Goal: Task Accomplishment & Management: Use online tool/utility

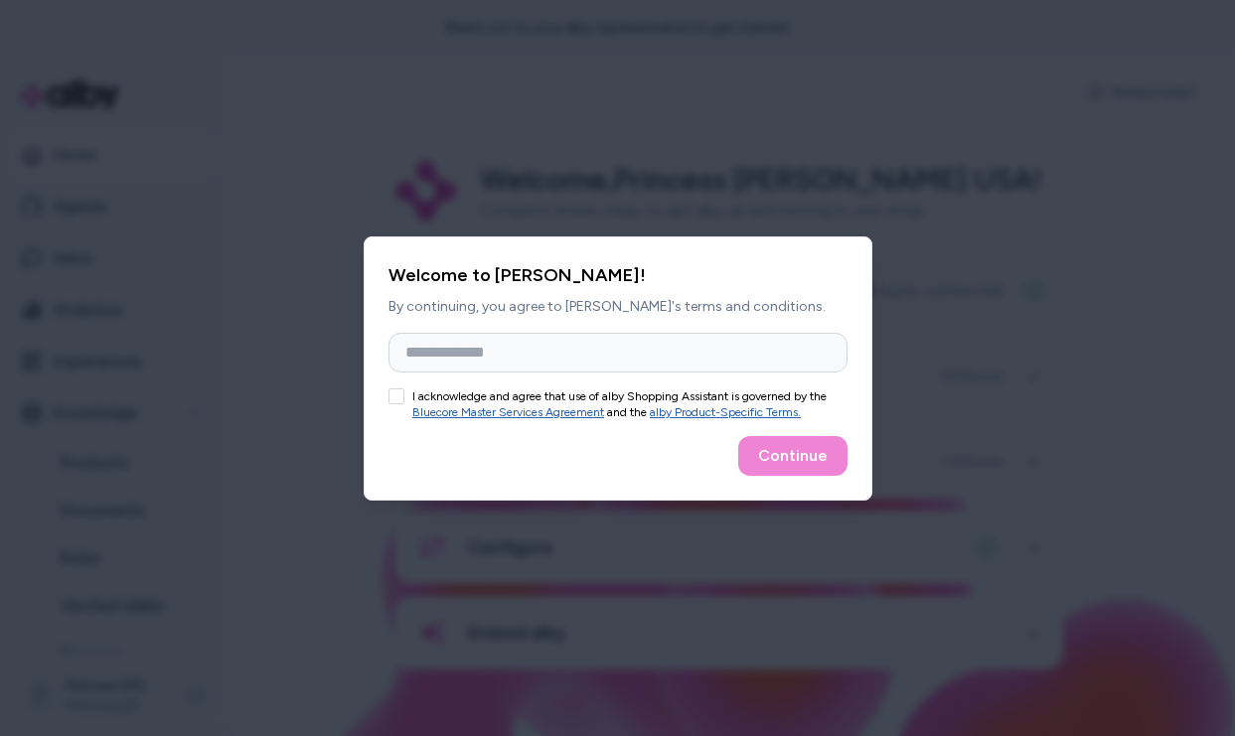
click at [582, 328] on div "Welcome to [PERSON_NAME]! By continuing, you agree to [PERSON_NAME]'s terms and…" at bounding box center [618, 368] width 509 height 264
click at [568, 347] on input "Full Name" at bounding box center [617, 353] width 459 height 40
click at [399, 394] on button "I acknowledge and agree that use of alby Shopping Assistant is governed by the …" at bounding box center [396, 396] width 16 height 16
click at [954, 182] on div at bounding box center [617, 368] width 1235 height 736
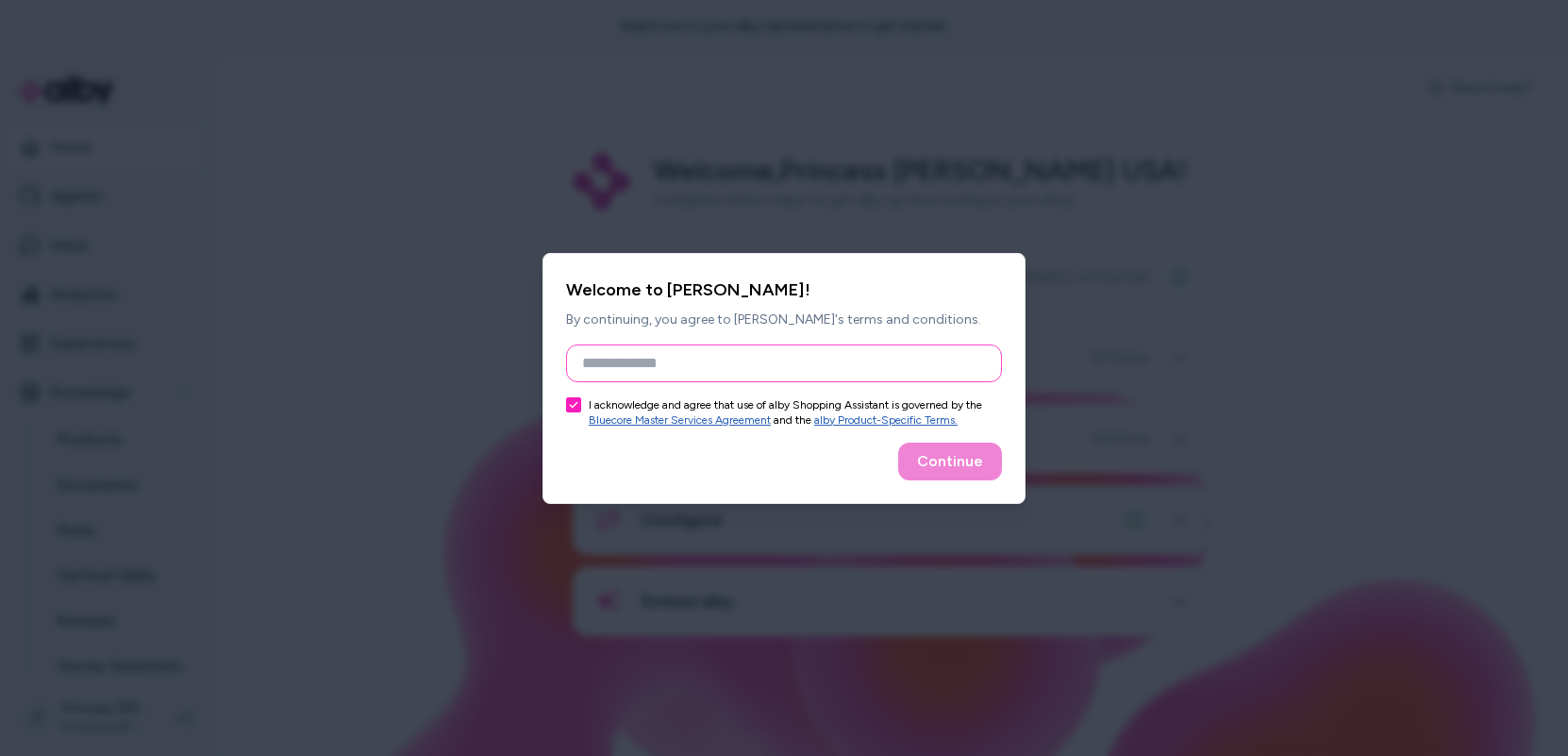
click at [632, 359] on input "Full Name" at bounding box center [784, 364] width 436 height 38
type input "******"
click at [992, 450] on button "Continue" at bounding box center [950, 462] width 104 height 38
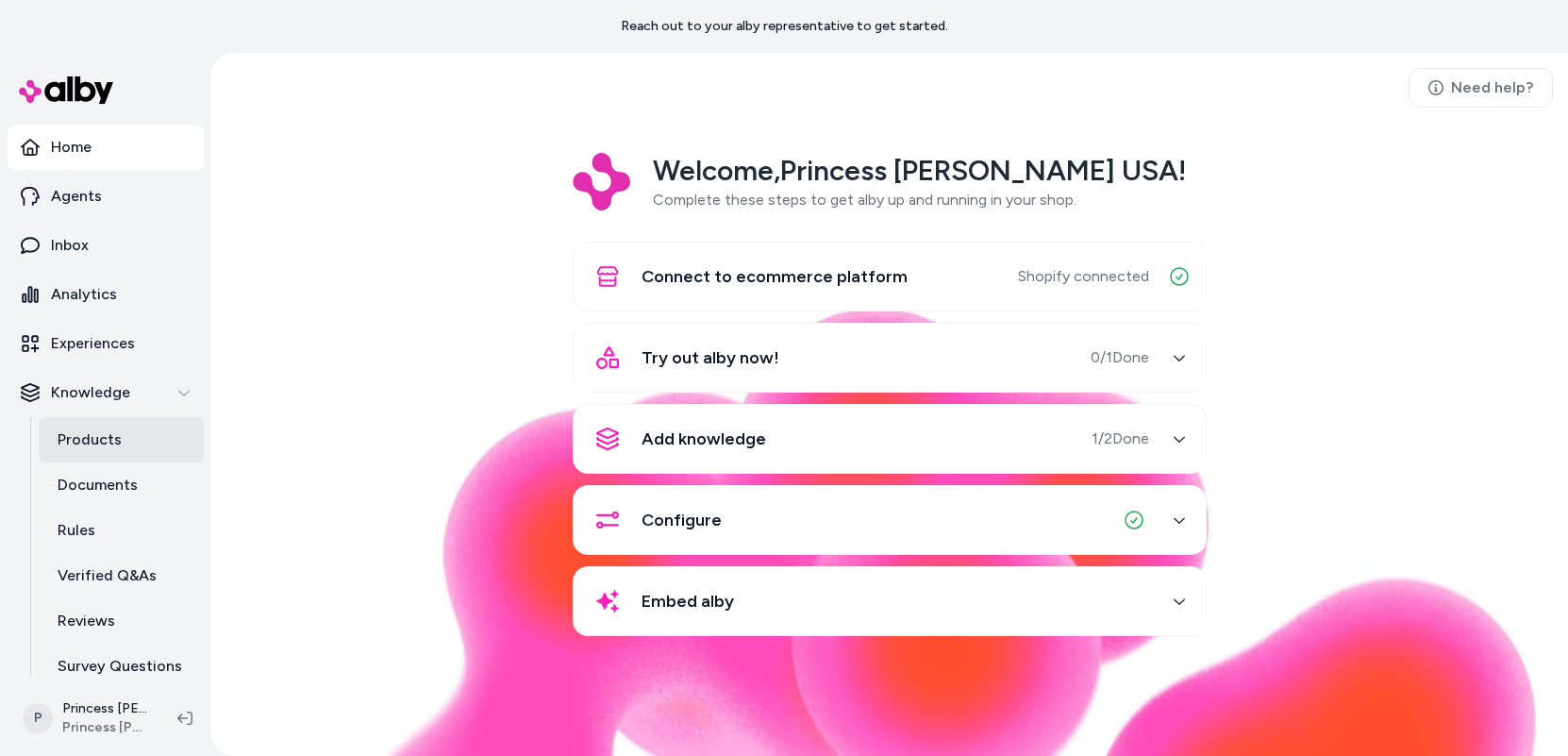
click at [94, 438] on p "Products" at bounding box center [90, 440] width 65 height 23
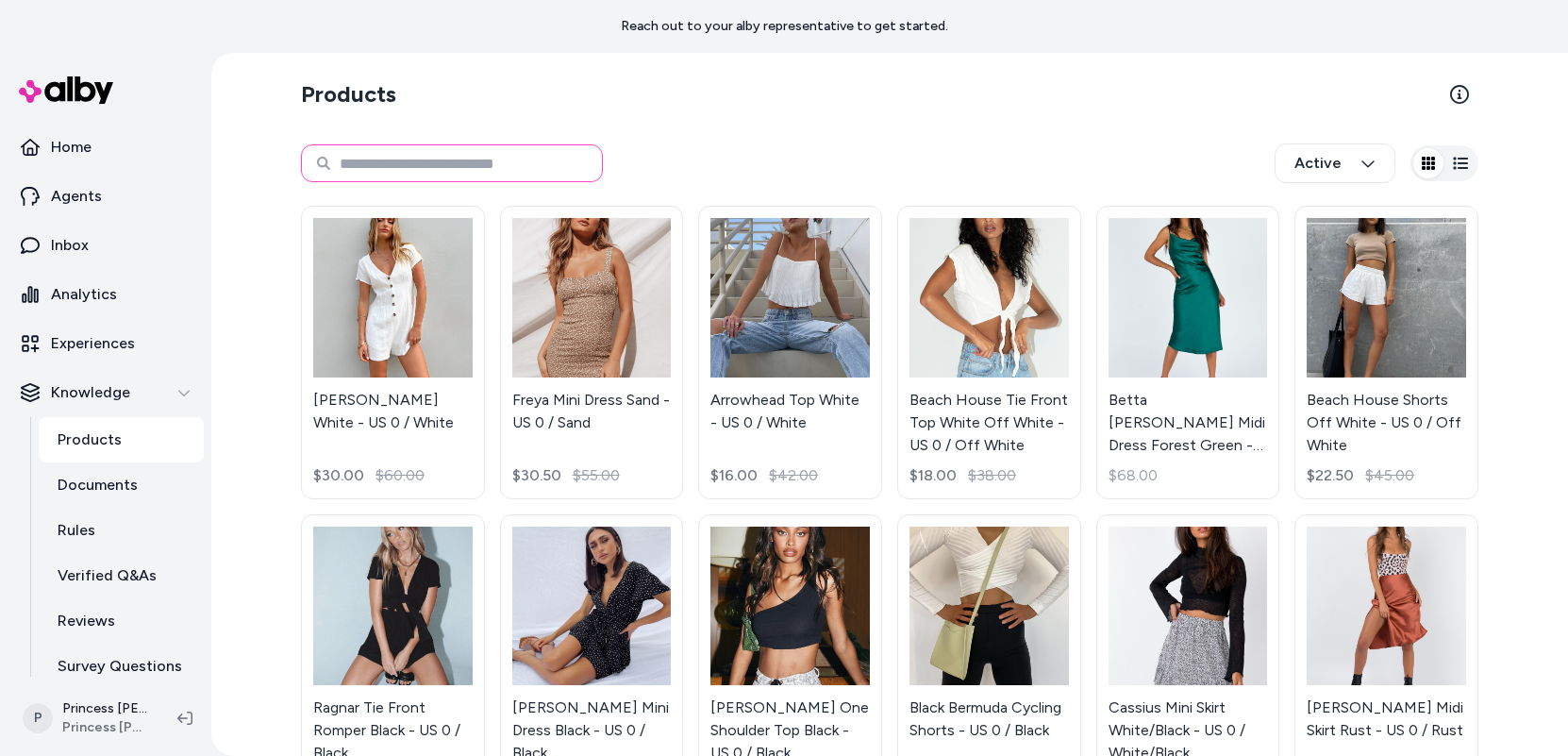
click at [469, 157] on input at bounding box center [452, 163] width 302 height 38
type input "****"
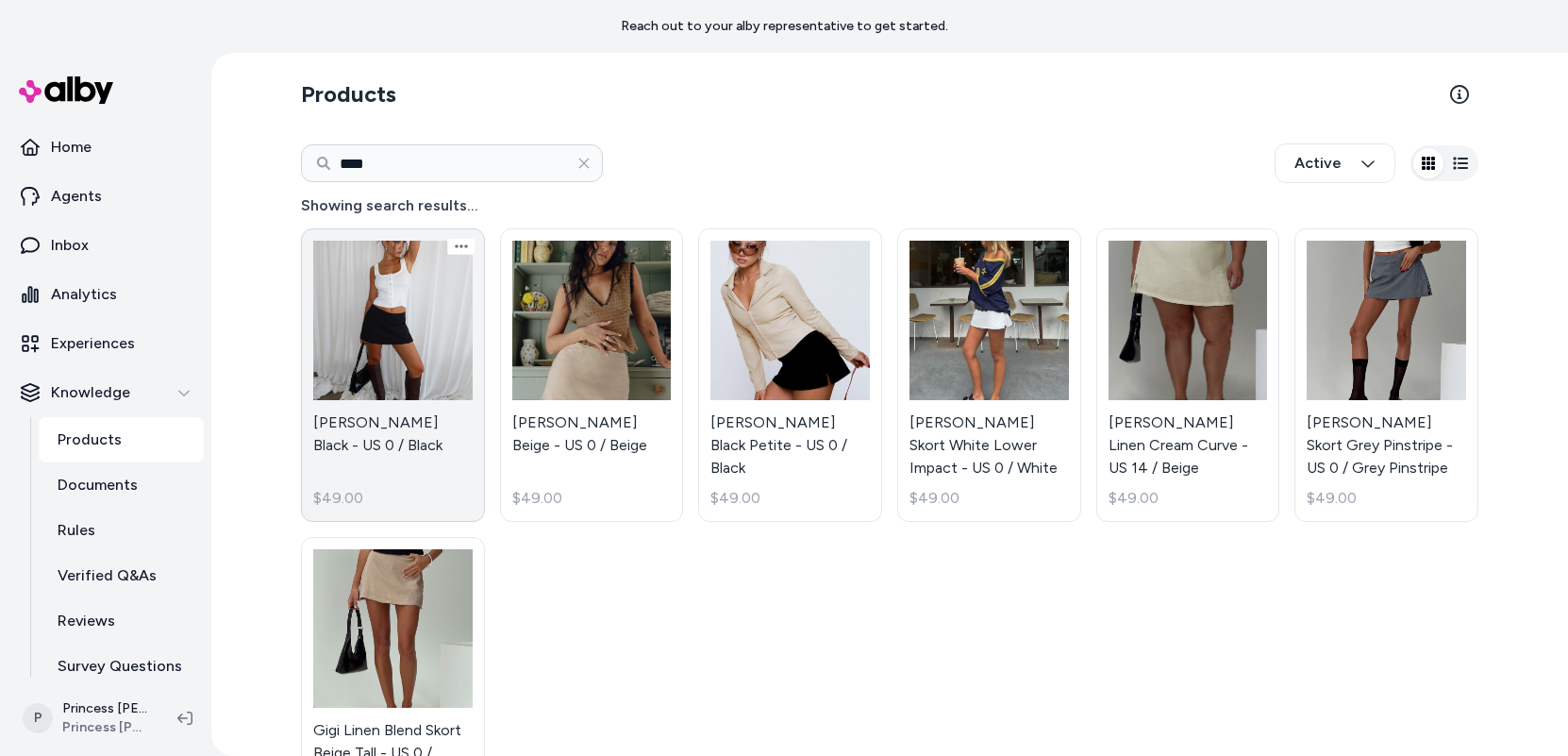
click at [336, 469] on link "[PERSON_NAME] Black - US 0 / Black $49.00" at bounding box center [393, 374] width 184 height 293
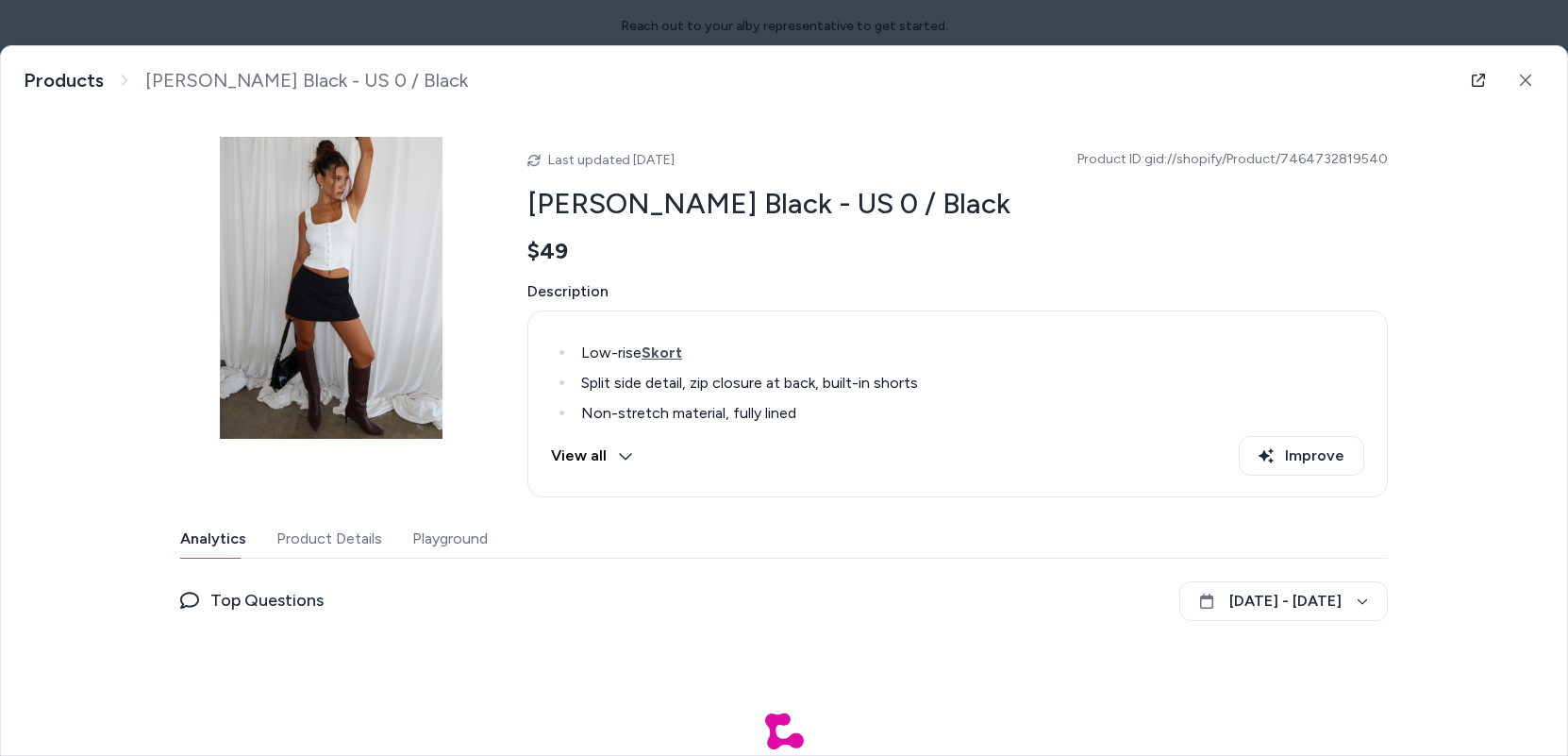
scroll to position [100, 0]
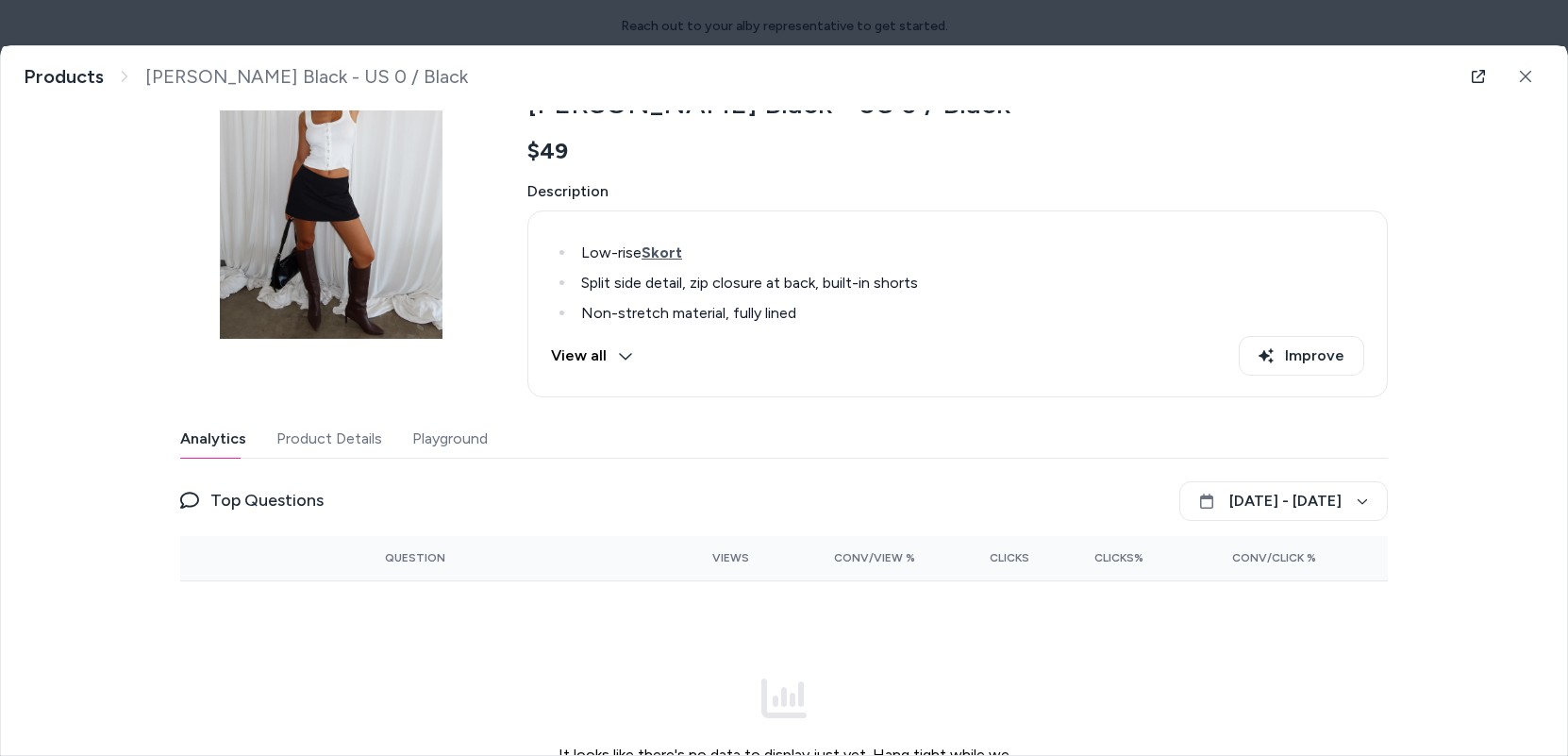
click at [596, 351] on button "View all" at bounding box center [592, 356] width 82 height 40
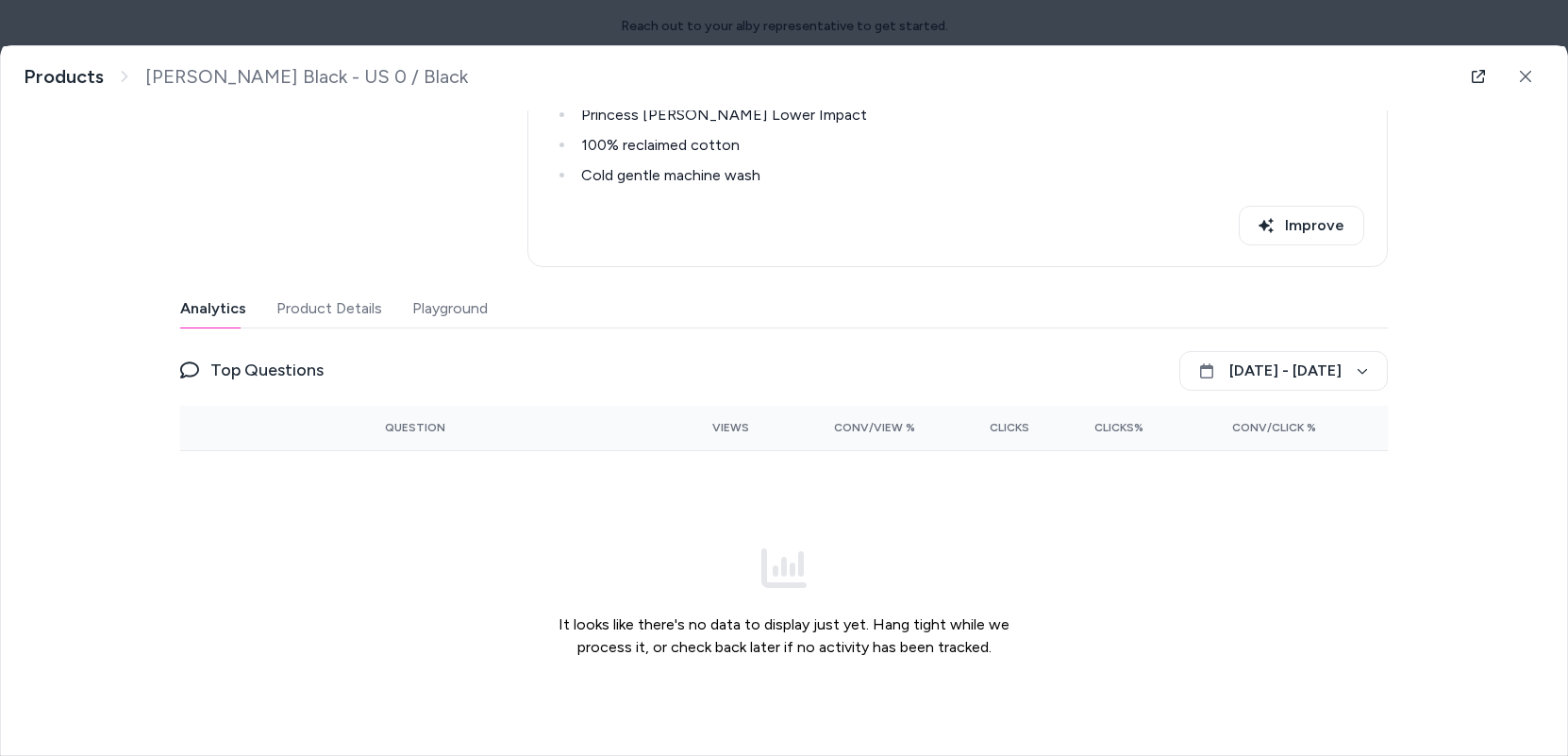
scroll to position [333, 0]
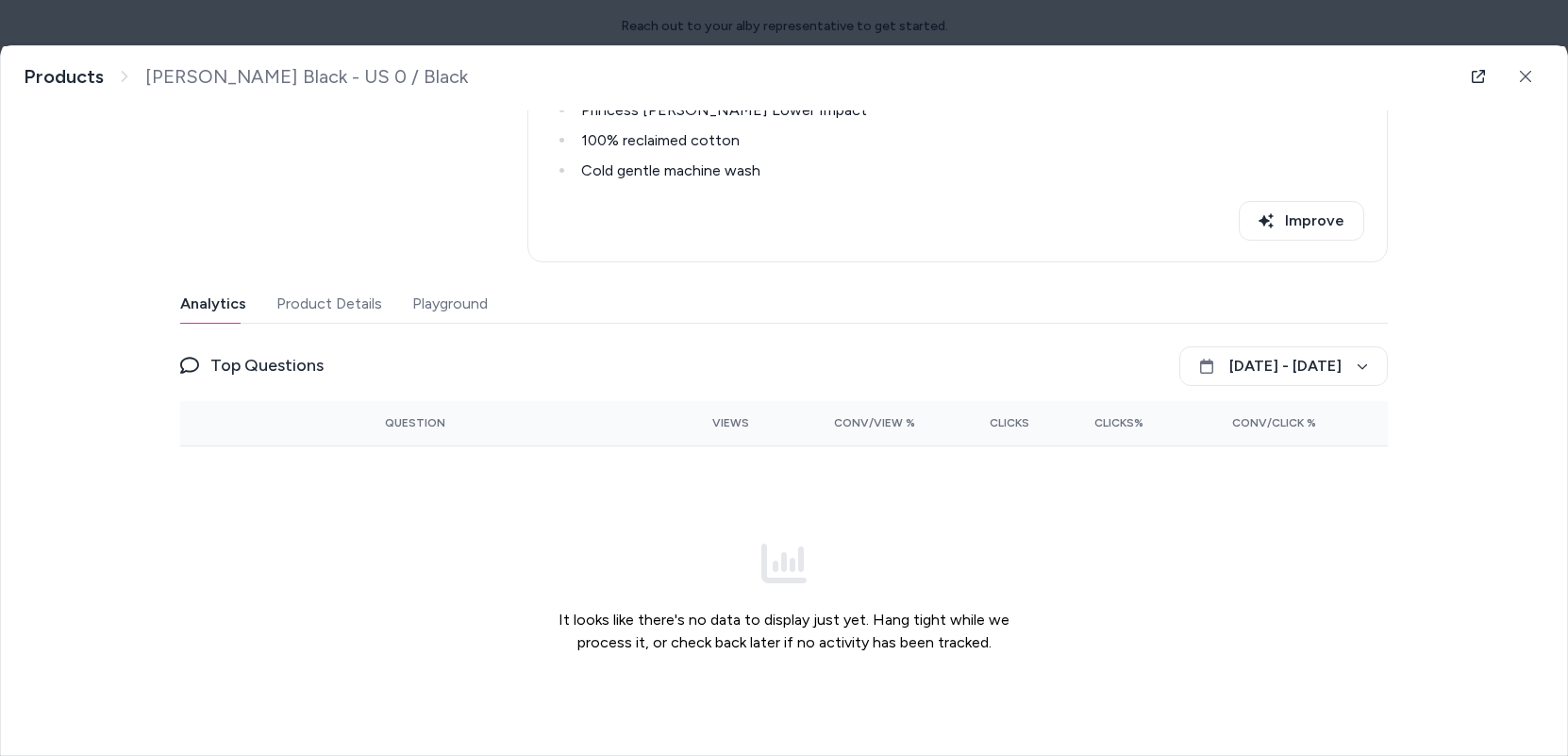
click at [336, 293] on button "Product Details" at bounding box center [329, 304] width 105 height 38
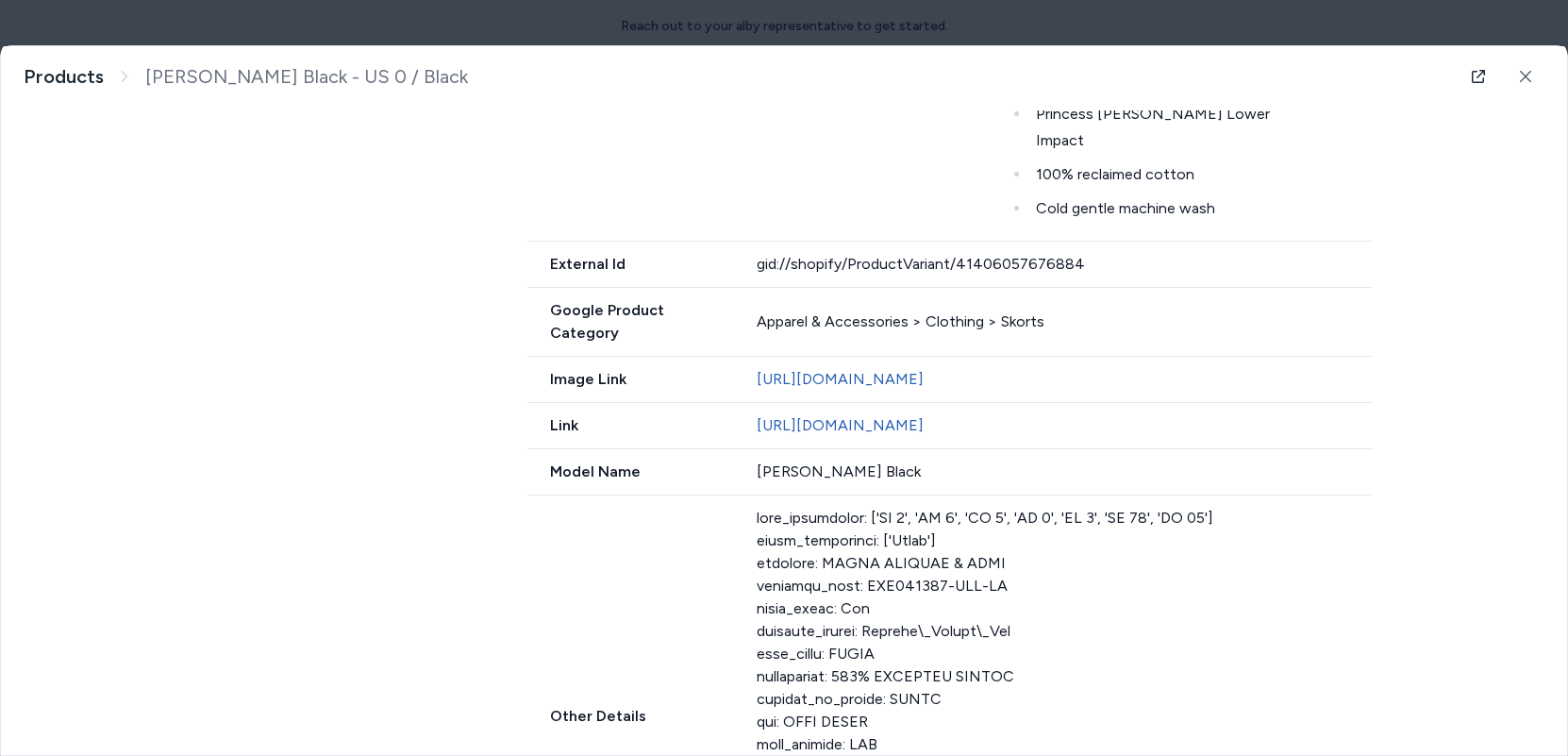
scroll to position [915, 0]
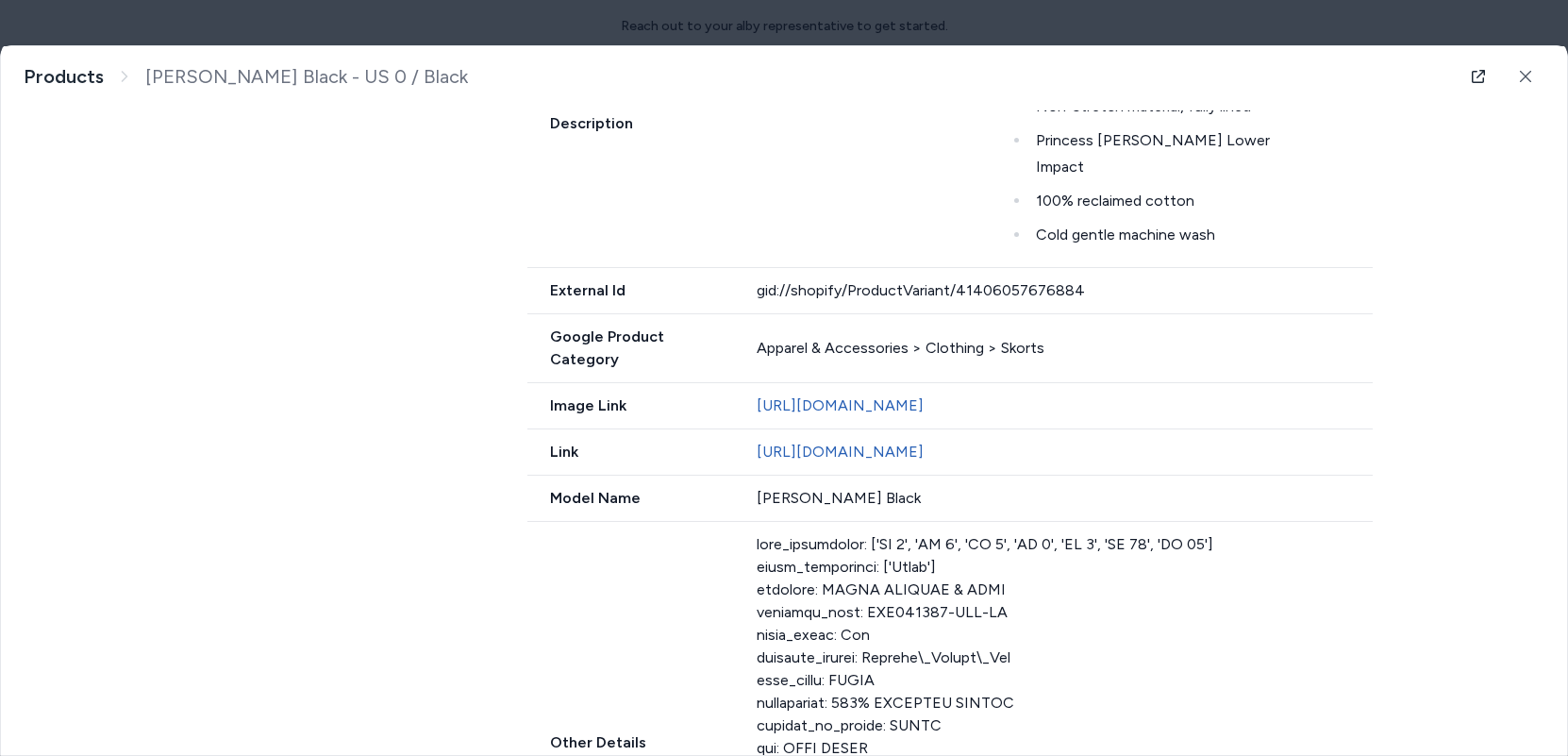
click at [806, 487] on div "[PERSON_NAME] Black" at bounding box center [1066, 499] width 617 height 23
drag, startPoint x: 806, startPoint y: 478, endPoint x: 785, endPoint y: 467, distance: 23.7
click at [785, 487] on div "[PERSON_NAME] Black" at bounding box center [1066, 499] width 617 height 23
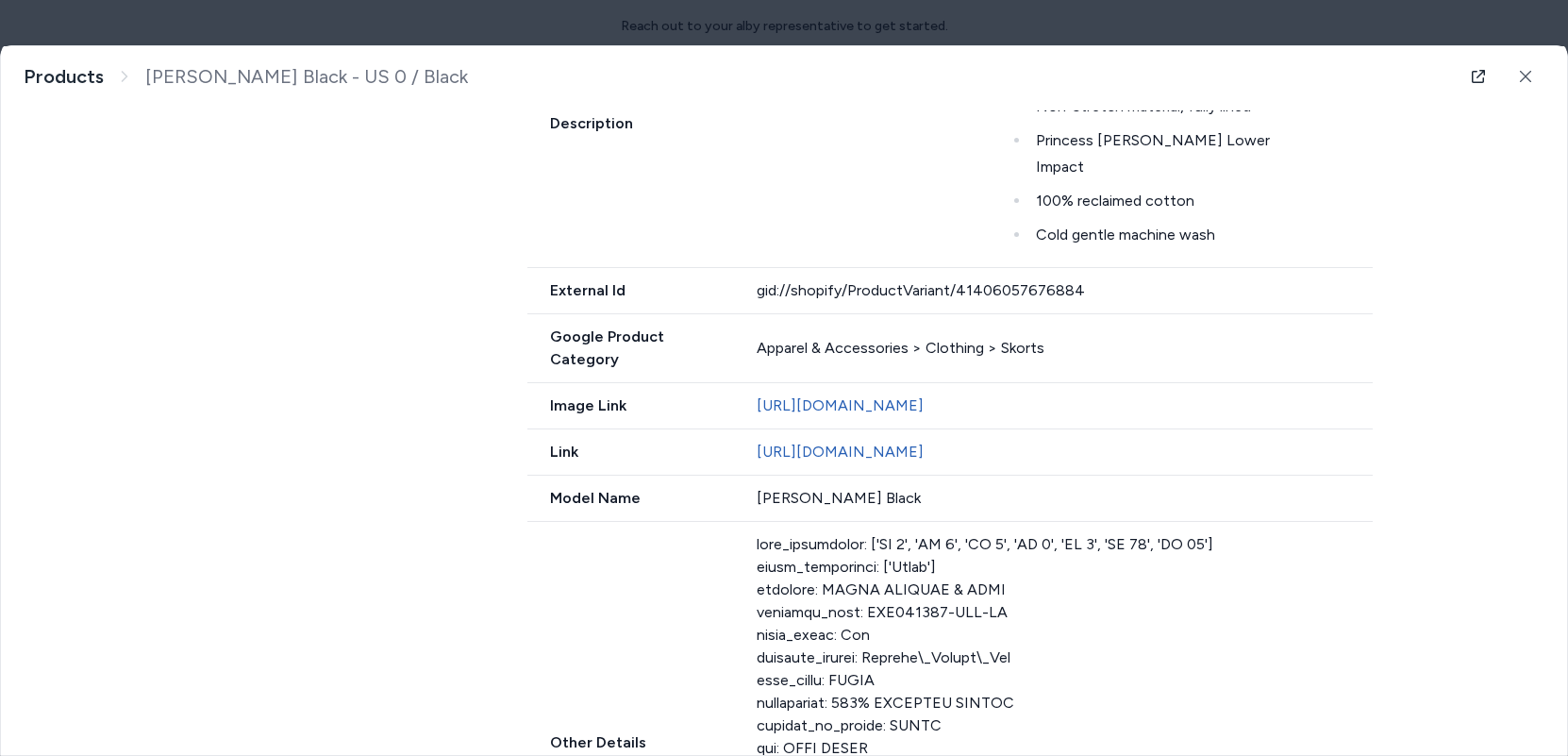
click at [789, 487] on div "[PERSON_NAME] Black" at bounding box center [1066, 499] width 617 height 23
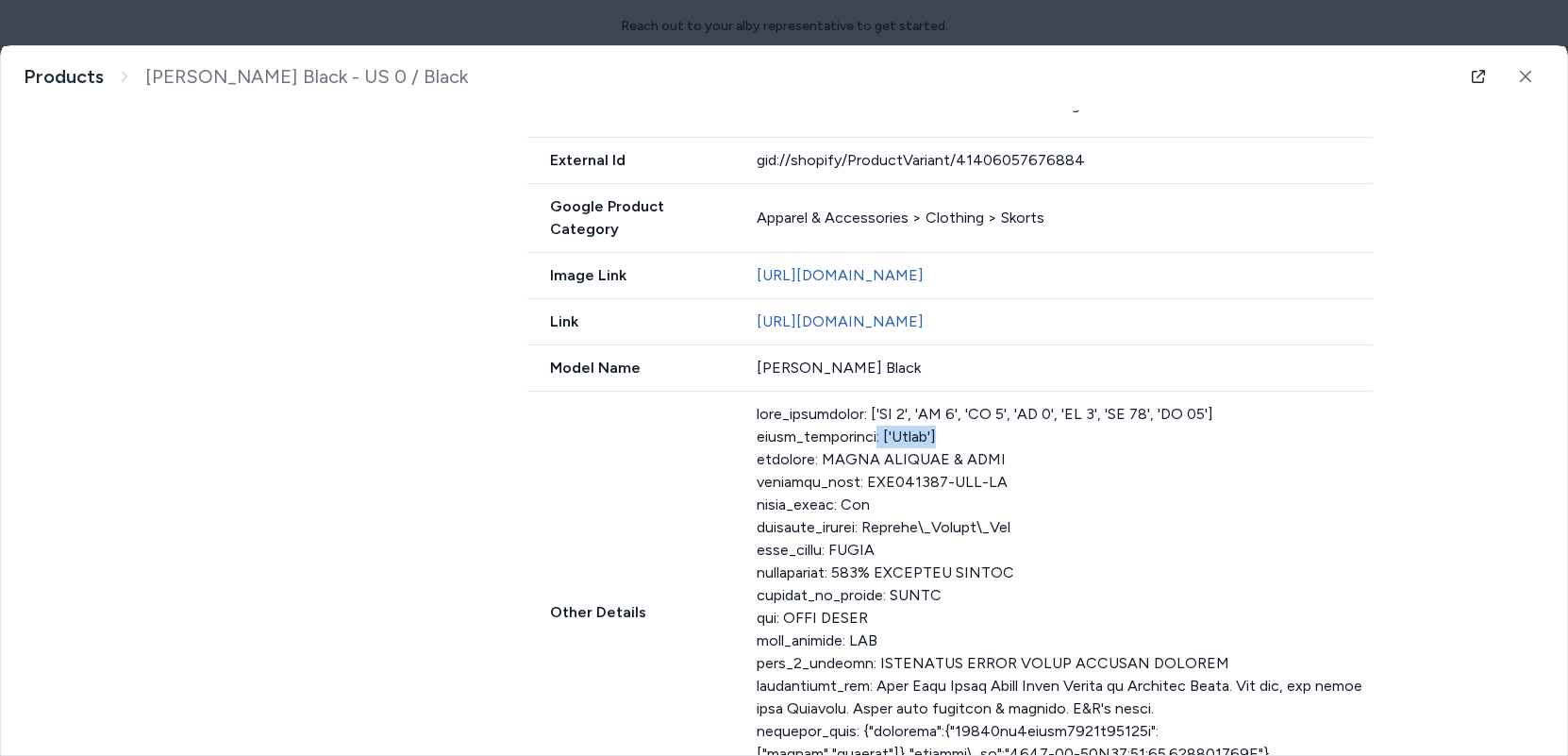
drag, startPoint x: 954, startPoint y: 409, endPoint x: 861, endPoint y: 412, distance: 93.0
click at [861, 413] on div at bounding box center [1066, 591] width 617 height 377
click at [877, 426] on div at bounding box center [1066, 591] width 617 height 377
click at [869, 408] on div at bounding box center [1066, 591] width 617 height 377
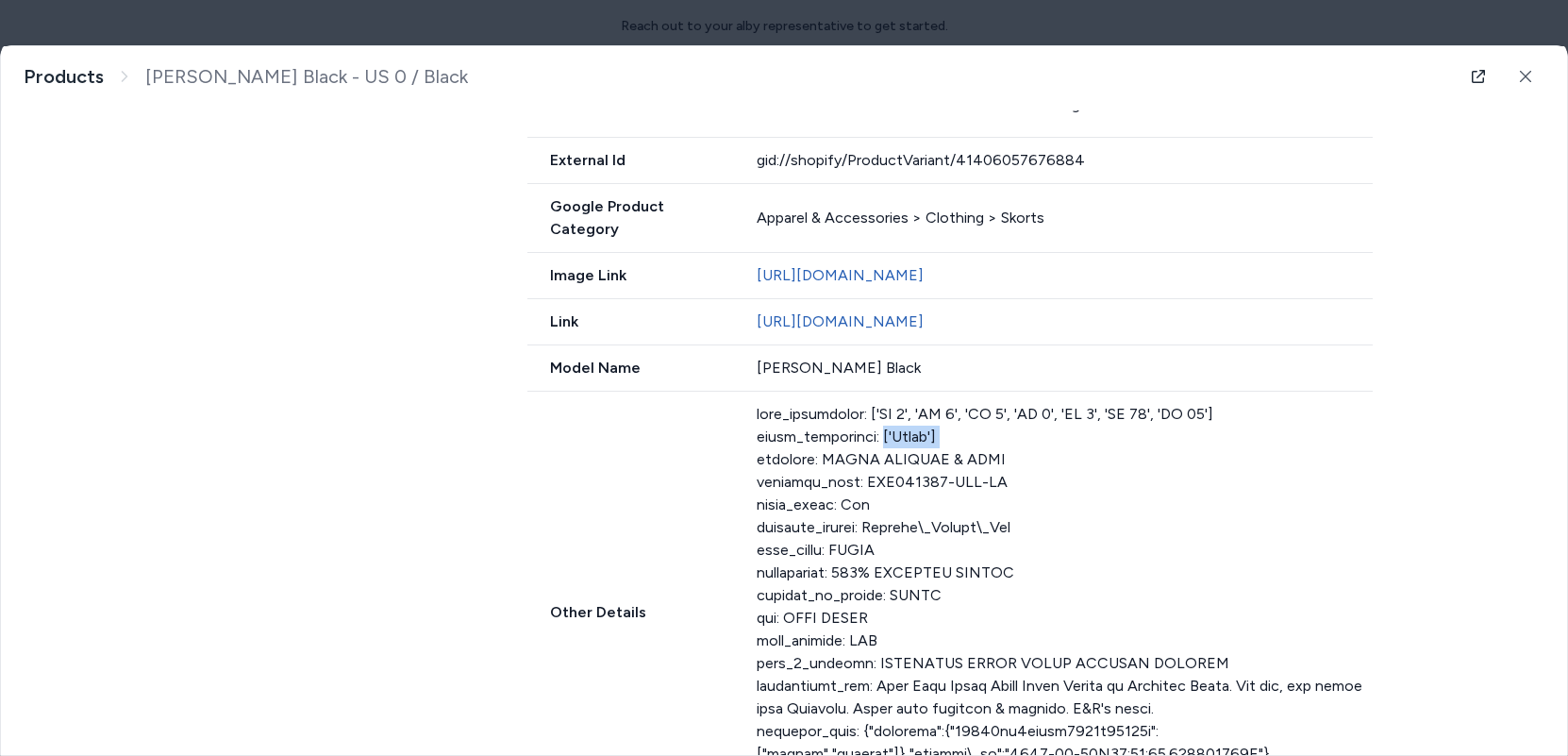
drag, startPoint x: 869, startPoint y: 408, endPoint x: 920, endPoint y: 404, distance: 51.2
click at [920, 405] on div at bounding box center [1066, 591] width 617 height 377
click at [918, 409] on div at bounding box center [1066, 591] width 617 height 377
drag, startPoint x: 918, startPoint y: 409, endPoint x: 867, endPoint y: 408, distance: 51.0
click at [867, 408] on div at bounding box center [1066, 591] width 617 height 377
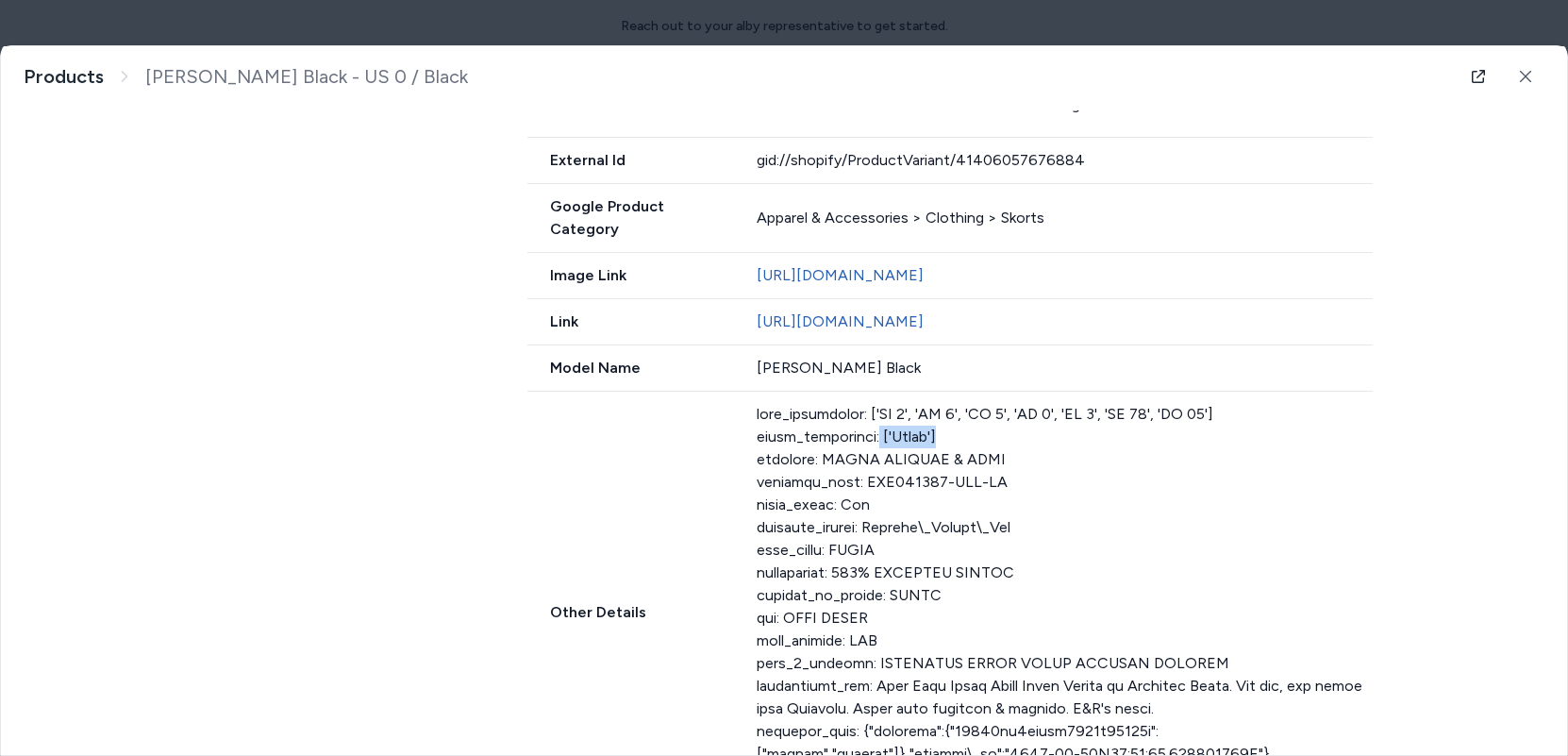
click at [867, 412] on div at bounding box center [1066, 591] width 617 height 377
drag, startPoint x: 867, startPoint y: 412, endPoint x: 926, endPoint y: 408, distance: 59.1
click at [927, 409] on div at bounding box center [1066, 591] width 617 height 377
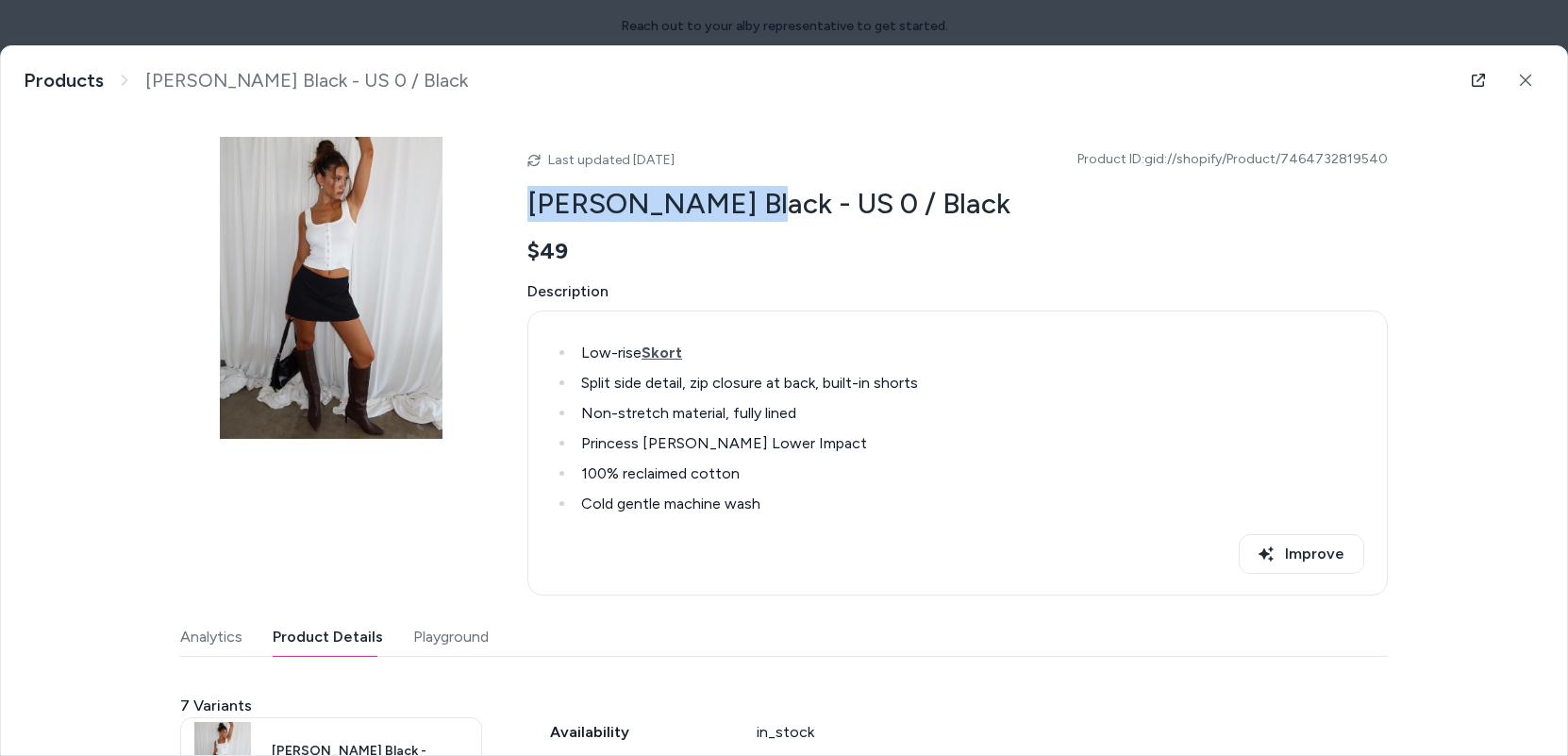
drag, startPoint x: 528, startPoint y: 201, endPoint x: 725, endPoint y: 206, distance: 197.1
click at [725, 206] on h2 "[PERSON_NAME] Black - US 0 / Black" at bounding box center [957, 204] width 860 height 36
copy h2 "[PERSON_NAME] Black"
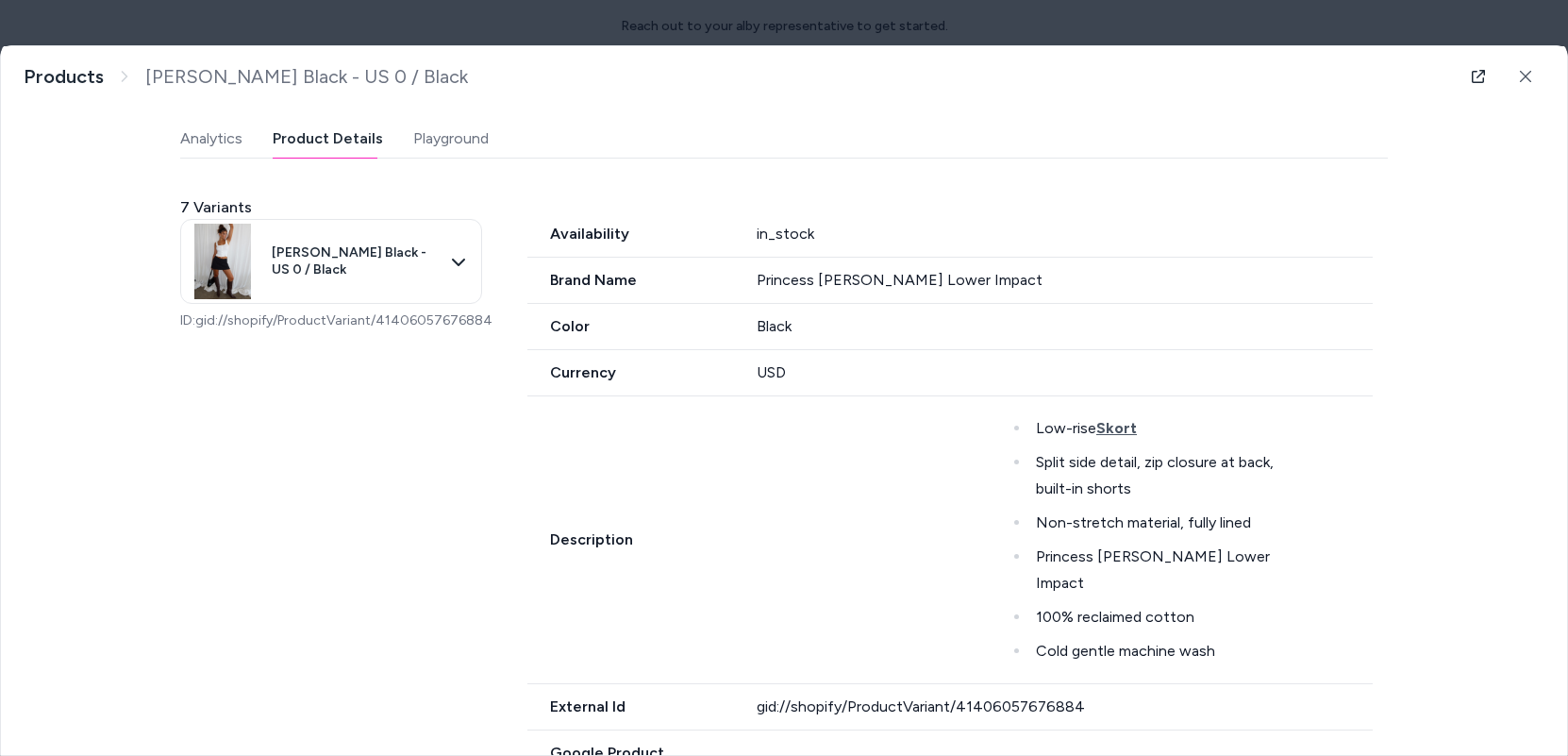
click at [446, 146] on div "Last updated [DATE] Product ID: gid://shopify/Product/7464732819540 [PERSON_NAM…" at bounding box center [784, 671] width 1208 height 2110
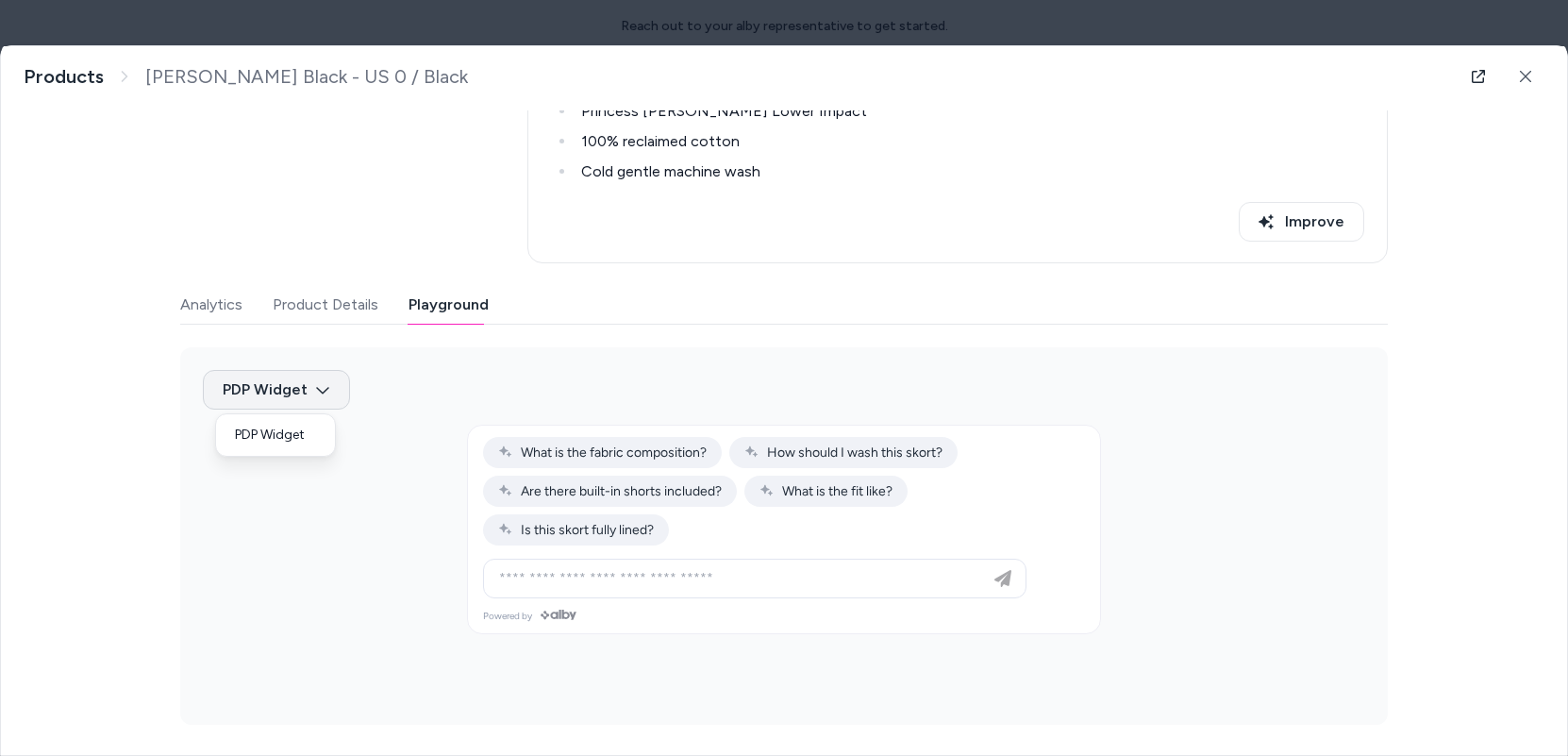
click at [299, 387] on body "Reach out to your alby representative to get started. Home Agents Inbox Analyti…" at bounding box center [784, 378] width 1568 height 756
click at [299, 387] on div at bounding box center [784, 378] width 1568 height 756
click at [802, 457] on span "How should I wash this skort?" at bounding box center [843, 452] width 198 height 16
type input "**********"
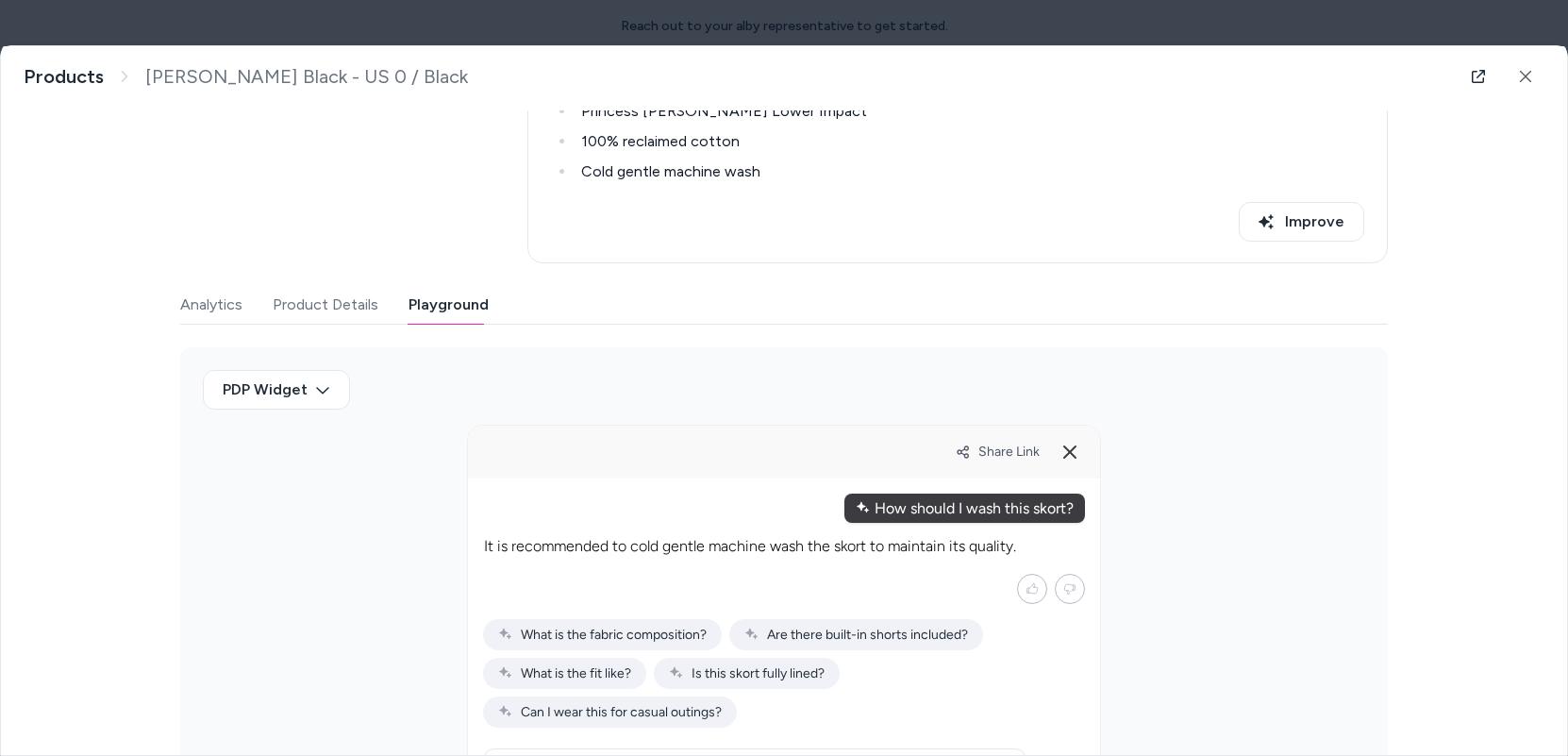
scroll to position [453, 0]
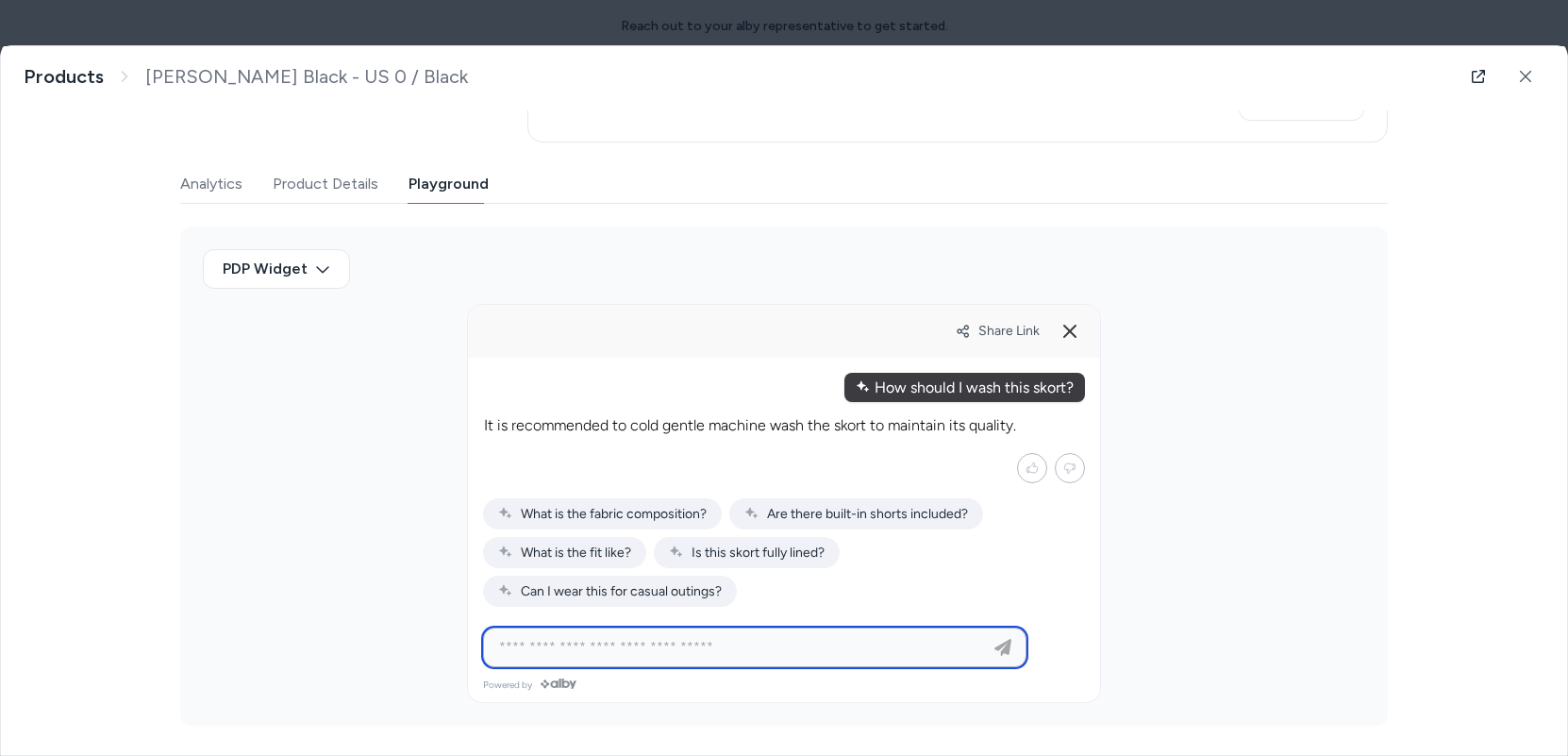
click at [631, 649] on input at bounding box center [736, 648] width 497 height 23
type input "**********"
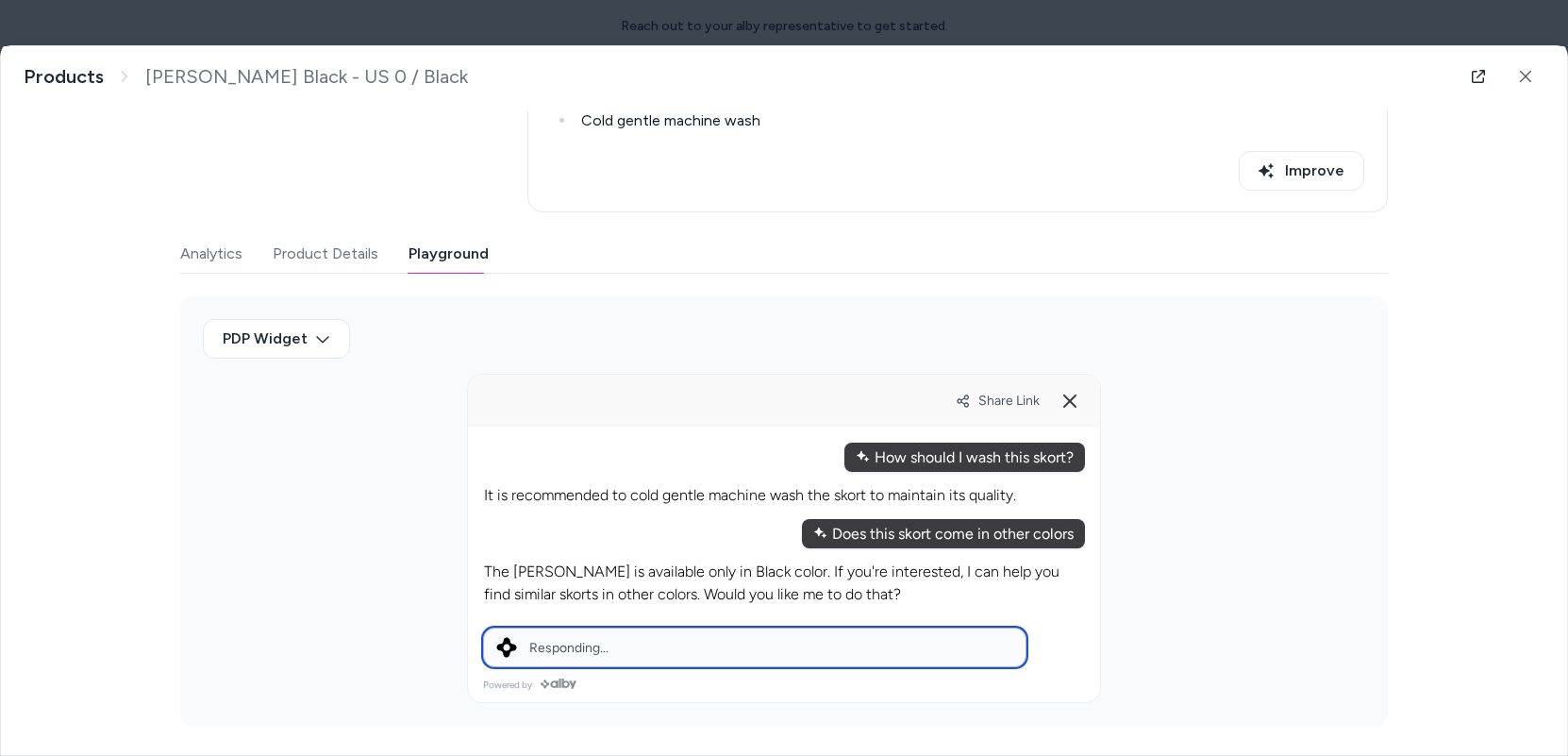
scroll to position [428, 0]
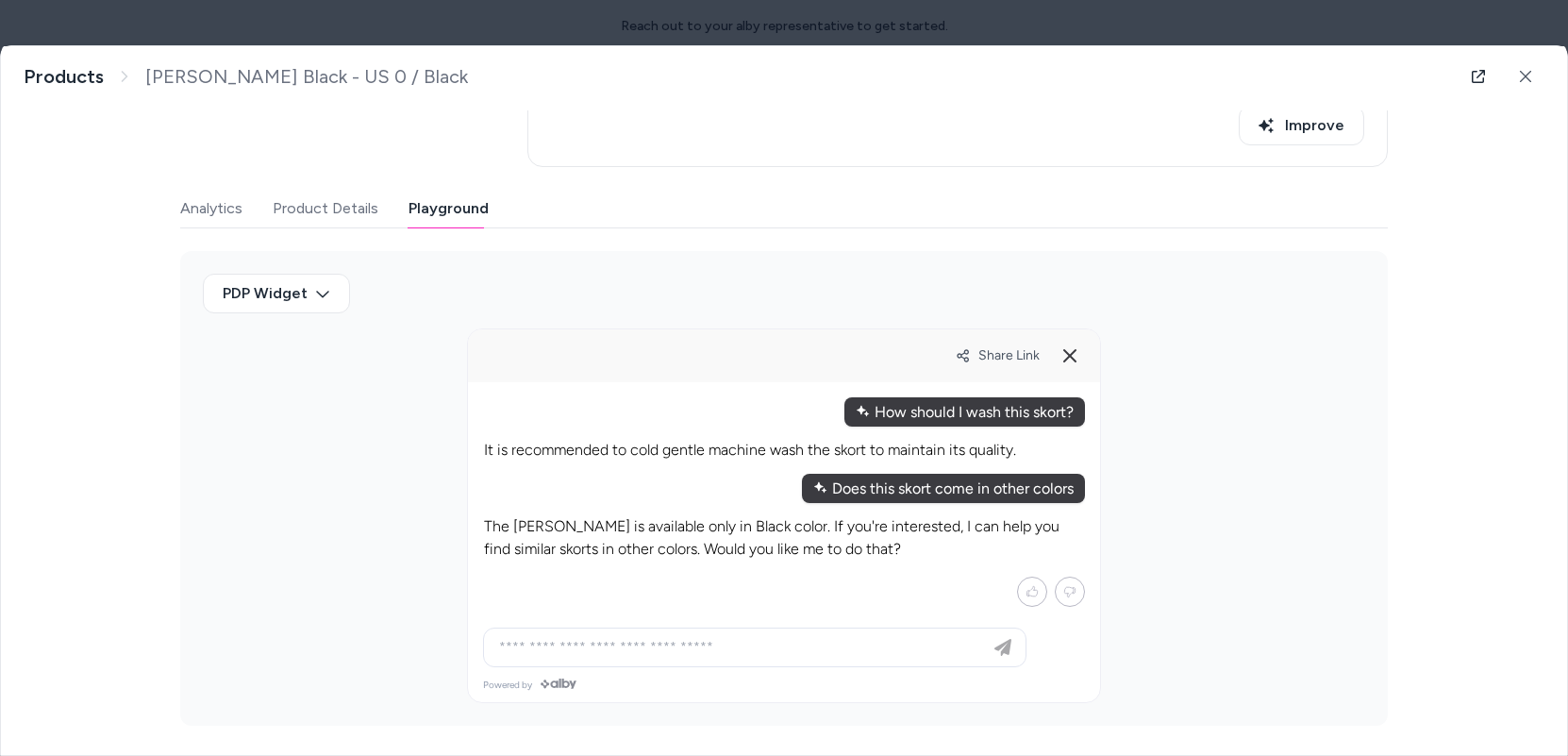
click at [696, 530] on p "The [PERSON_NAME] is available only in Black color. If you're interested, I can…" at bounding box center [784, 538] width 600 height 46
click at [684, 550] on p "The [PERSON_NAME] is available only in Black color. If you're interested, I can…" at bounding box center [784, 538] width 600 height 46
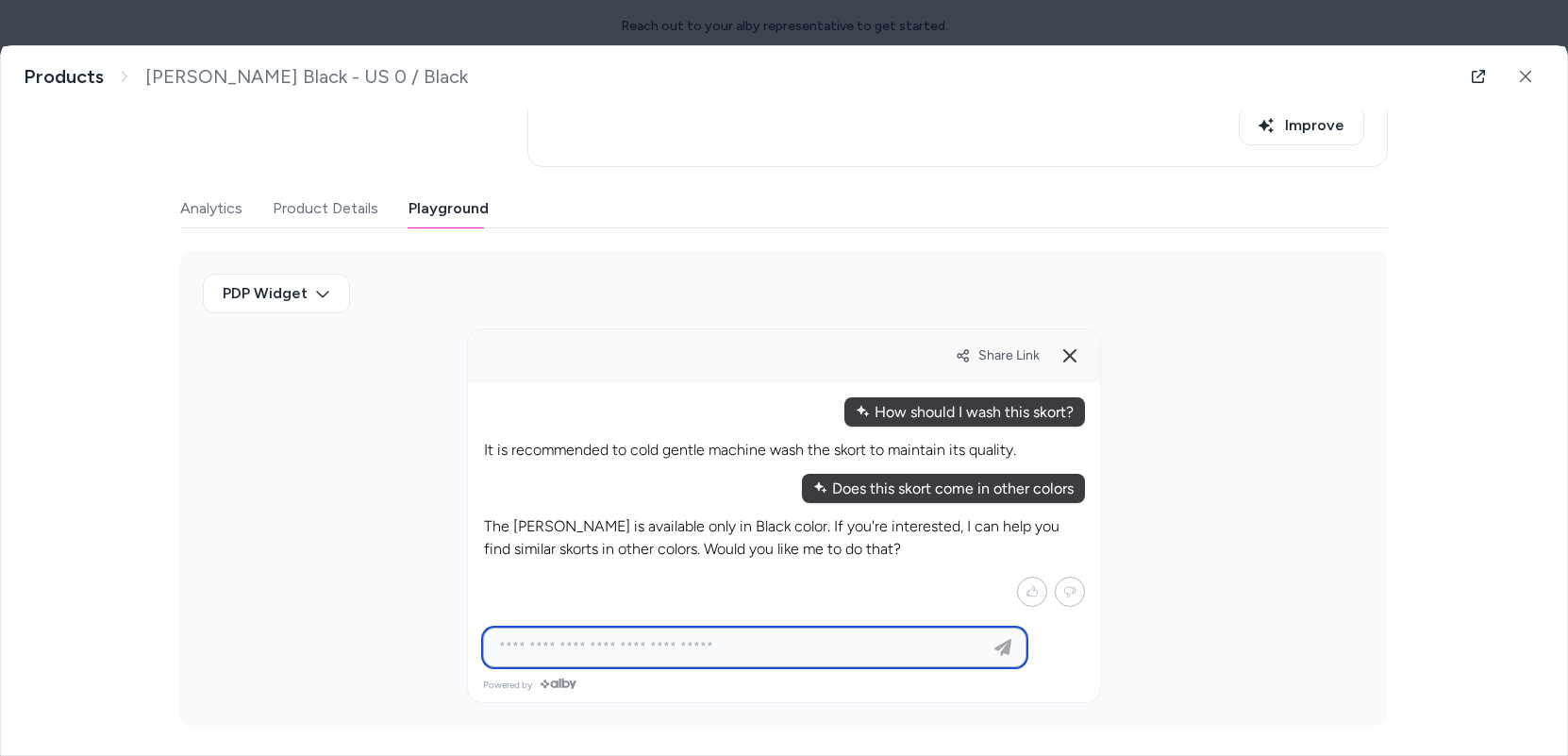
click at [618, 636] on input at bounding box center [736, 648] width 497 height 23
type input "***"
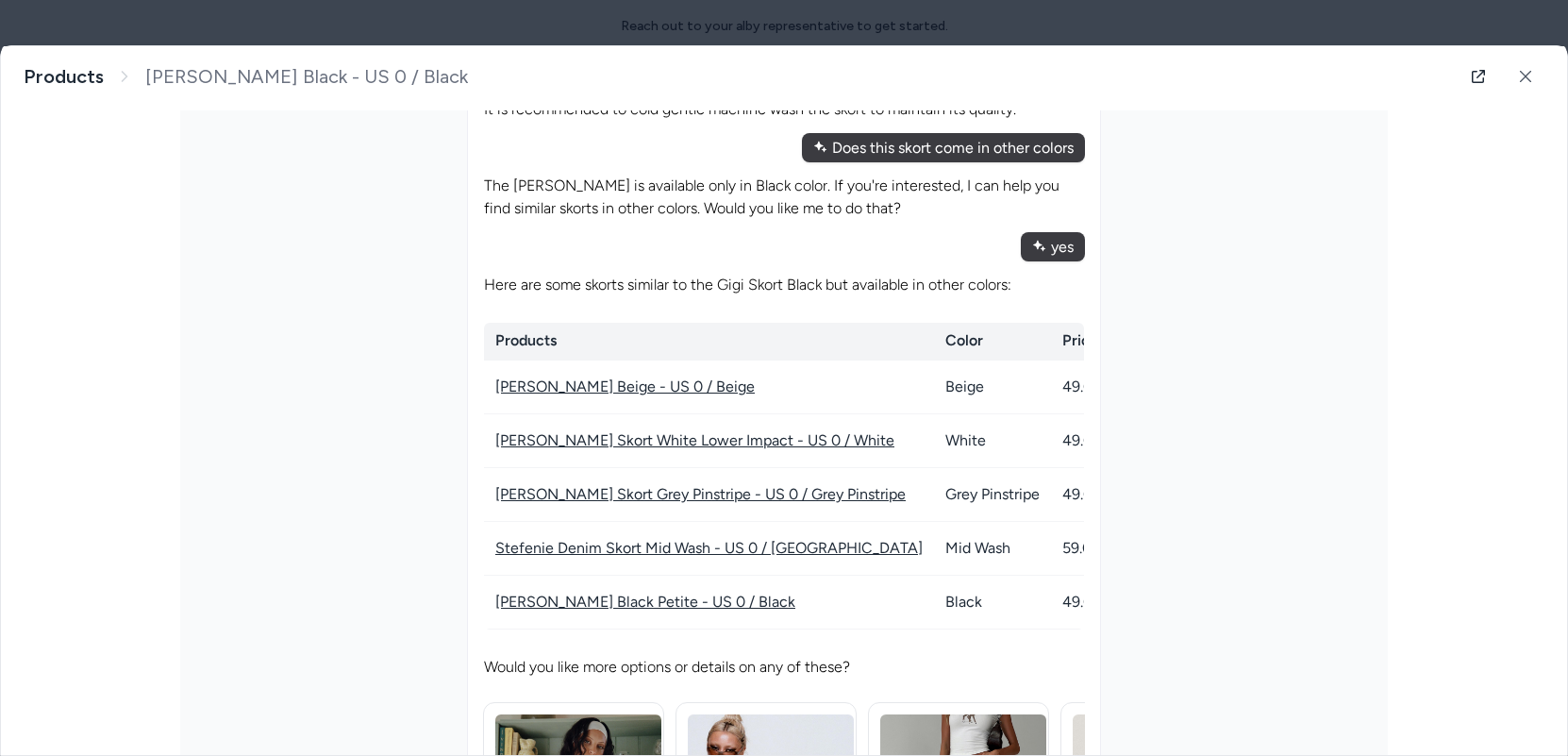
scroll to position [1199, 0]
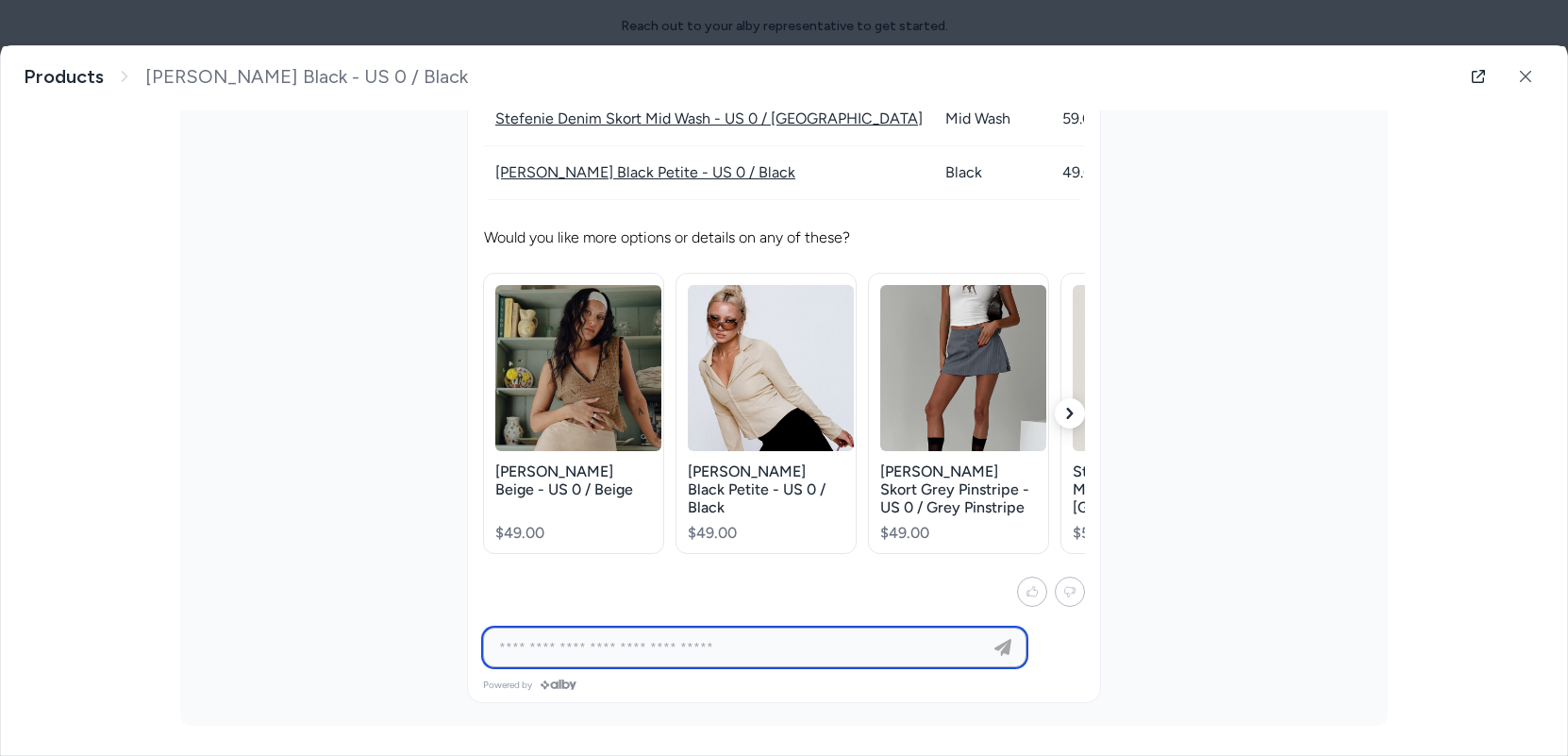
click at [1065, 412] on icon "button" at bounding box center [1070, 413] width 11 height 11
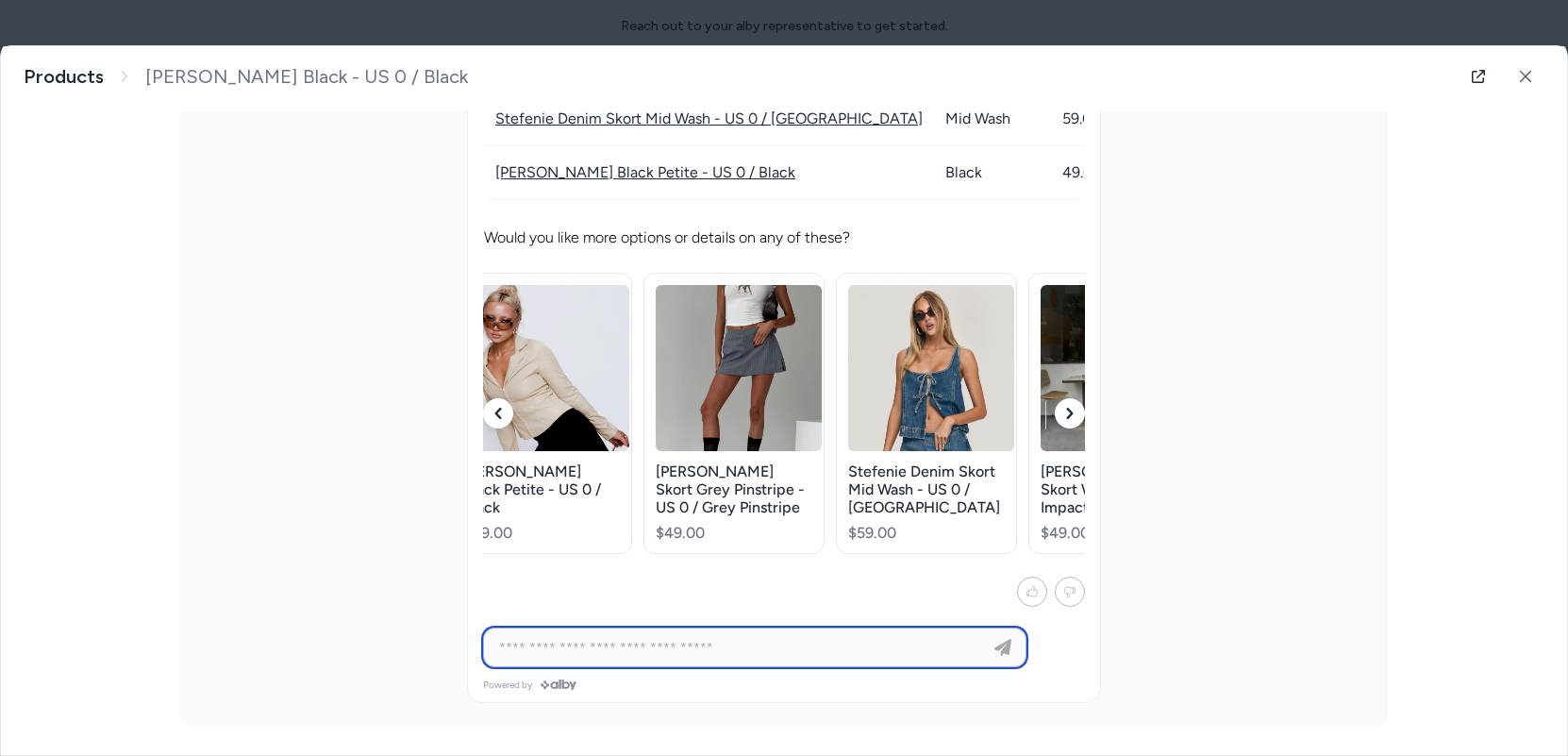
click at [1065, 412] on icon "button" at bounding box center [1070, 413] width 11 height 11
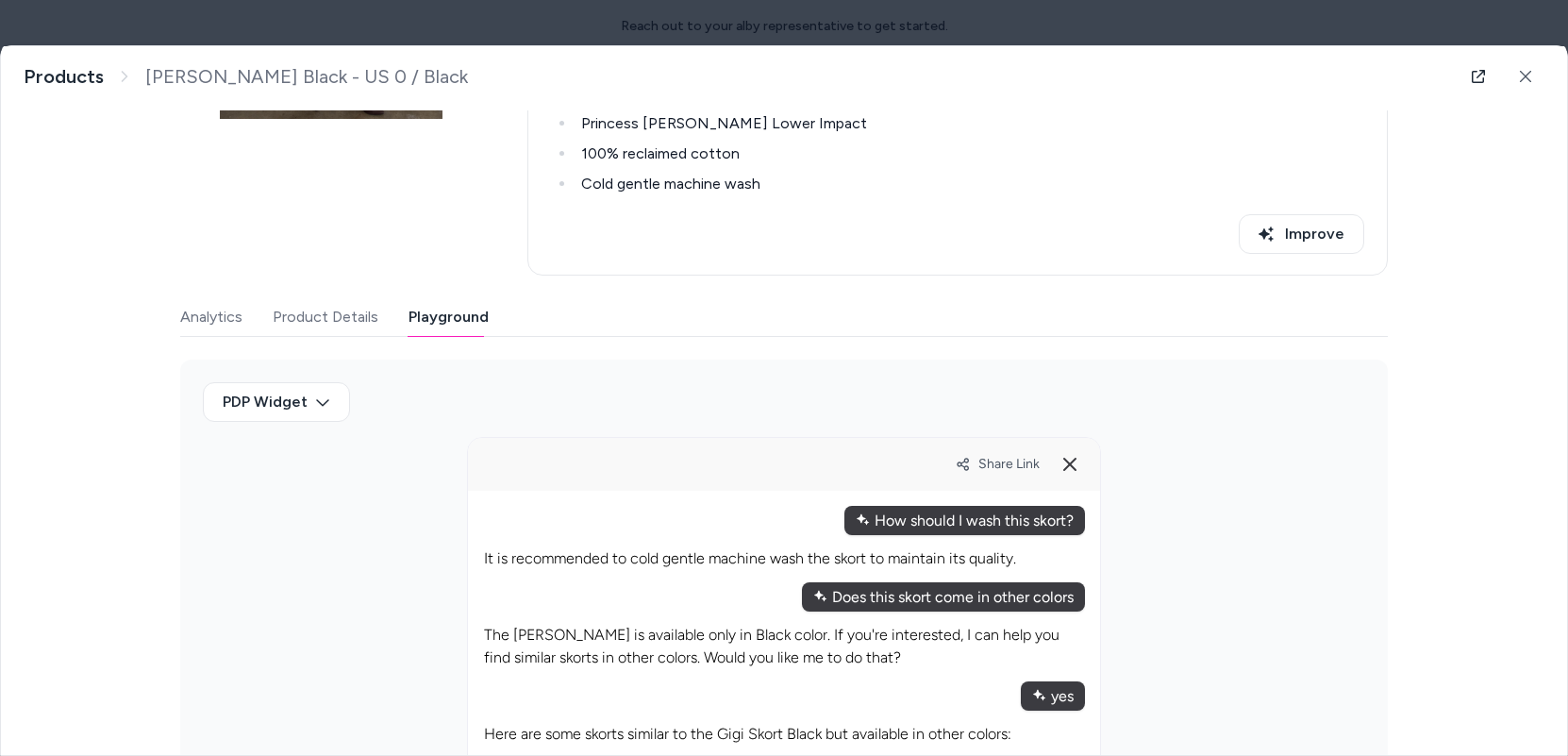
scroll to position [0, 0]
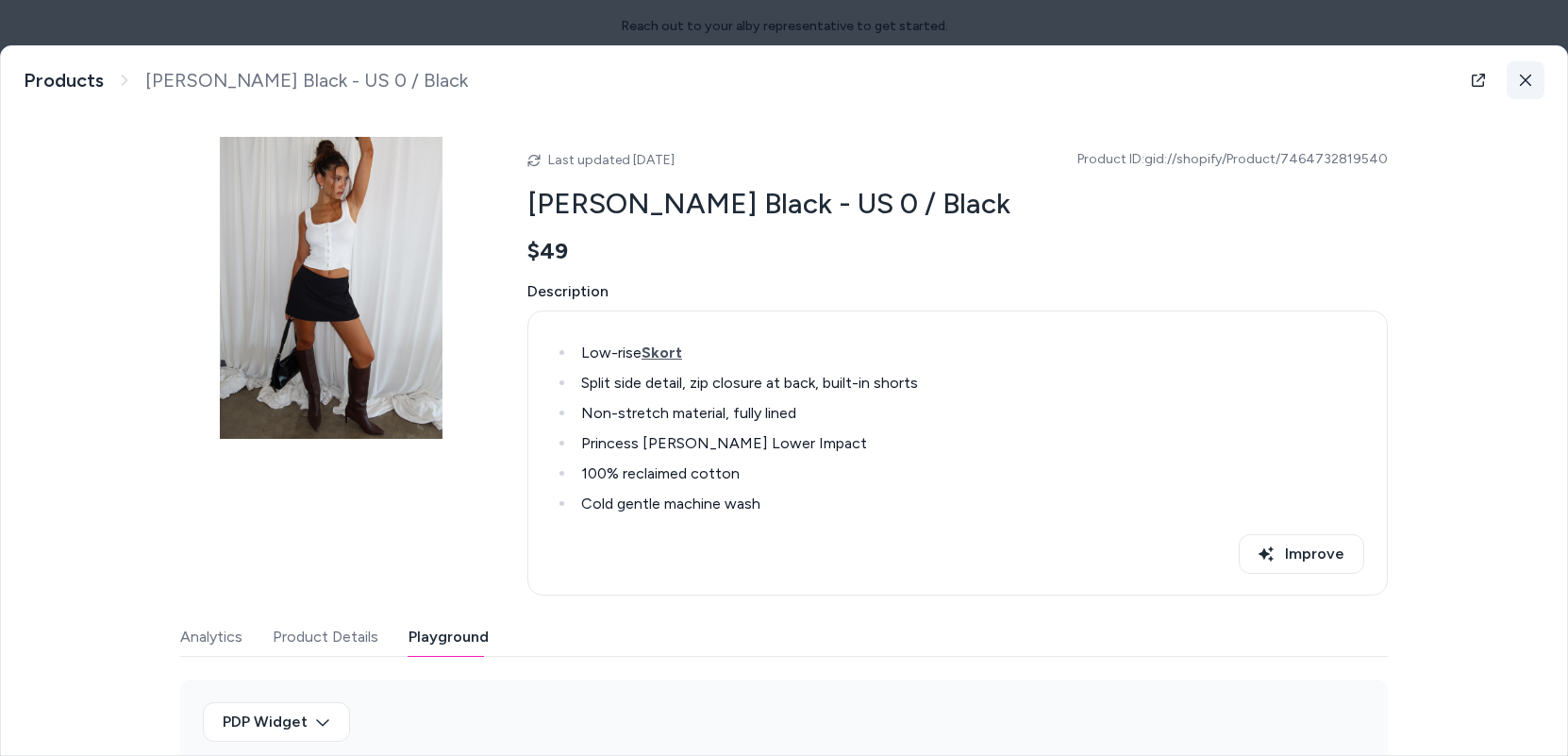
click at [1172, 76] on icon at bounding box center [1525, 80] width 13 height 13
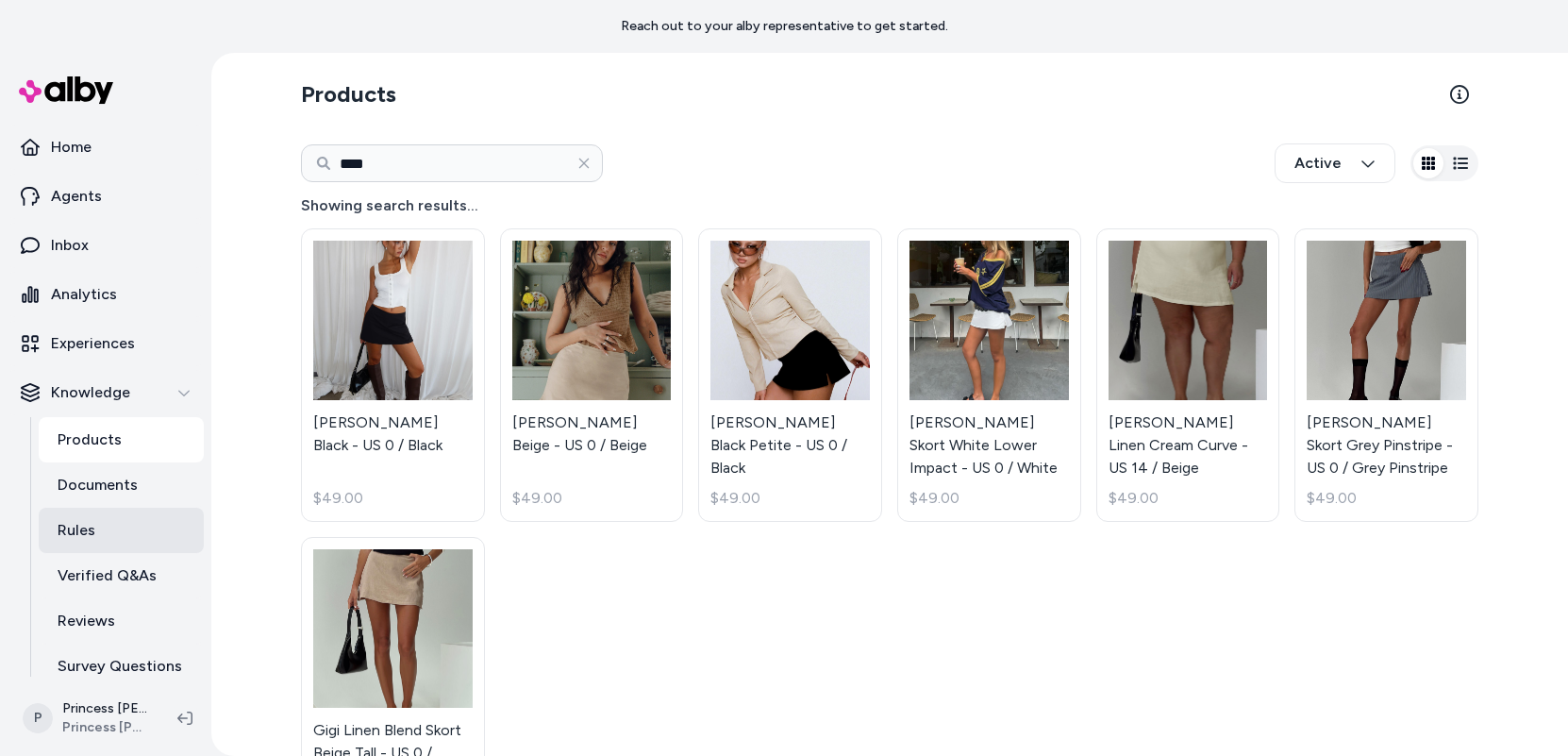
scroll to position [62, 0]
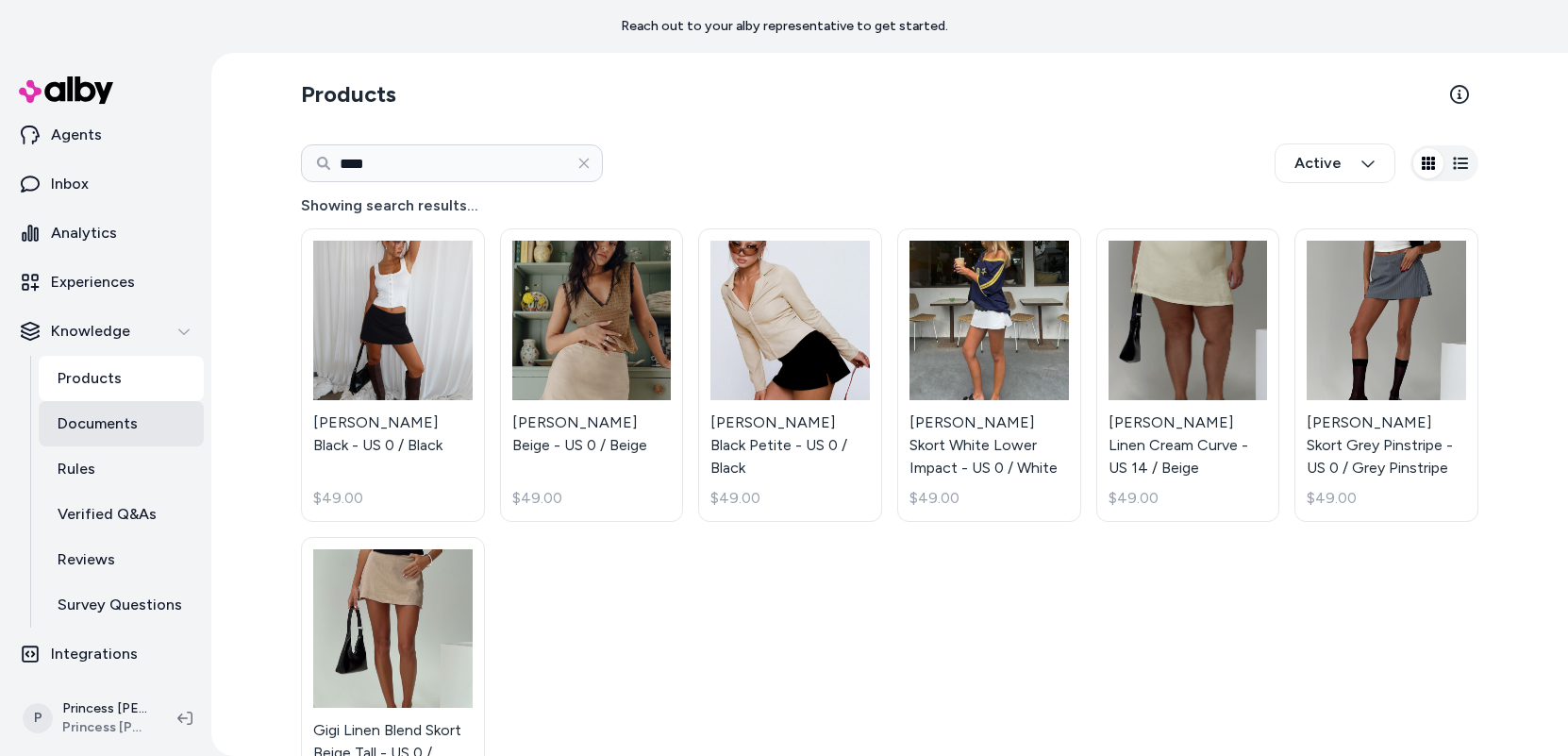
click at [157, 401] on link "Documents" at bounding box center [122, 424] width 165 height 46
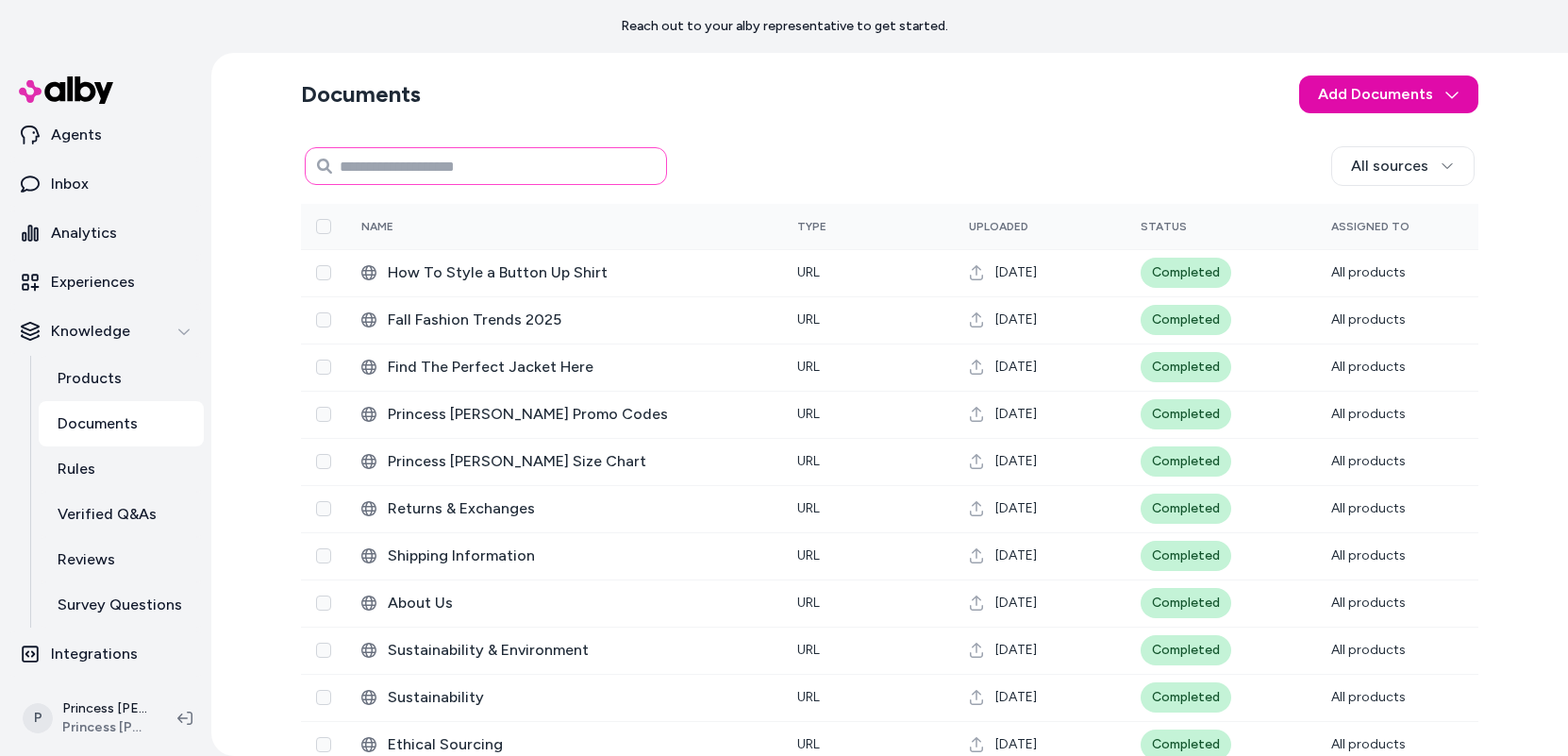
click at [485, 171] on input at bounding box center [485, 166] width 362 height 38
click at [120, 577] on link "Reviews" at bounding box center [122, 559] width 165 height 46
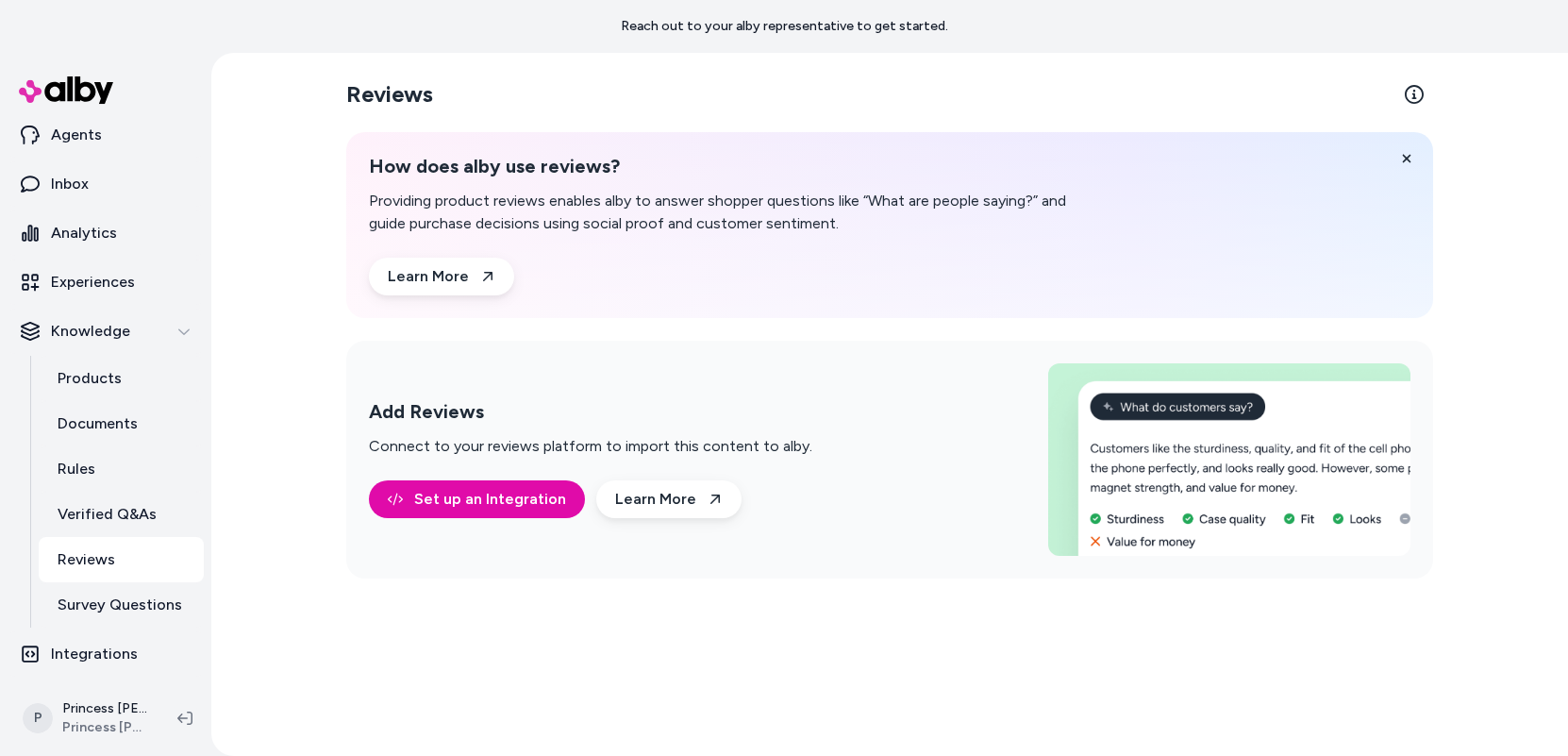
click at [406, 451] on p "Connect to your reviews platform to import this content to alby." at bounding box center [590, 446] width 444 height 23
click at [446, 434] on div "Add Reviews Connect to your reviews platform to import this content to alby." at bounding box center [590, 428] width 444 height 58
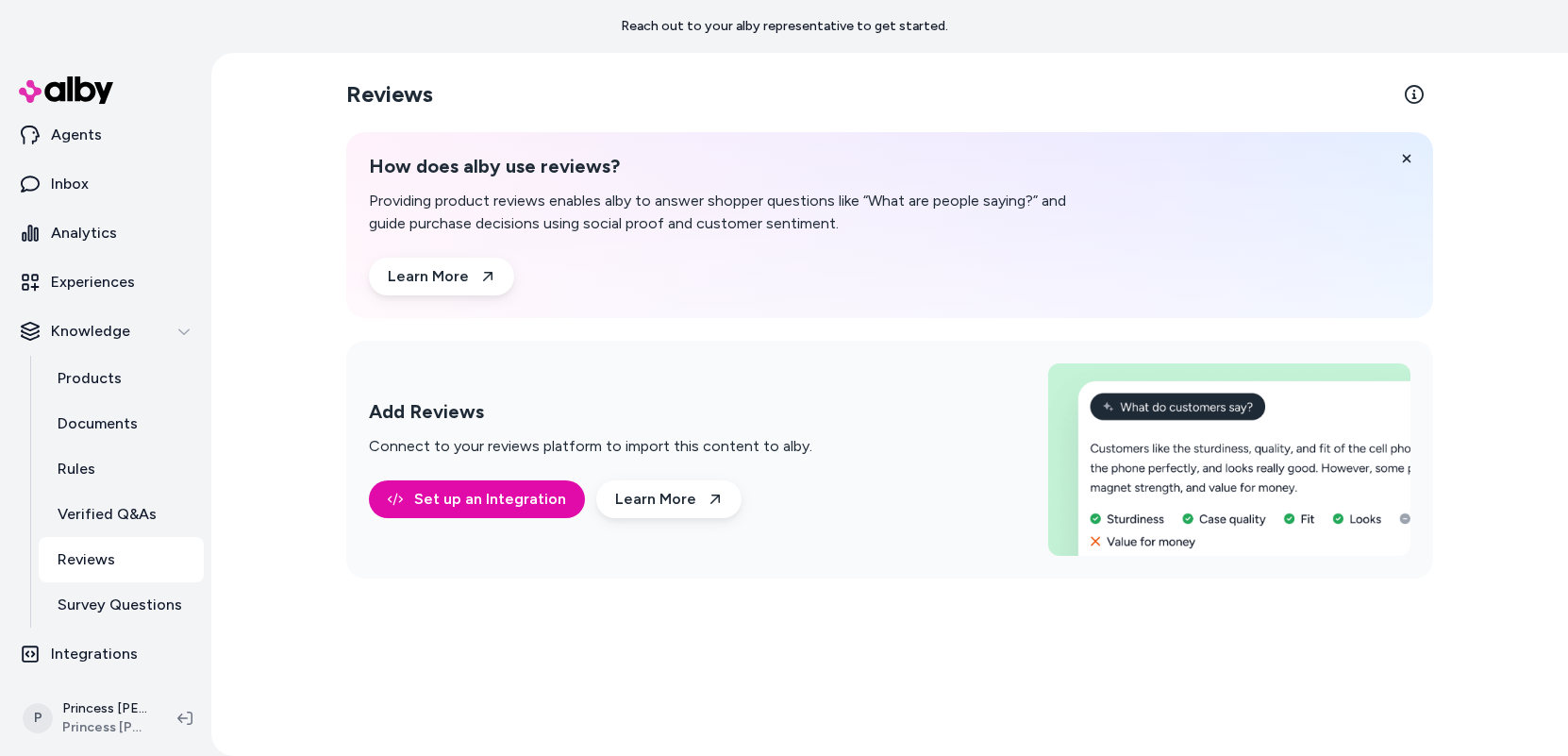
click at [446, 444] on p "Connect to your reviews platform to import this content to alby." at bounding box center [590, 446] width 444 height 23
click at [479, 449] on p "Connect to your reviews platform to import this content to alby." at bounding box center [590, 446] width 444 height 23
click at [487, 424] on div "Add Reviews Connect to your reviews platform to import this content to alby." at bounding box center [590, 428] width 444 height 58
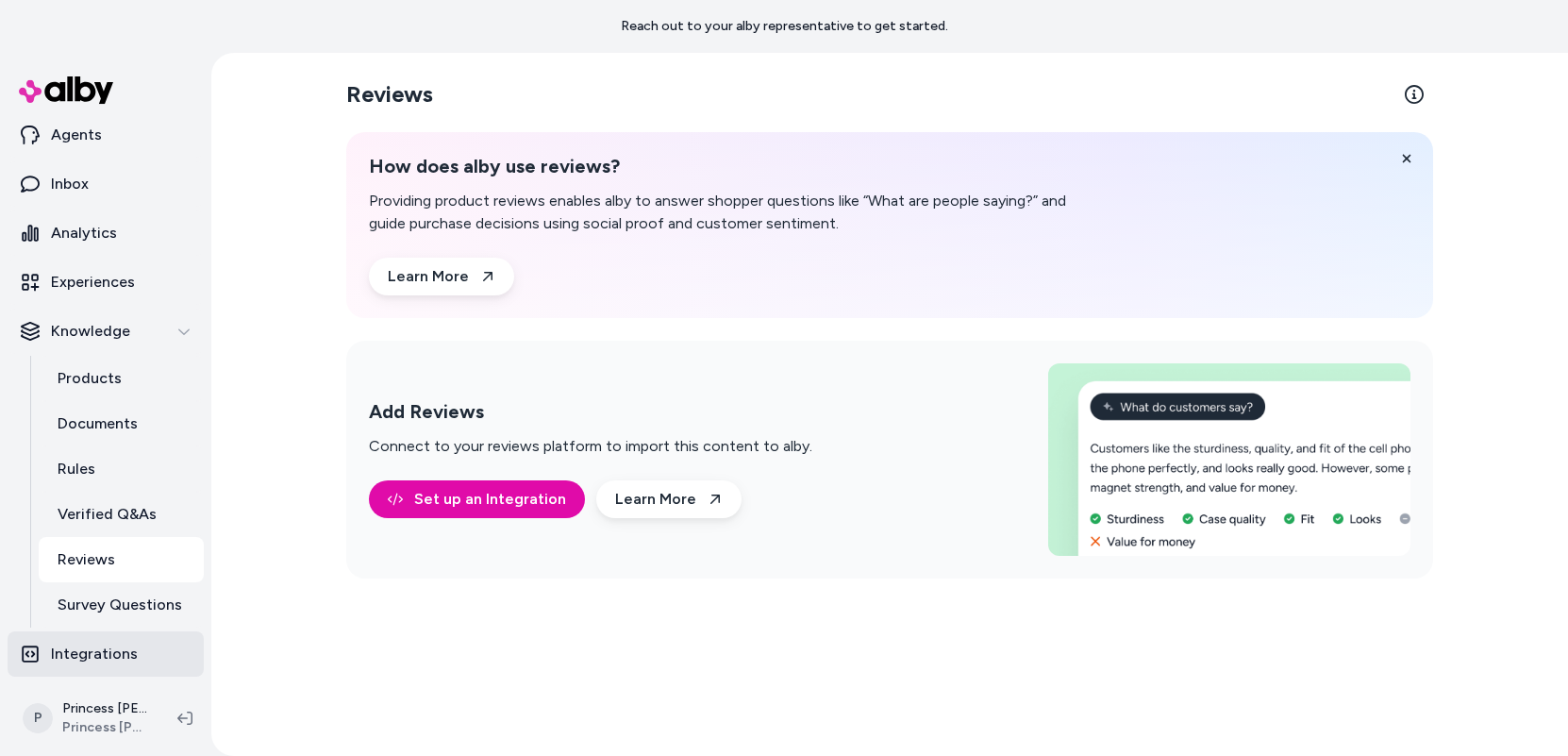
click at [89, 662] on p "Integrations" at bounding box center [94, 654] width 86 height 23
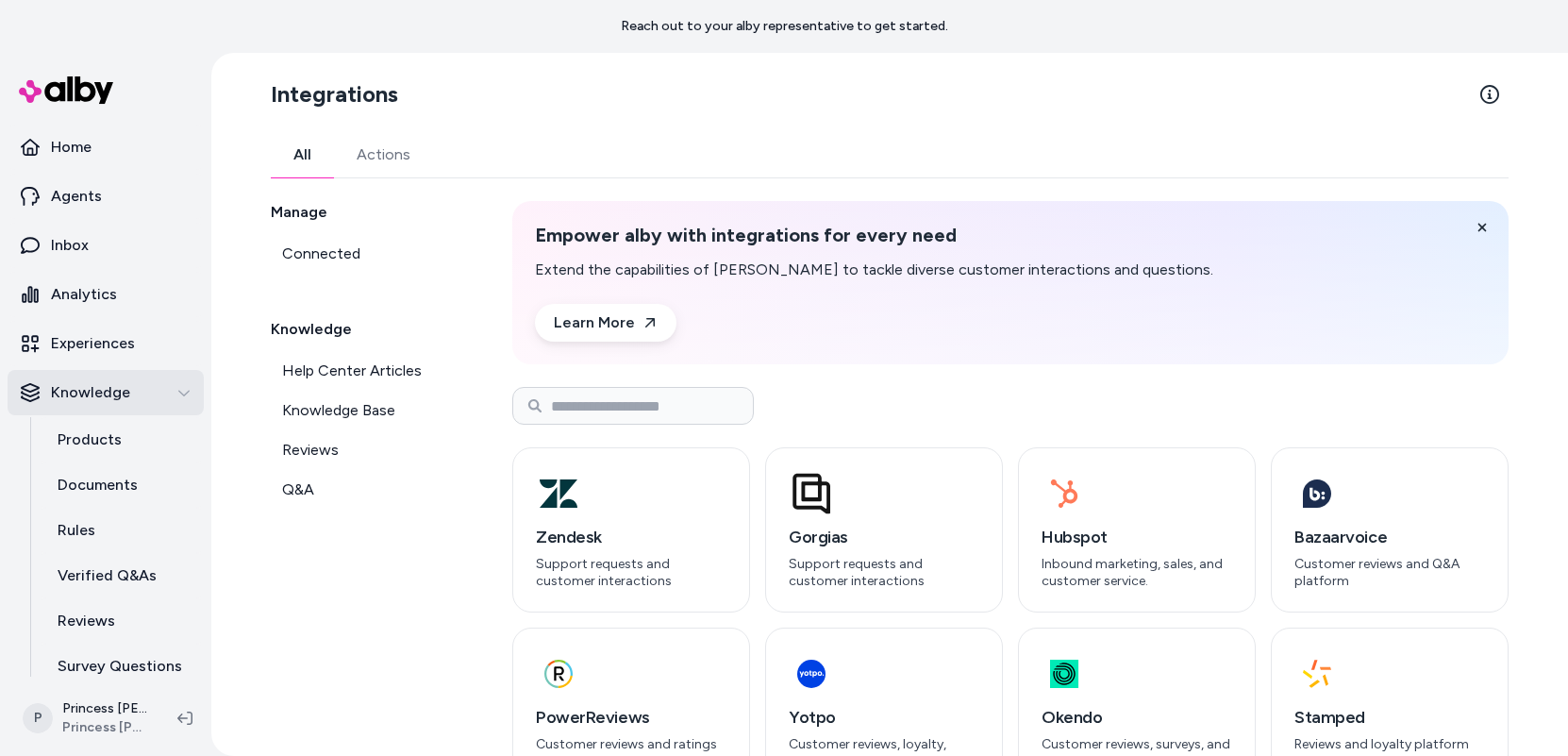
click at [114, 378] on button "Knowledge" at bounding box center [105, 392] width 197 height 46
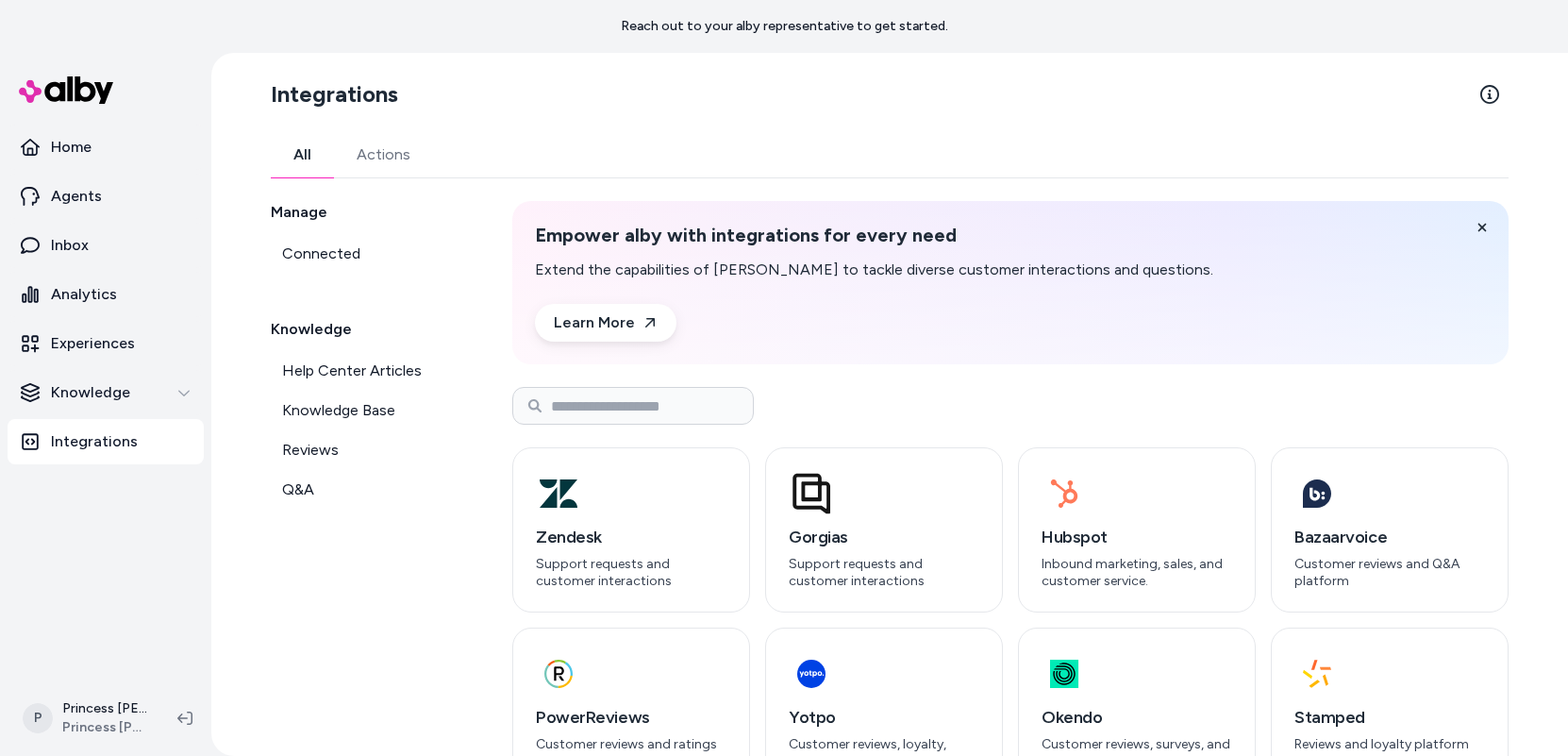
click at [51, 576] on nav "Home Agents Inbox Analytics Experiences Knowledge Integrations" at bounding box center [105, 400] width 197 height 552
click at [96, 303] on p "Analytics" at bounding box center [85, 294] width 66 height 23
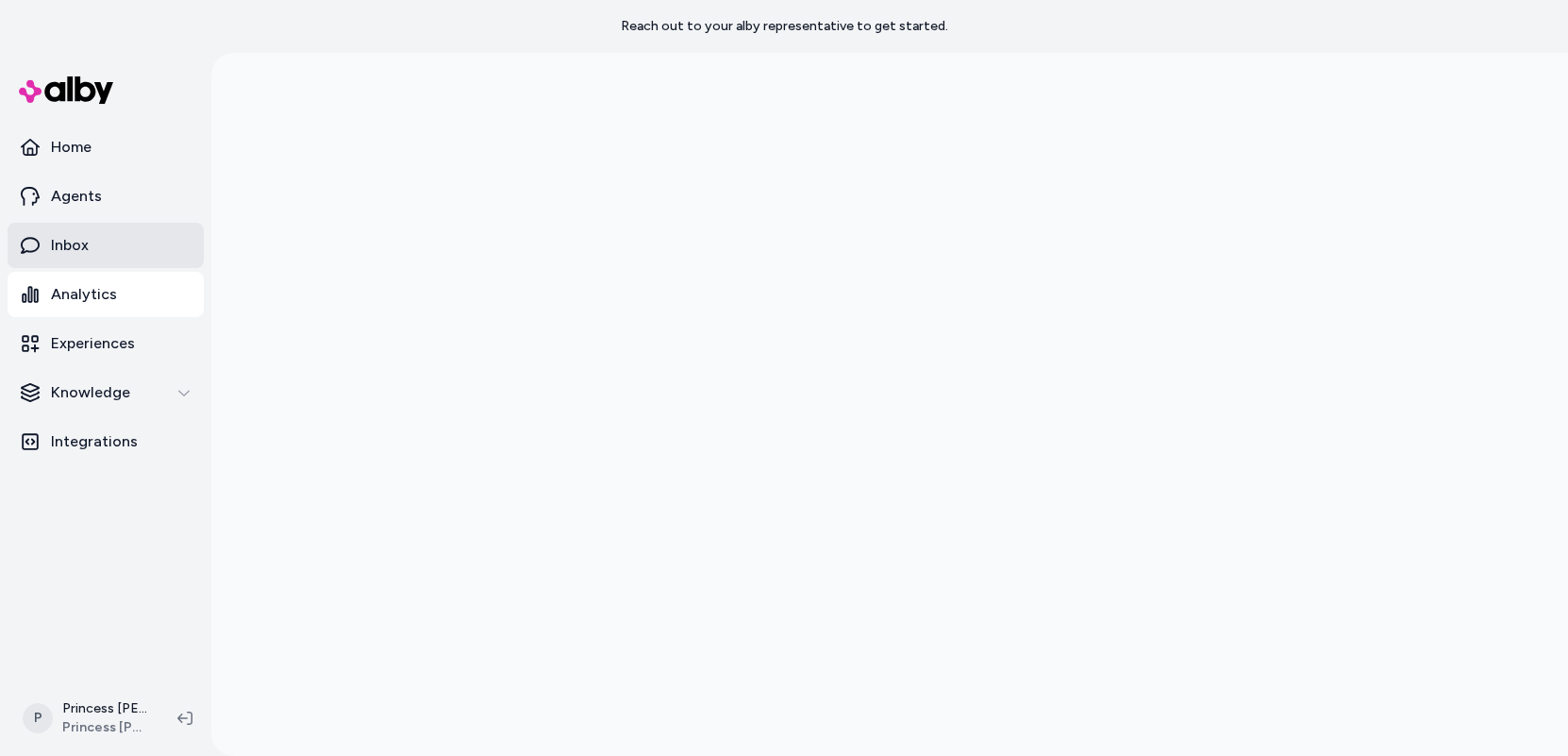
click at [98, 249] on link "Inbox" at bounding box center [105, 245] width 197 height 46
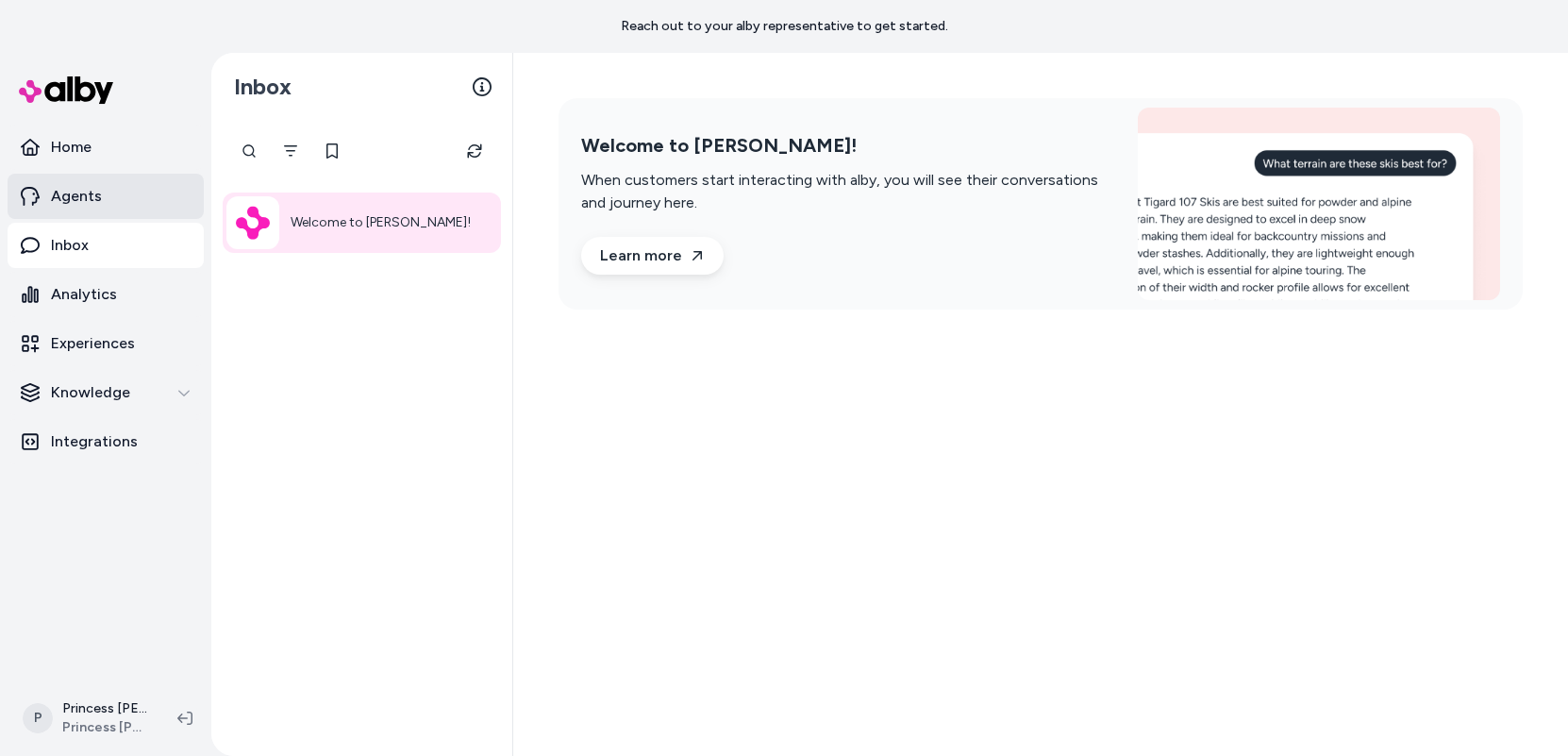
click at [111, 194] on link "Agents" at bounding box center [105, 197] width 197 height 46
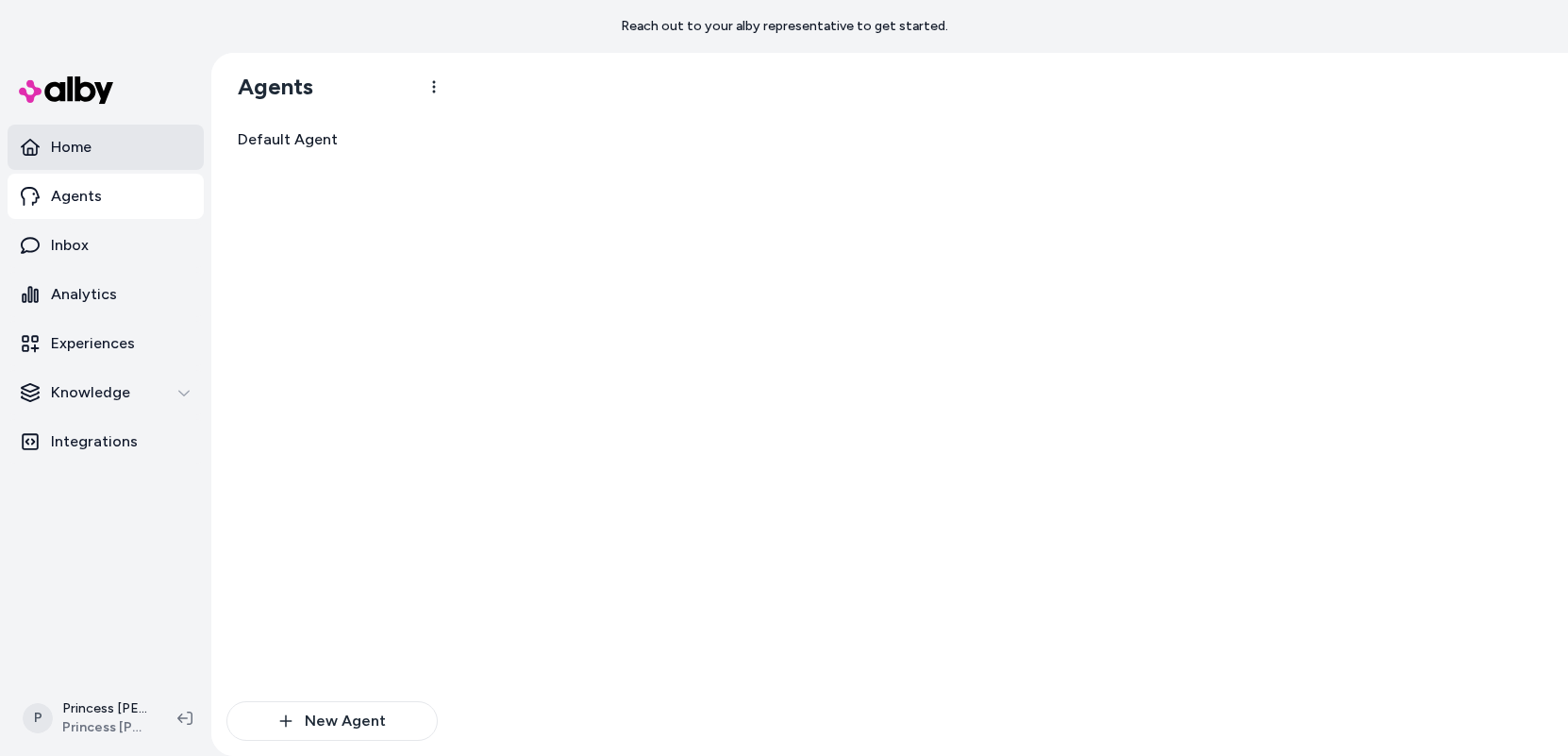
click at [141, 131] on link "Home" at bounding box center [105, 147] width 197 height 46
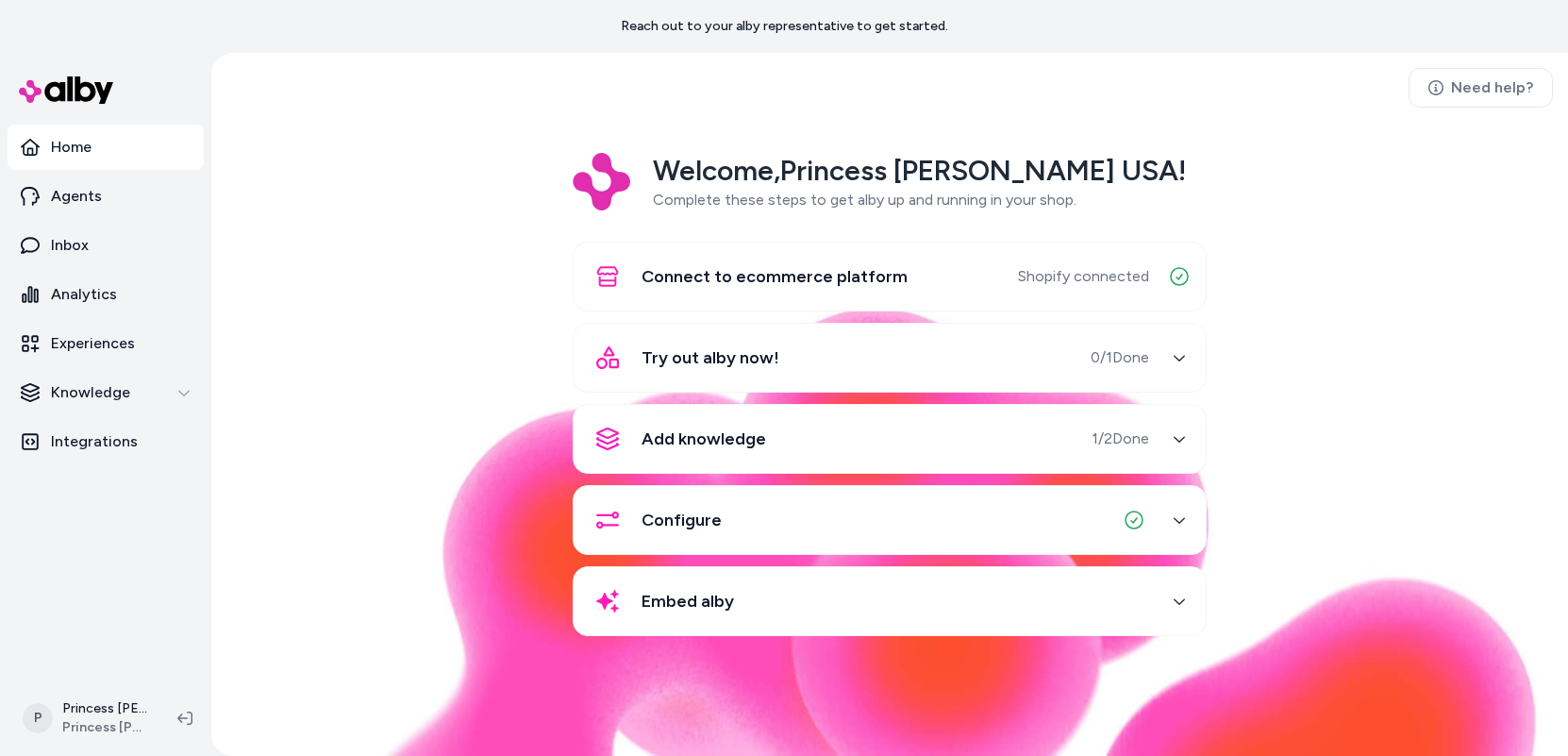
click at [659, 533] on div "Configure" at bounding box center [653, 520] width 137 height 46
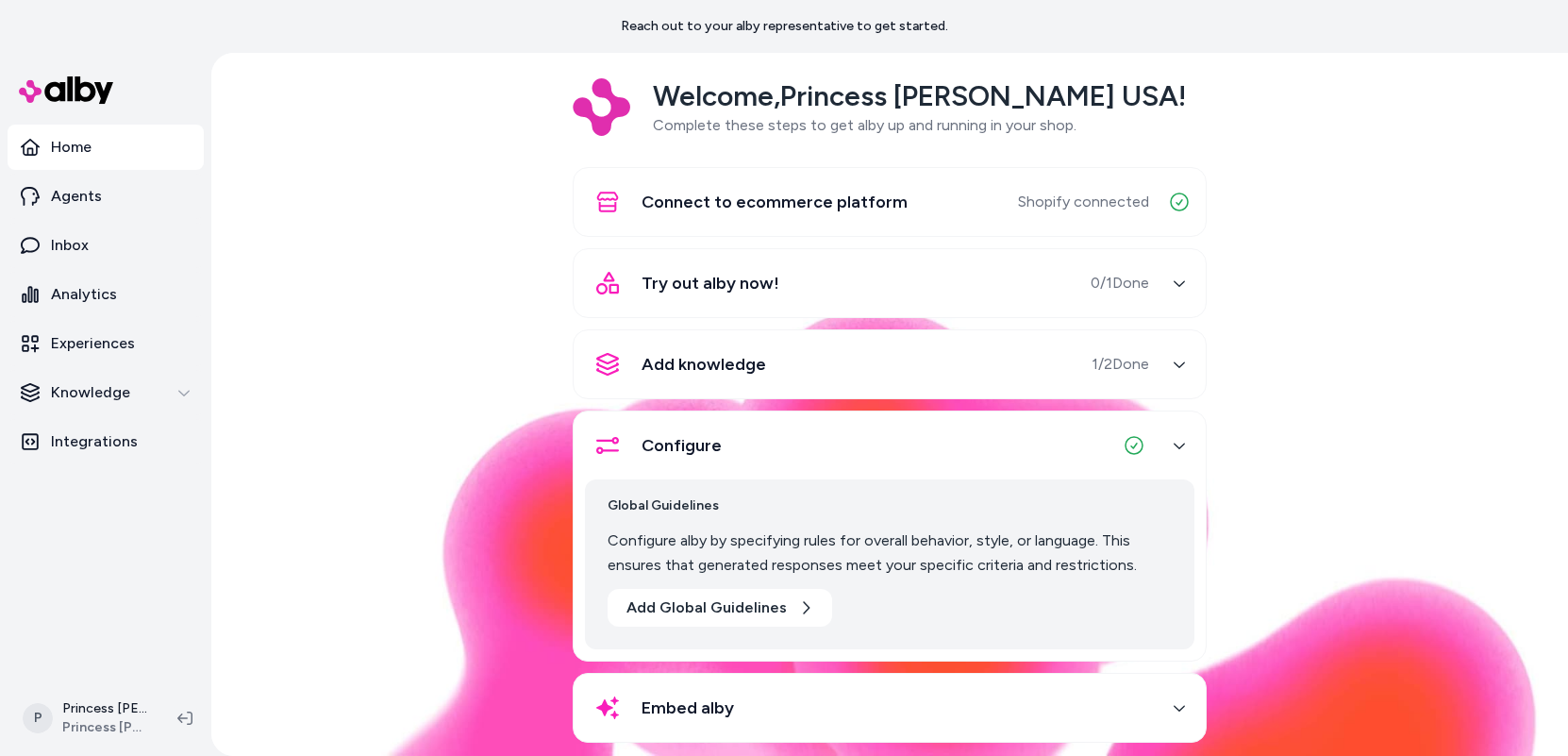
scroll to position [103, 0]
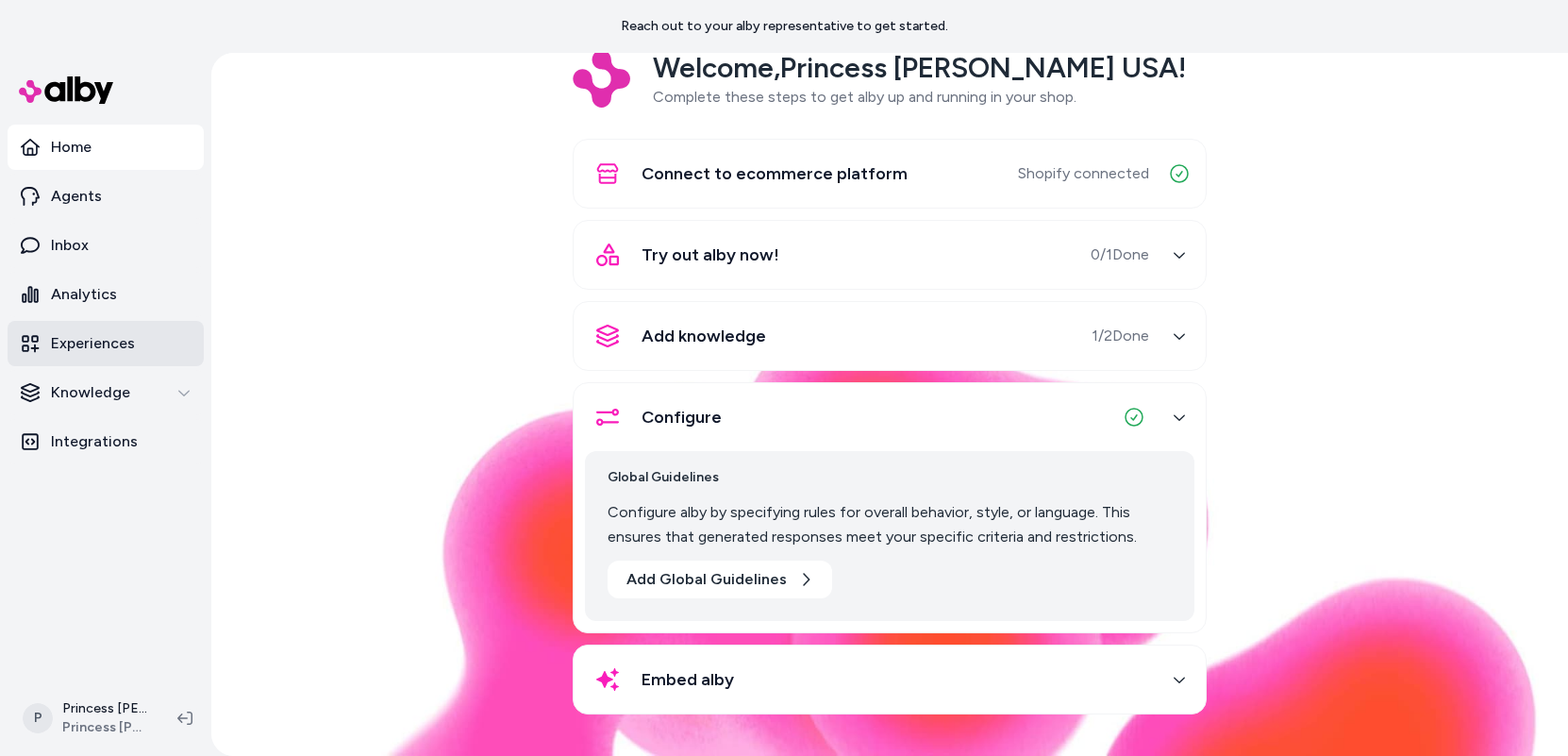
click at [89, 355] on link "Experiences" at bounding box center [105, 344] width 197 height 46
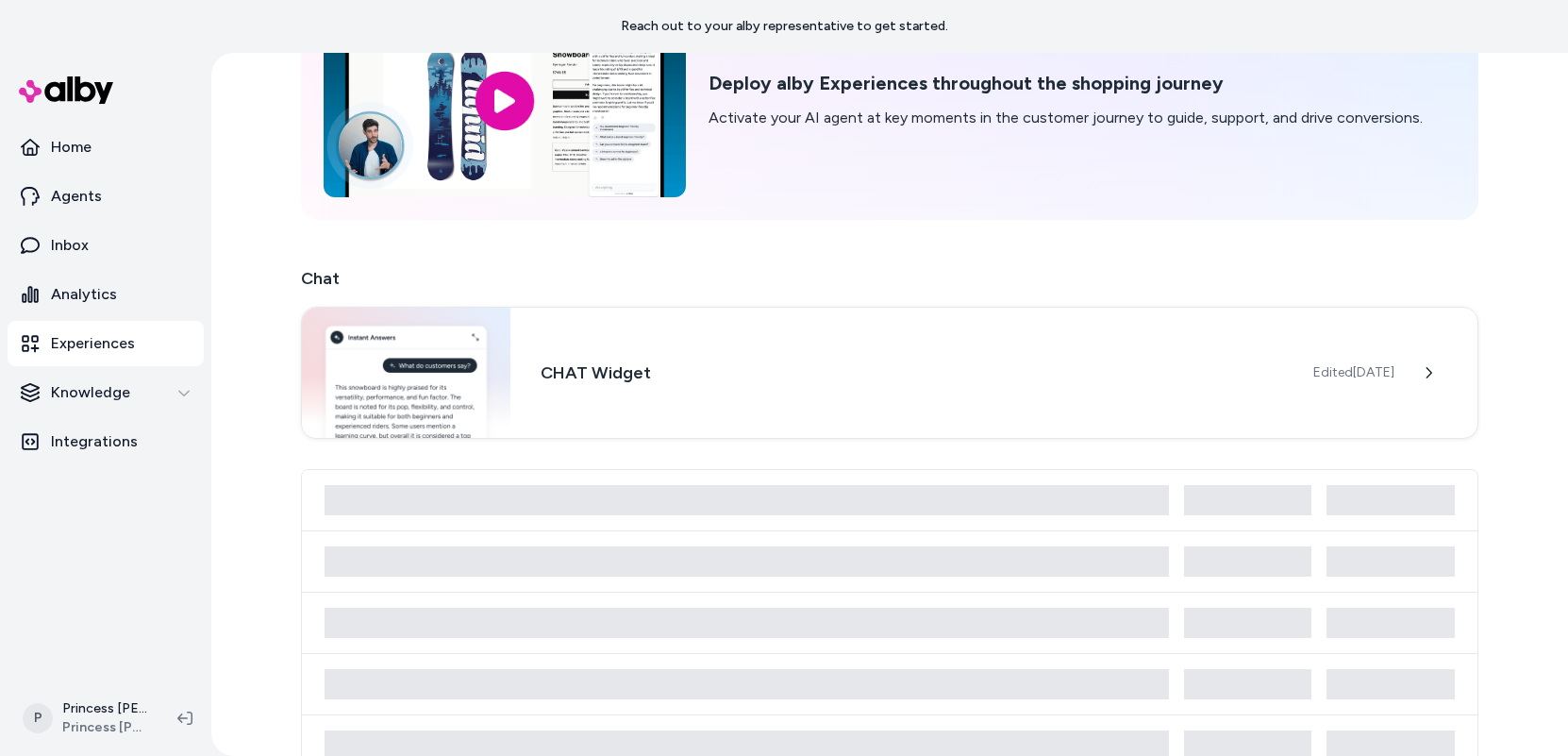
scroll to position [146, 0]
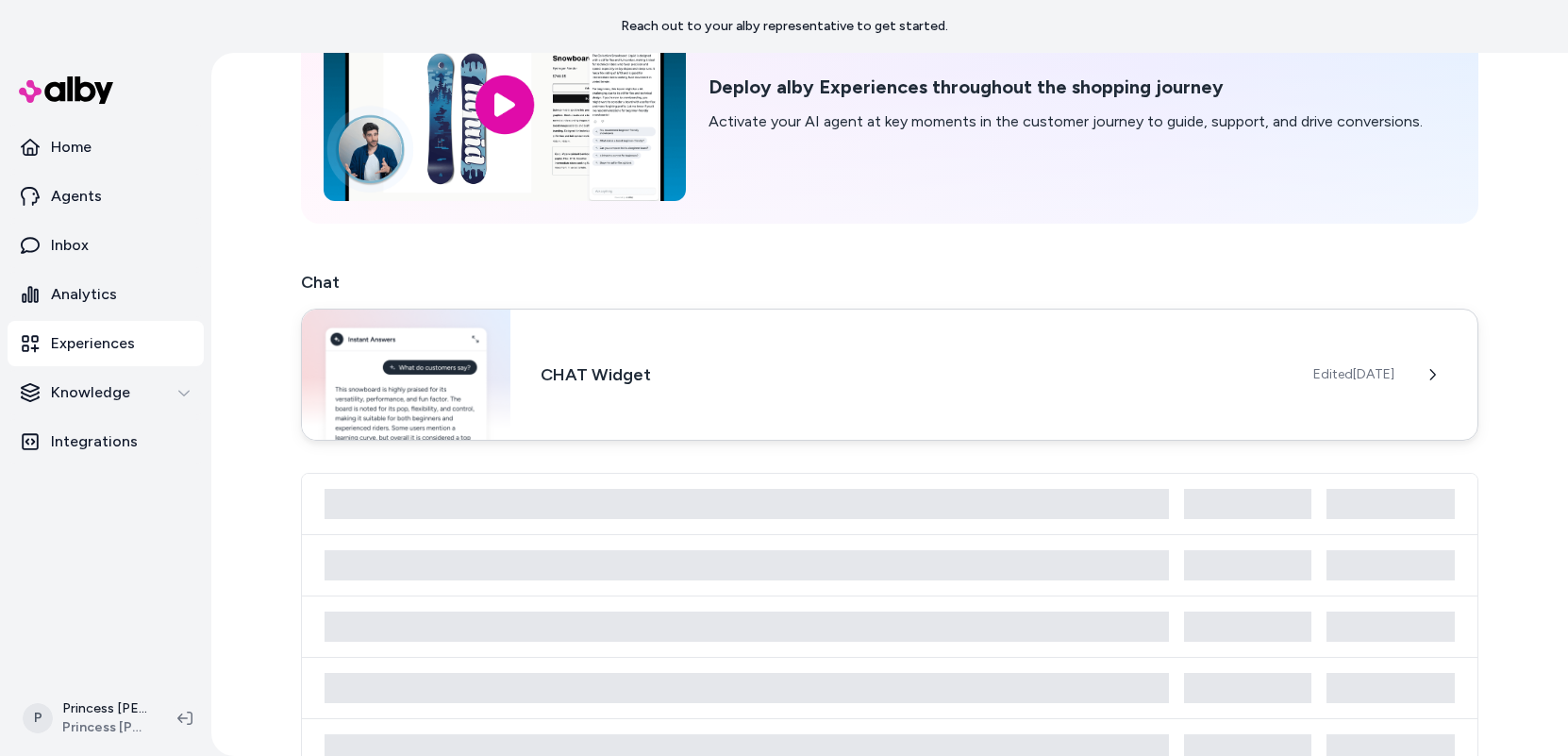
click at [584, 363] on h3 "CHAT Widget" at bounding box center [912, 374] width 743 height 27
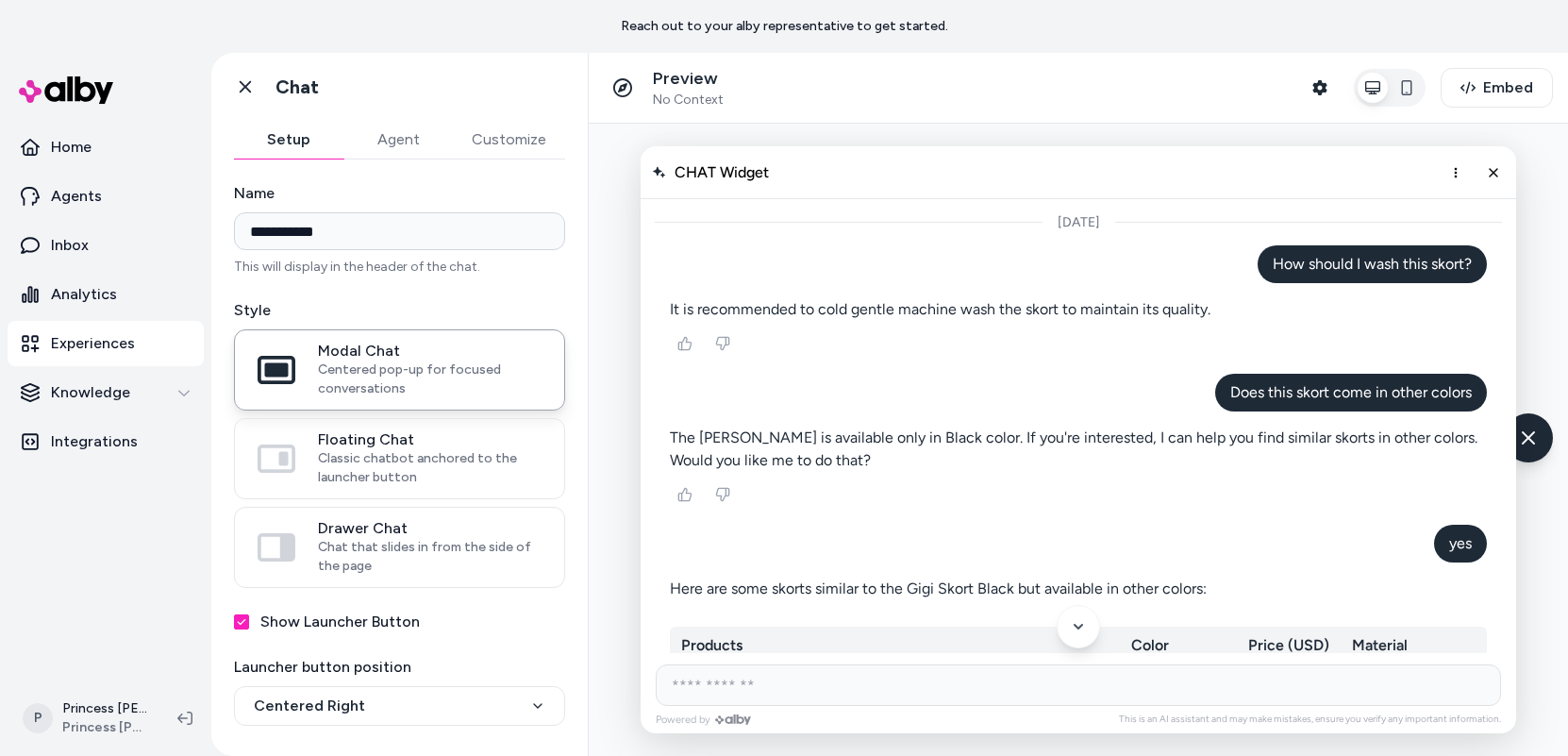
click at [409, 142] on button "Agent" at bounding box center [398, 140] width 109 height 38
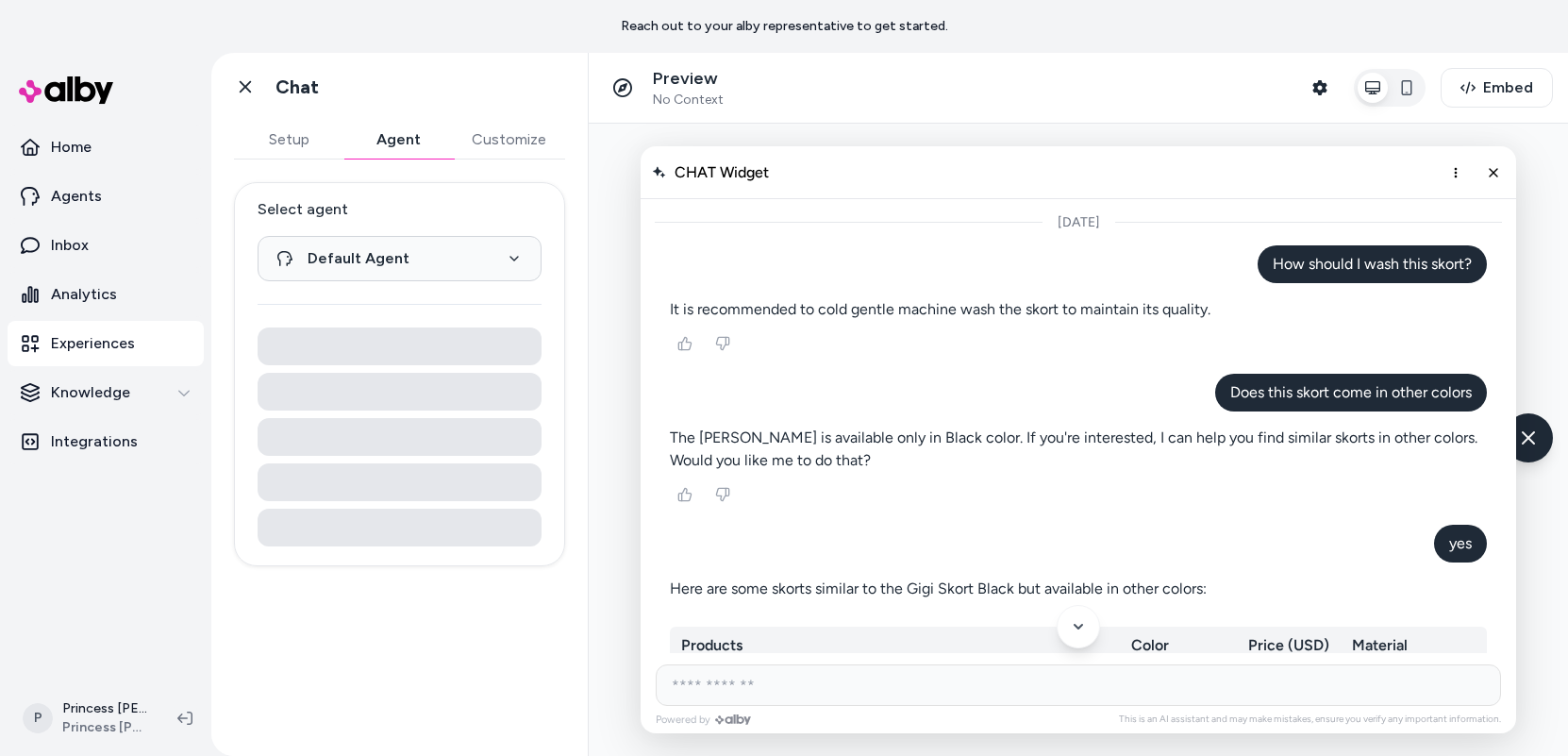
click at [301, 134] on button "Setup" at bounding box center [288, 140] width 109 height 38
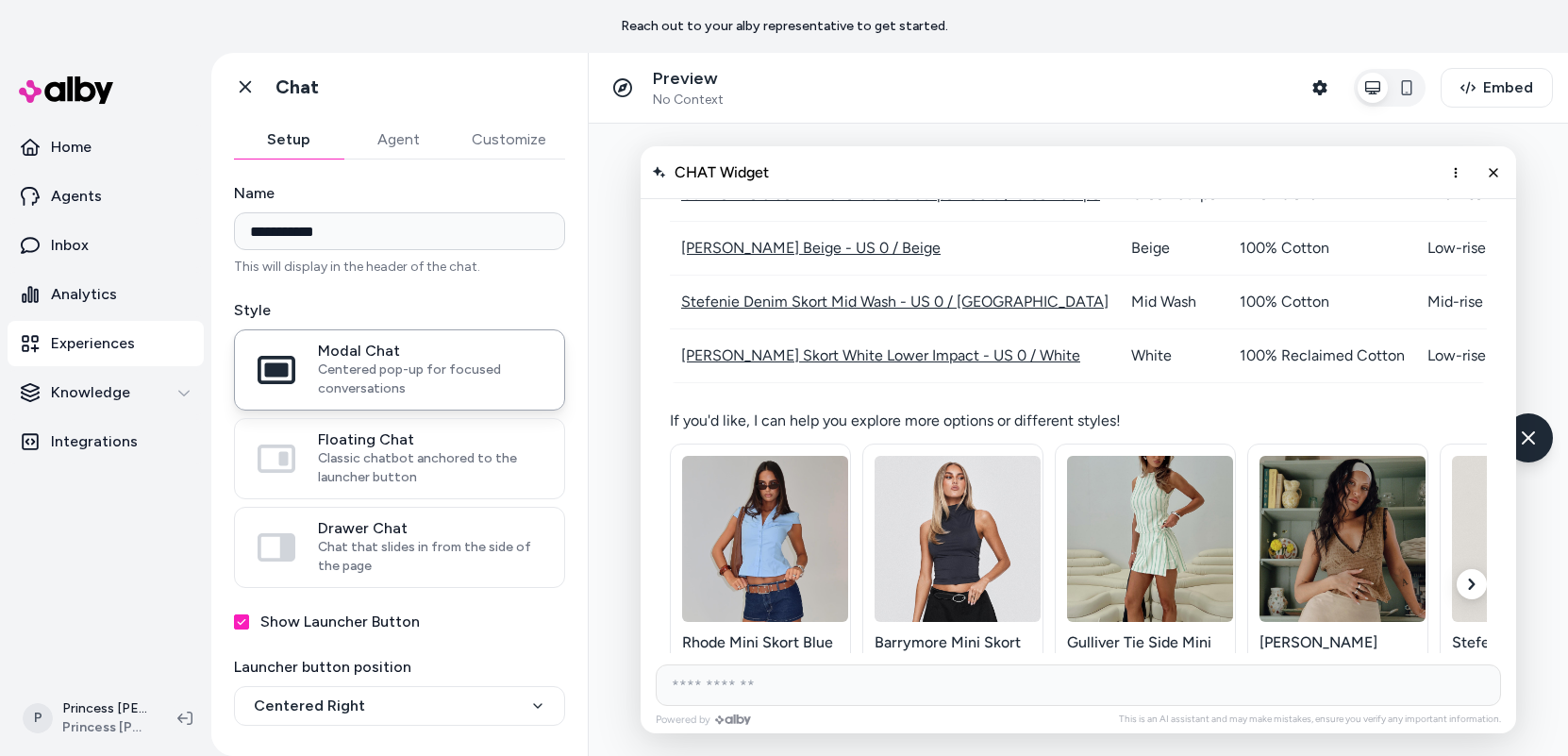
scroll to position [1804, 0]
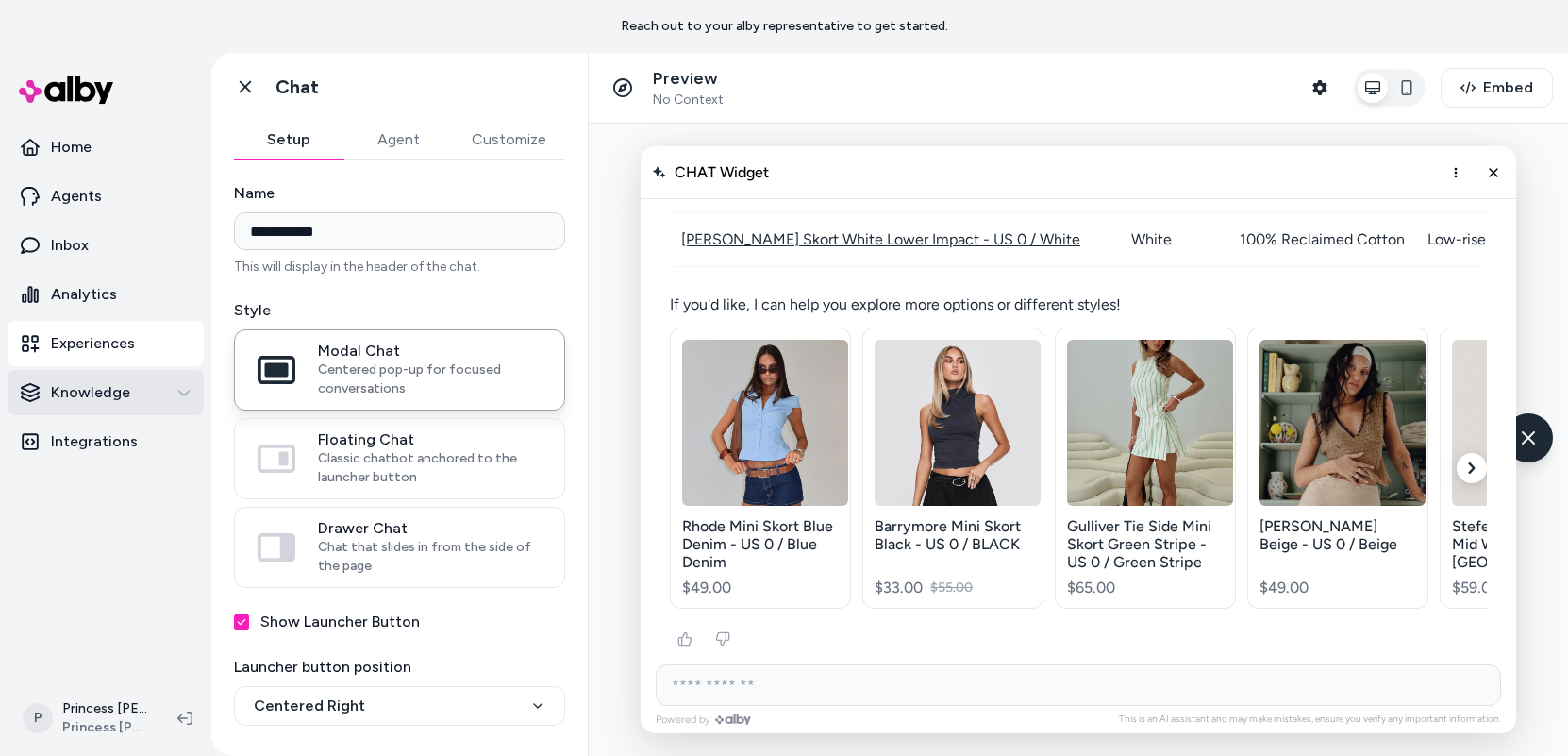
click at [176, 393] on div "Knowledge" at bounding box center [105, 392] width 170 height 23
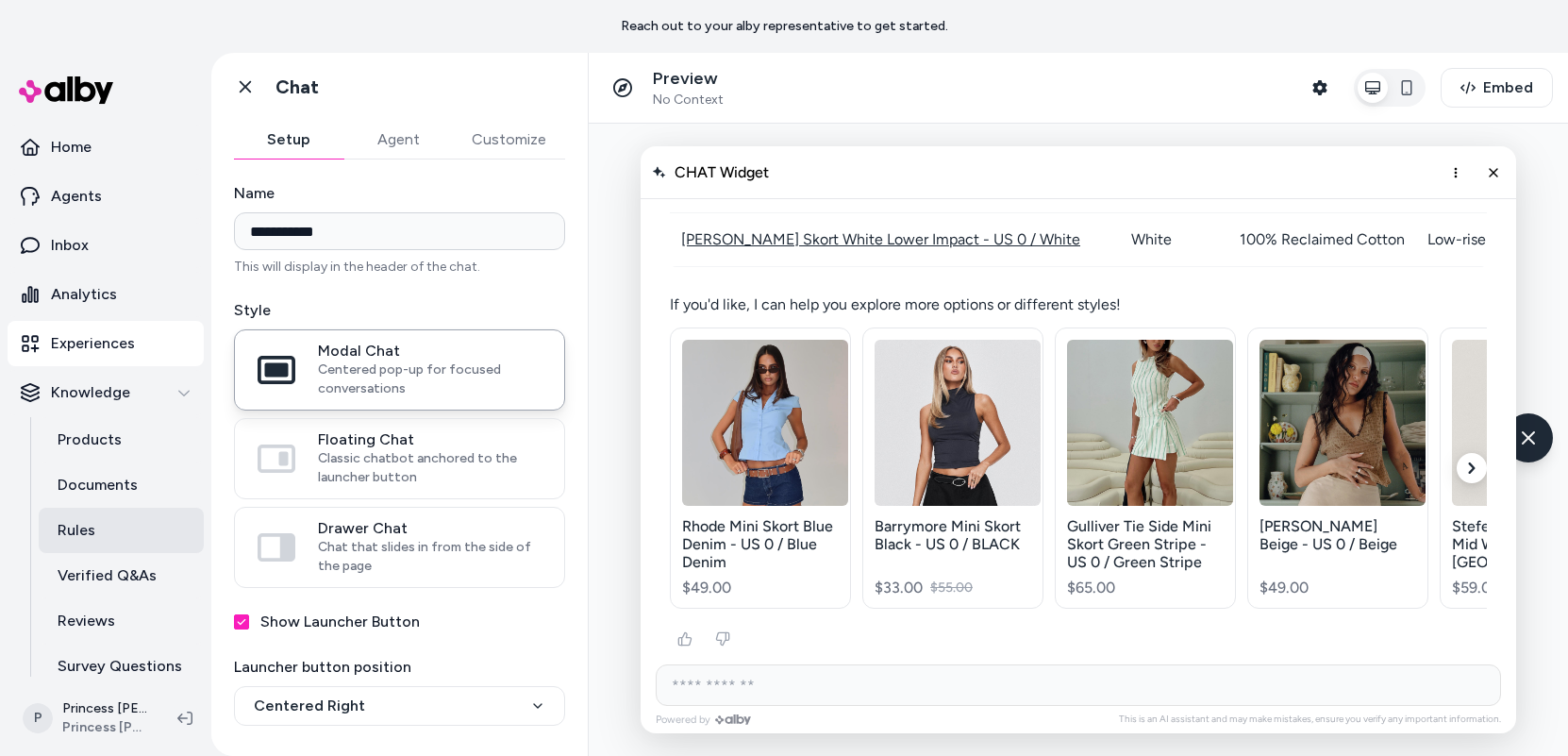
click at [89, 519] on p "Rules" at bounding box center [77, 530] width 38 height 23
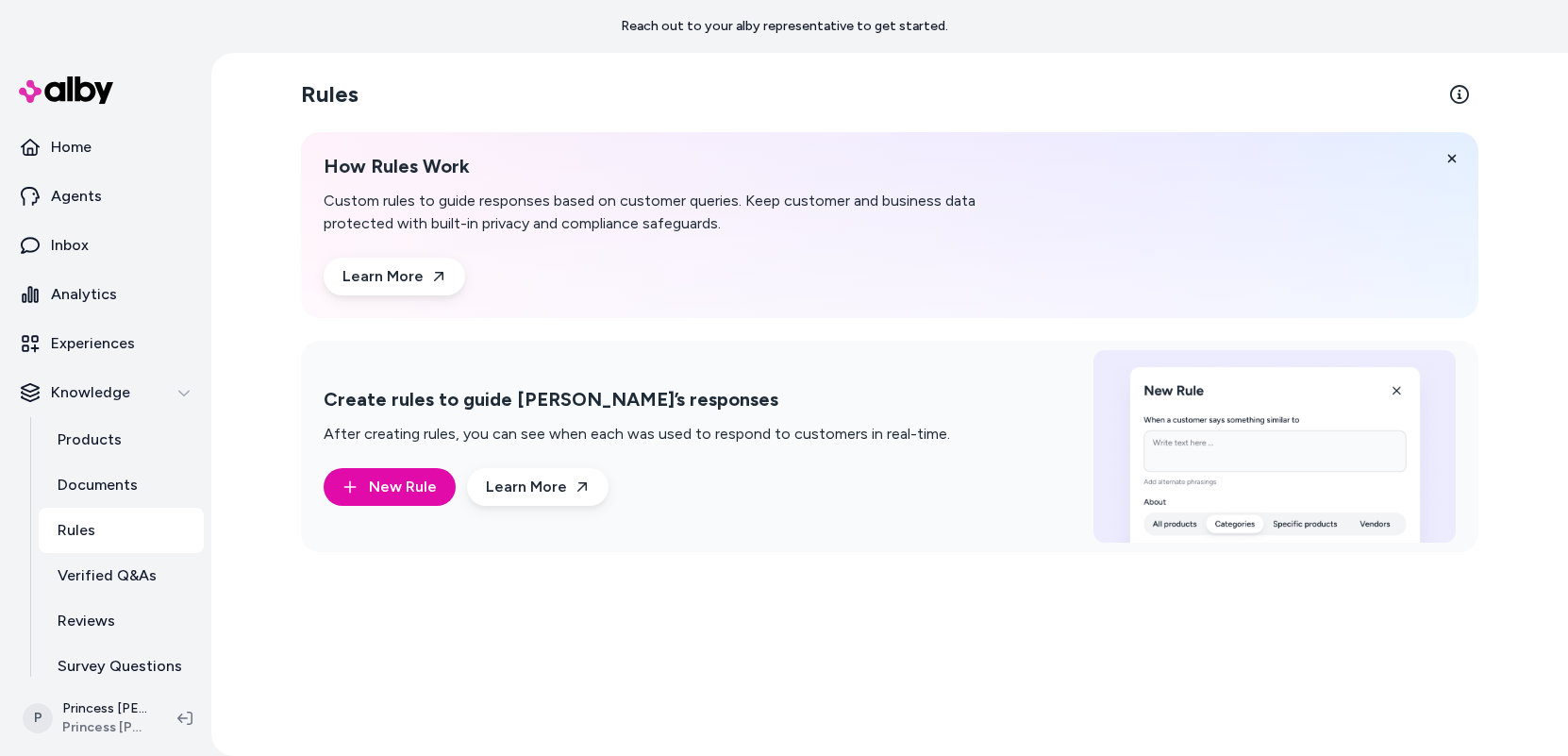
scroll to position [62, 0]
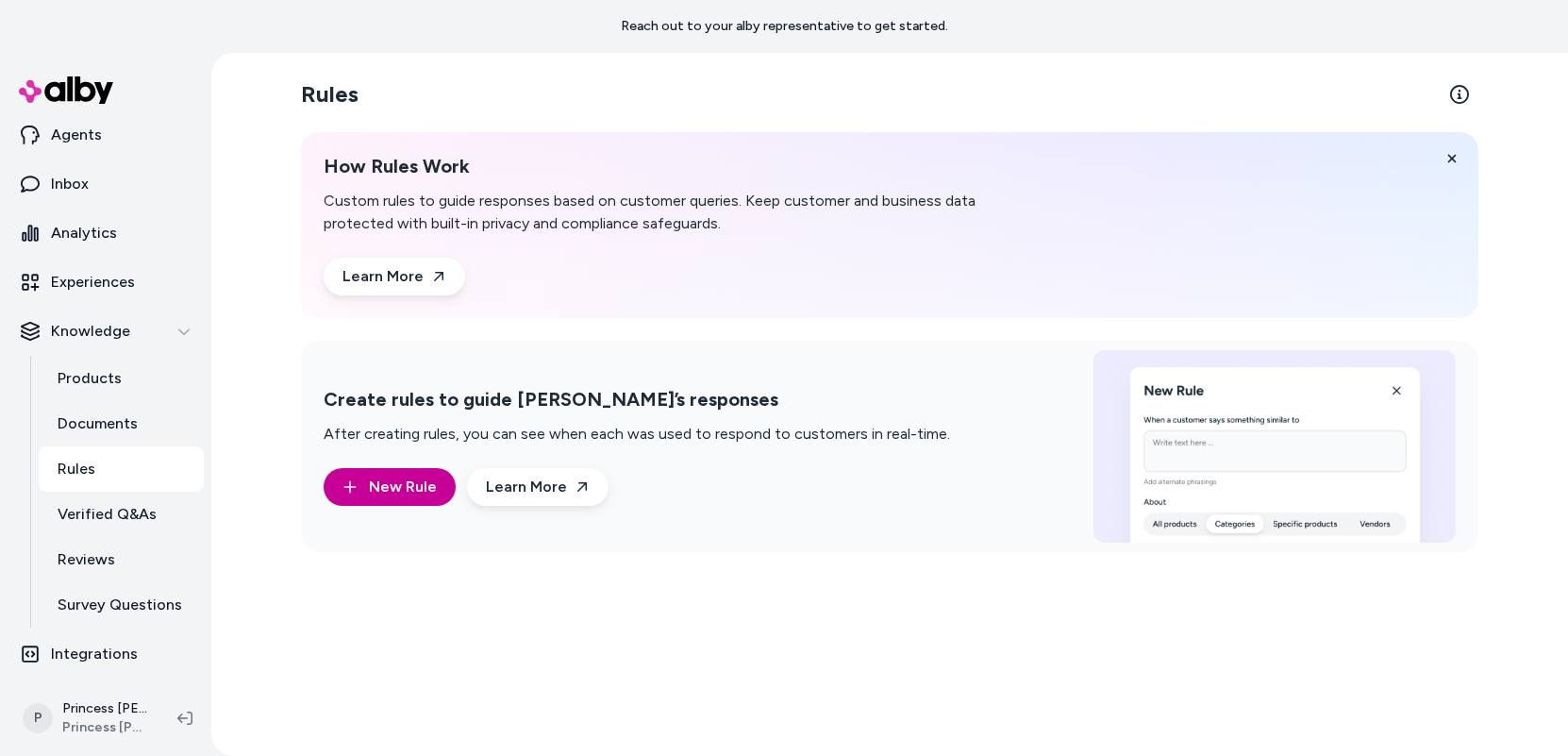
click at [404, 498] on span "New Rule" at bounding box center [403, 487] width 68 height 23
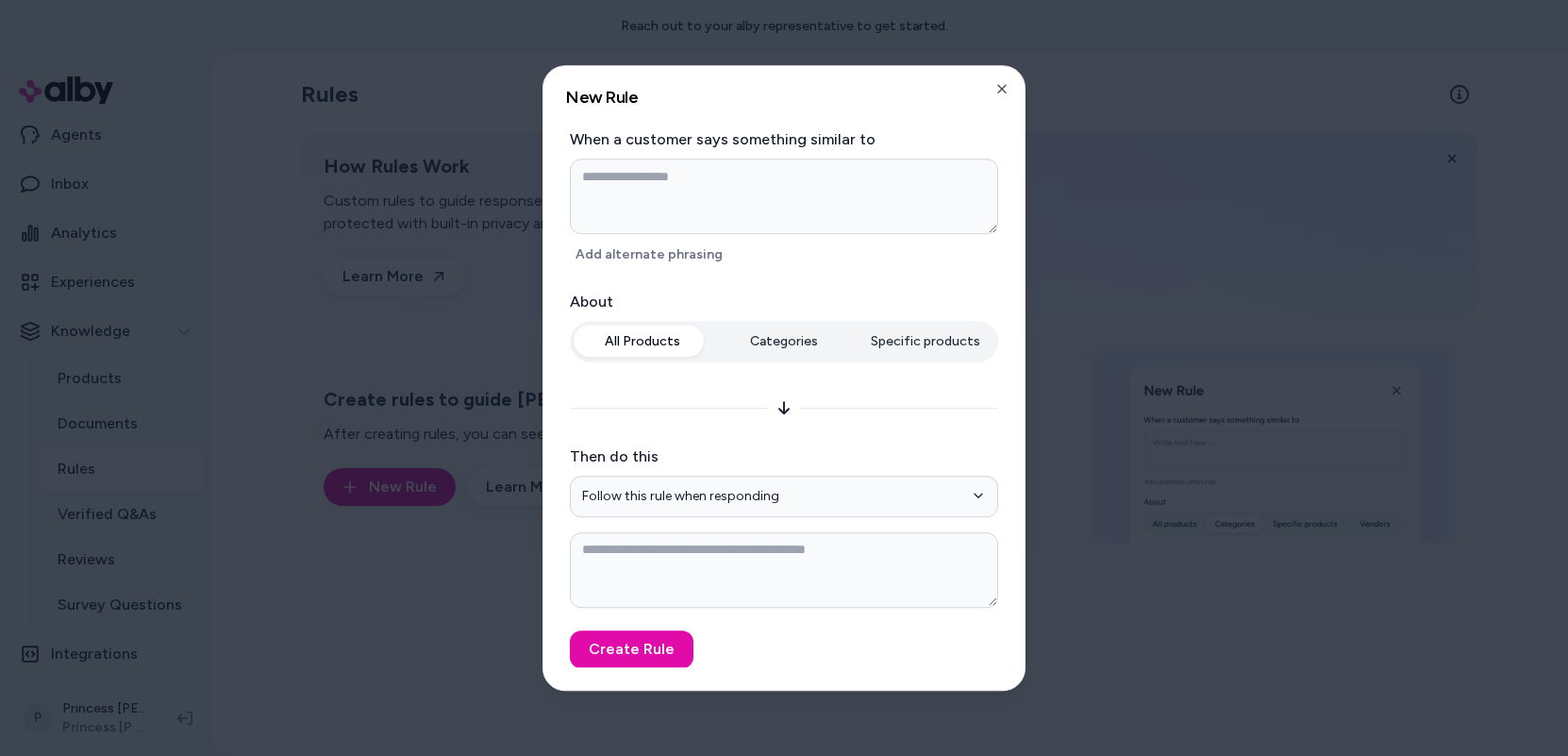
click at [792, 340] on div "All Products Categories Specific products" at bounding box center [784, 346] width 428 height 49
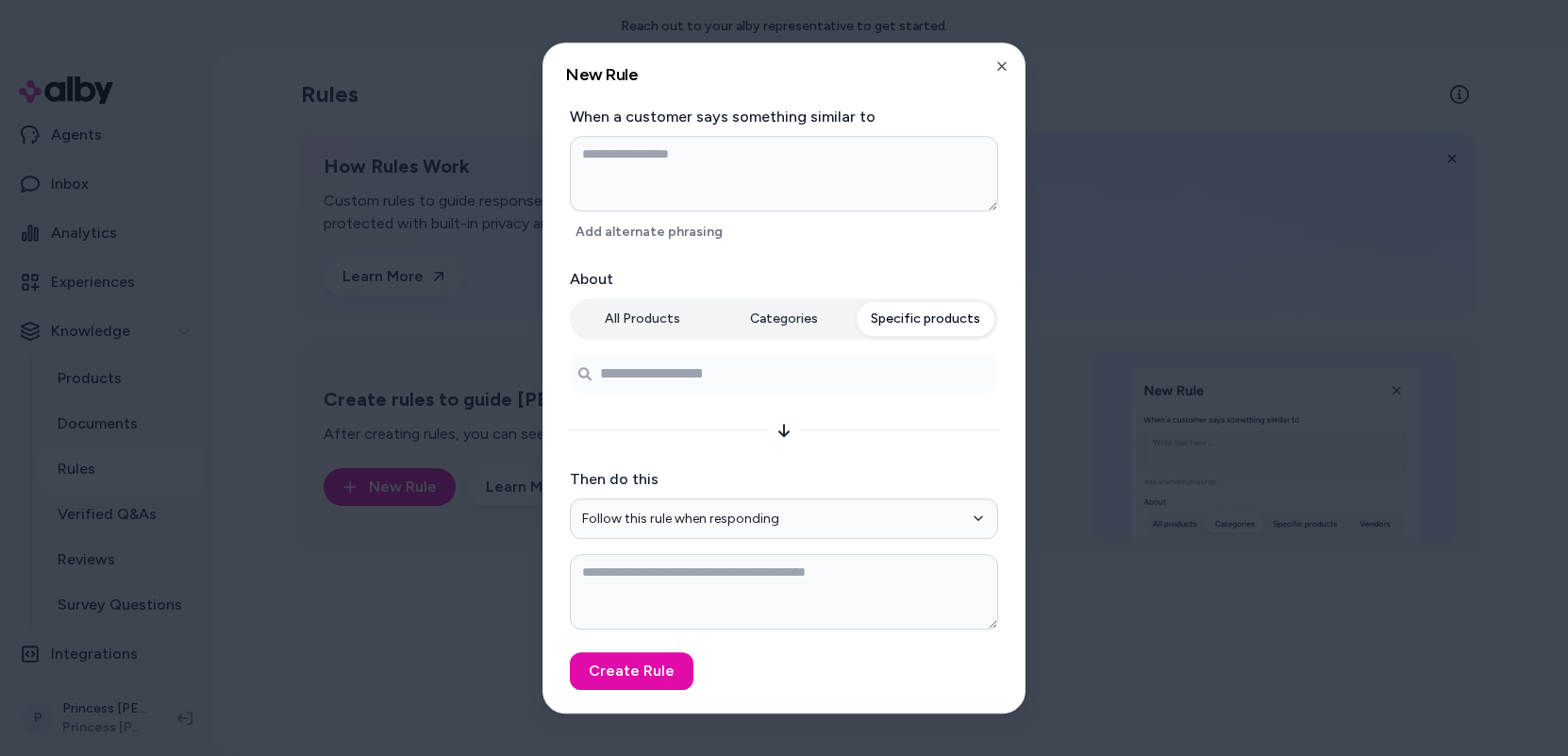
click at [926, 324] on button "Specific products" at bounding box center [925, 319] width 138 height 34
click at [632, 298] on div "All Products Categories Specific products" at bounding box center [784, 319] width 428 height 42
click at [687, 501] on button "Follow this rule when responding" at bounding box center [784, 520] width 428 height 42
click at [539, 380] on div at bounding box center [784, 378] width 1568 height 756
type textarea "*"
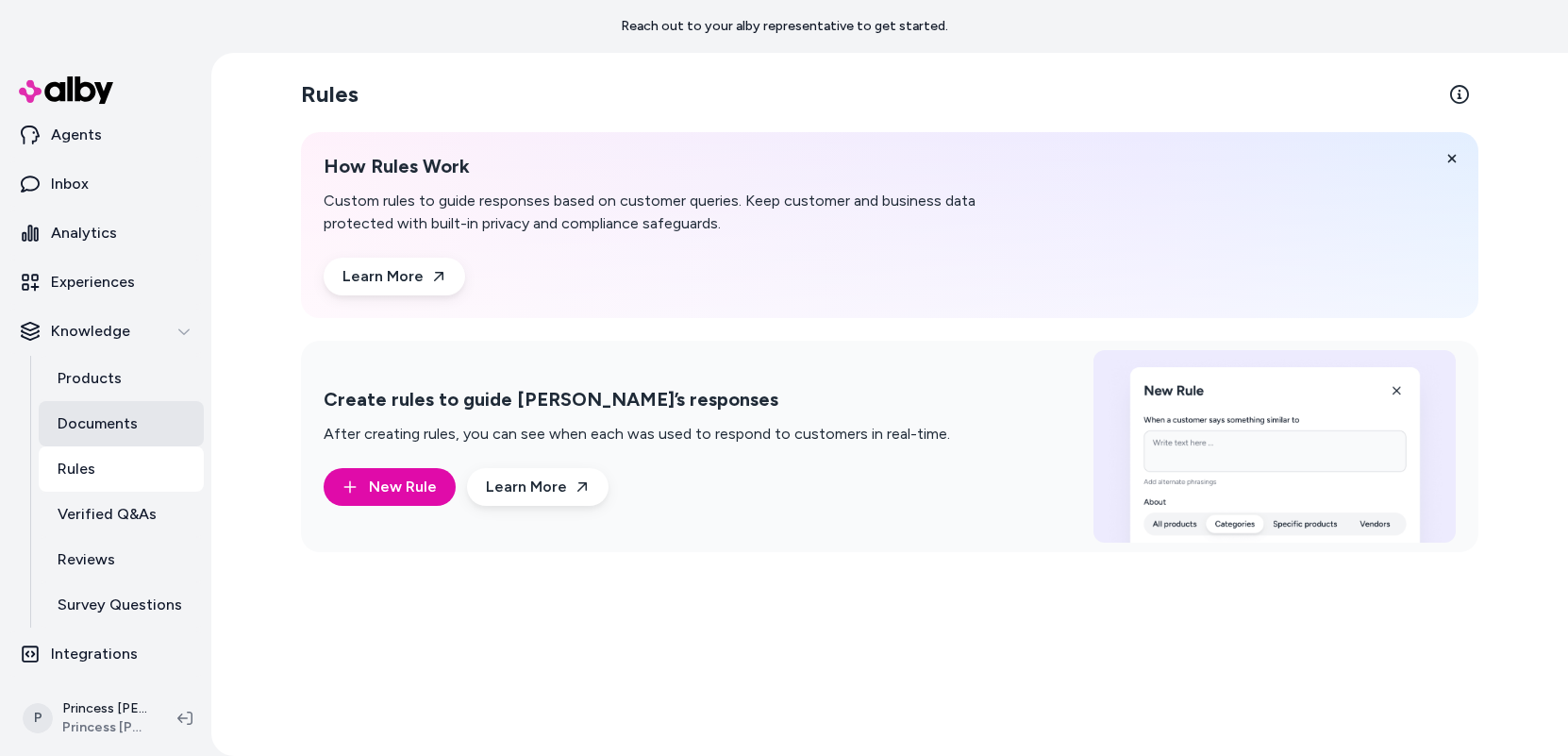
click at [116, 424] on p "Documents" at bounding box center [98, 424] width 80 height 23
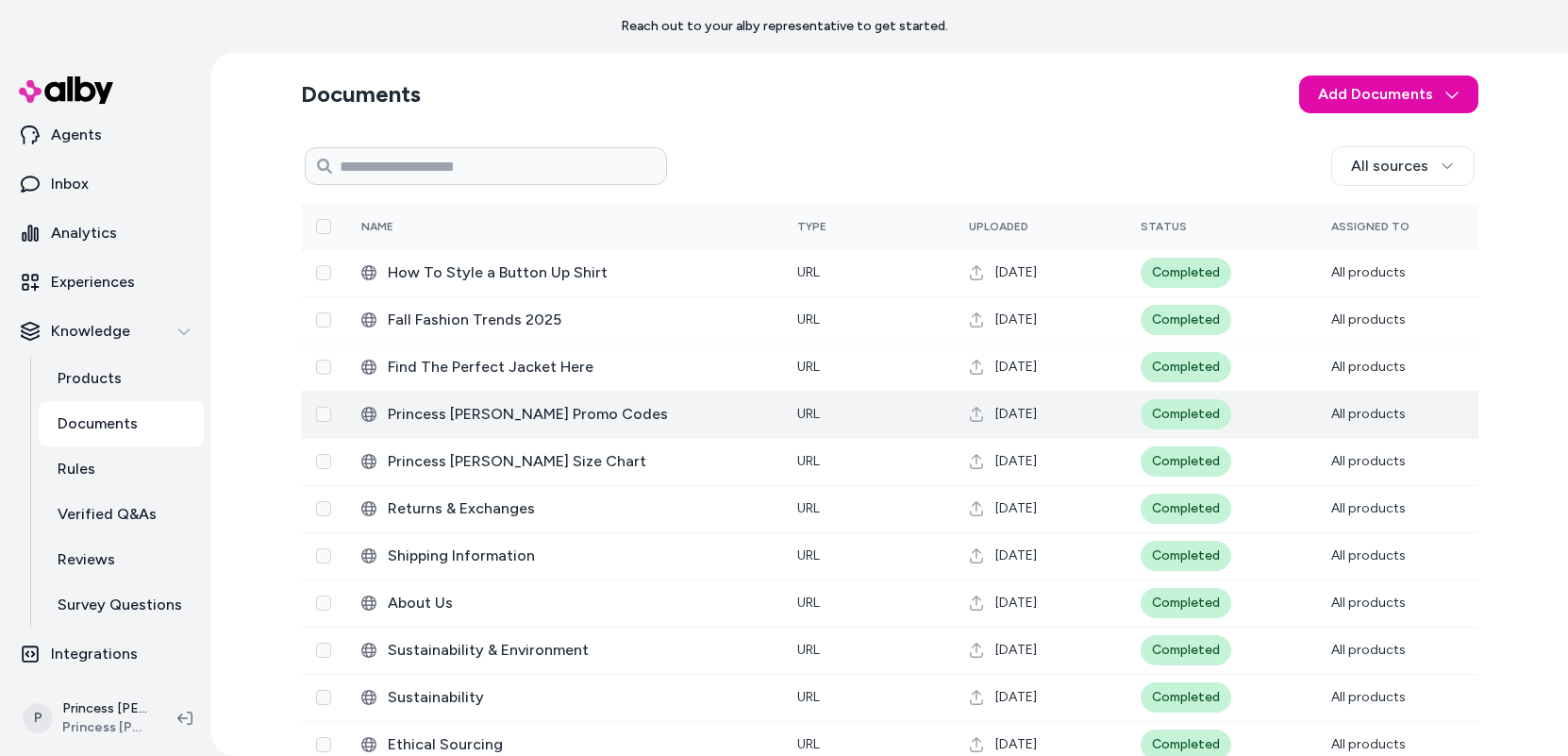
click at [536, 416] on span "Princess [PERSON_NAME] Promo Codes" at bounding box center [576, 414] width 379 height 23
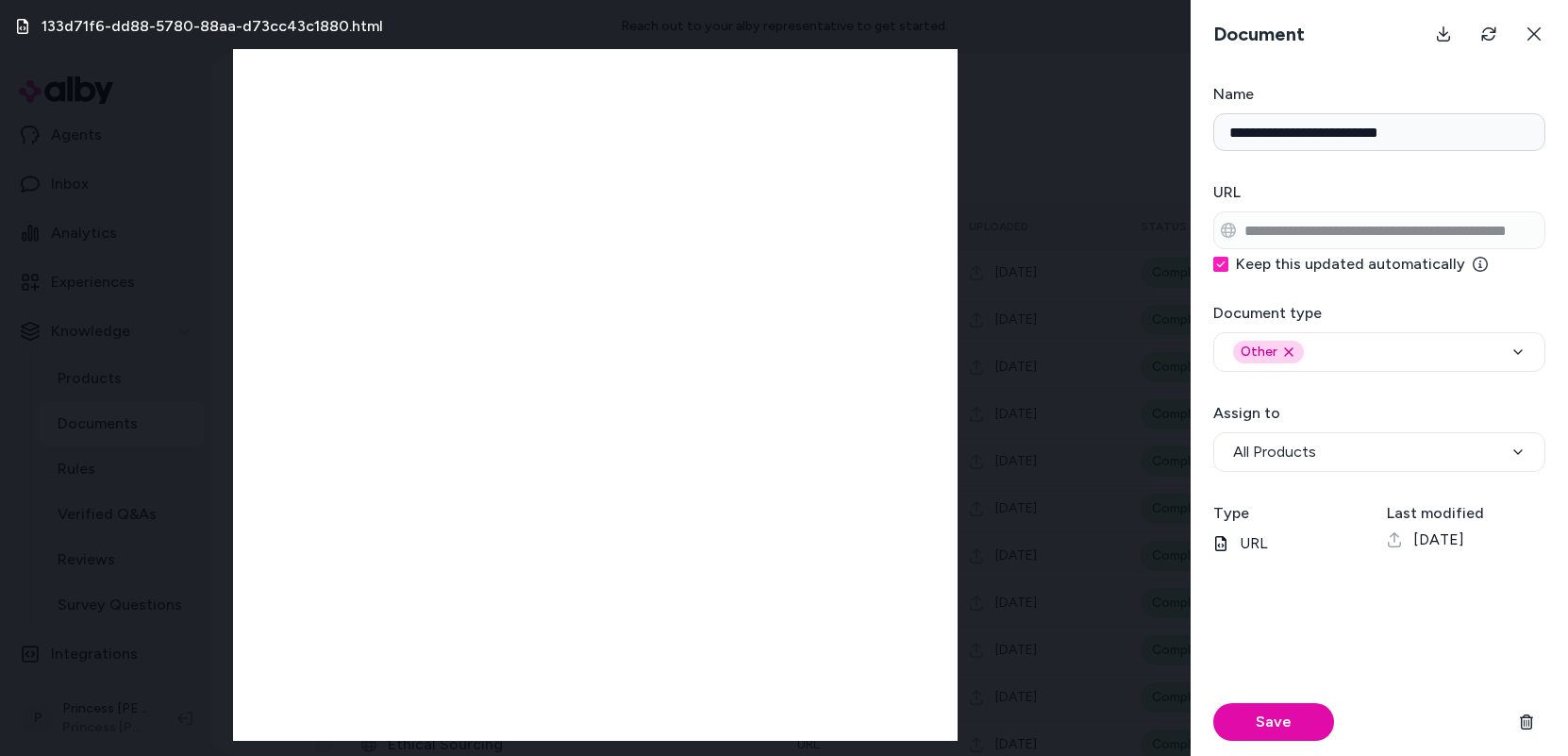
click at [163, 394] on div "133d71f6-dd88-5780-88aa-d73cc43c1880.html" at bounding box center [595, 378] width 1191 height 756
click at [1172, 39] on button at bounding box center [1534, 34] width 38 height 38
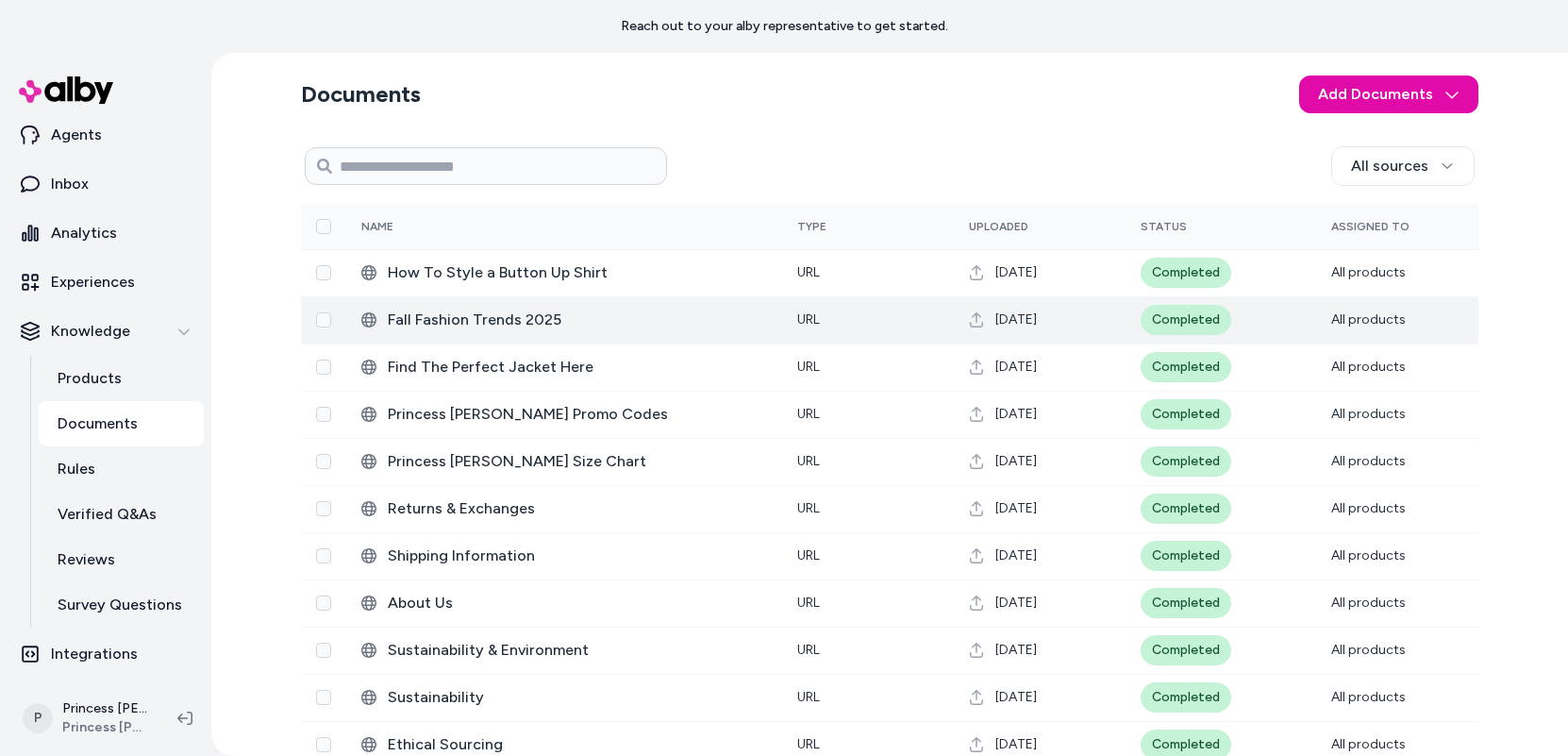
click at [693, 322] on span "Fall Fashion Trends 2025" at bounding box center [576, 320] width 379 height 23
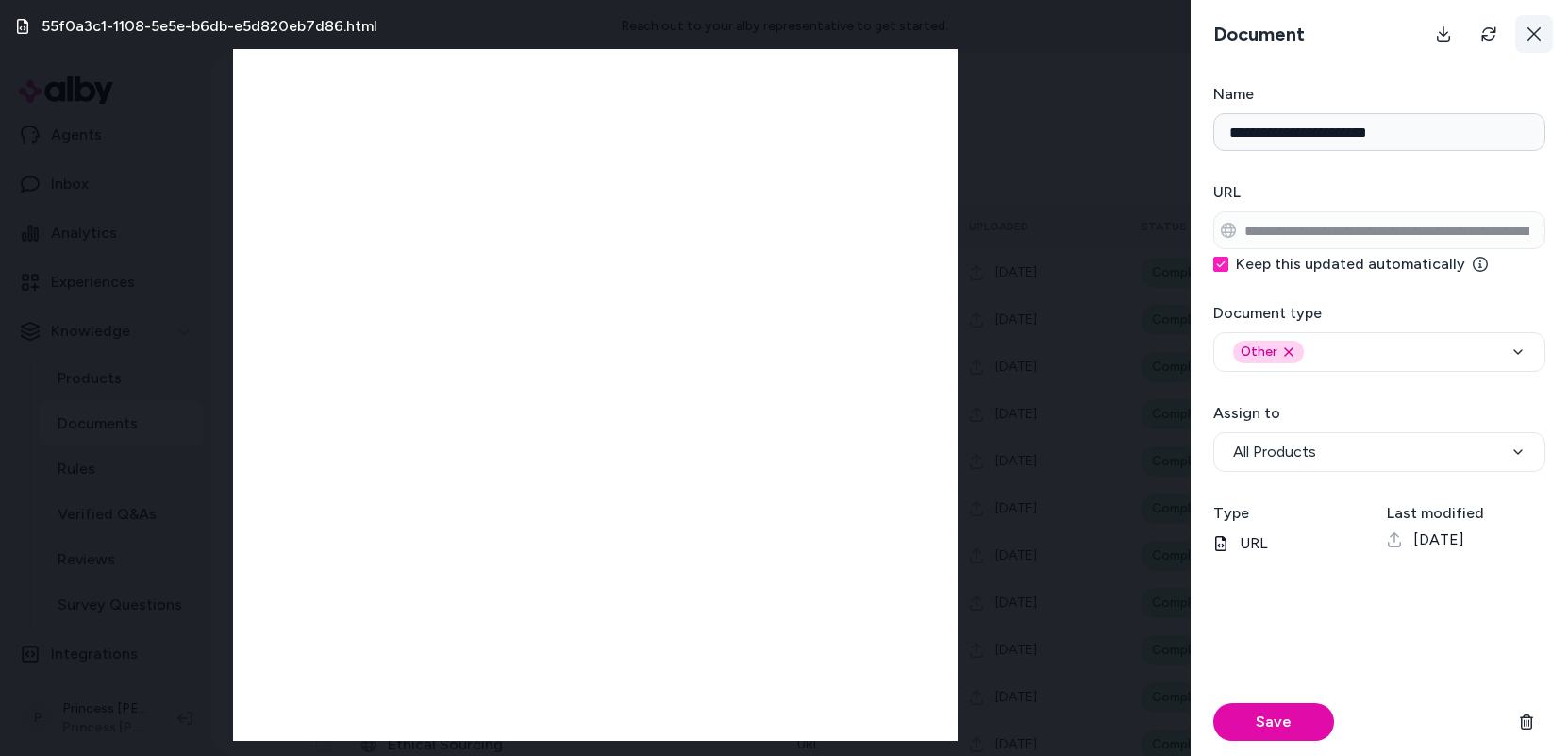
click at [1172, 28] on button at bounding box center [1534, 34] width 38 height 38
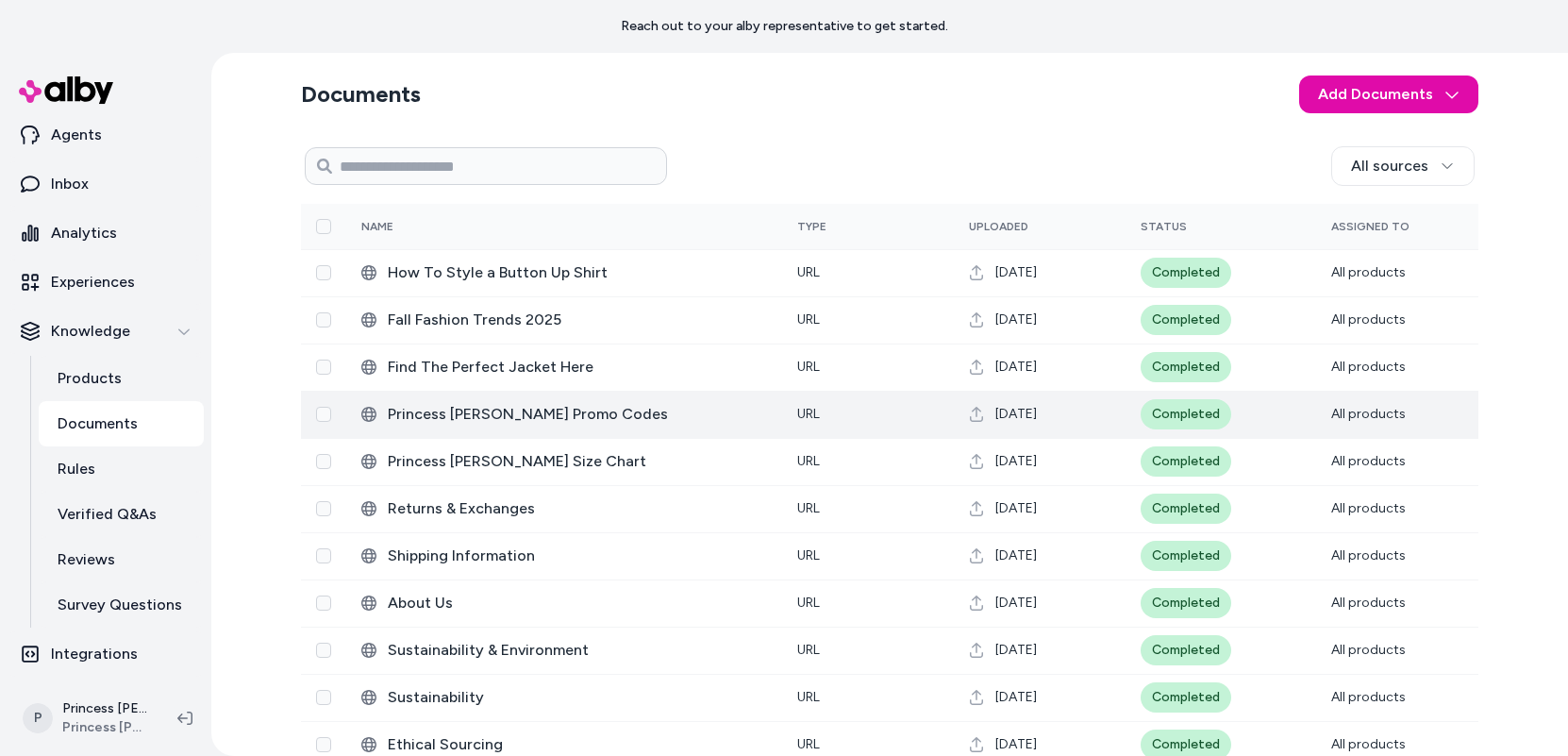
click at [617, 422] on span "Princess [PERSON_NAME] Promo Codes" at bounding box center [576, 414] width 379 height 23
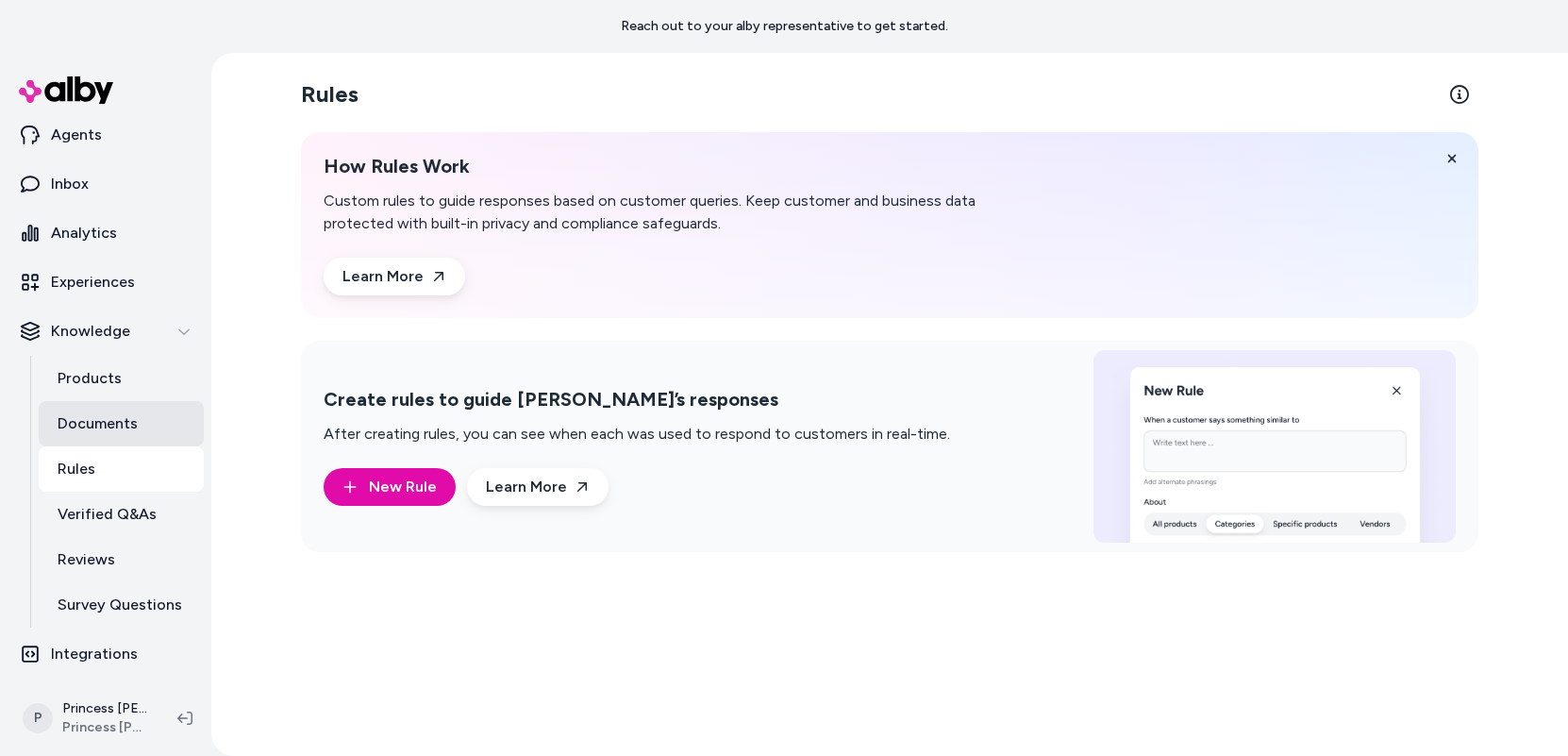
click at [136, 408] on link "Documents" at bounding box center [122, 424] width 165 height 46
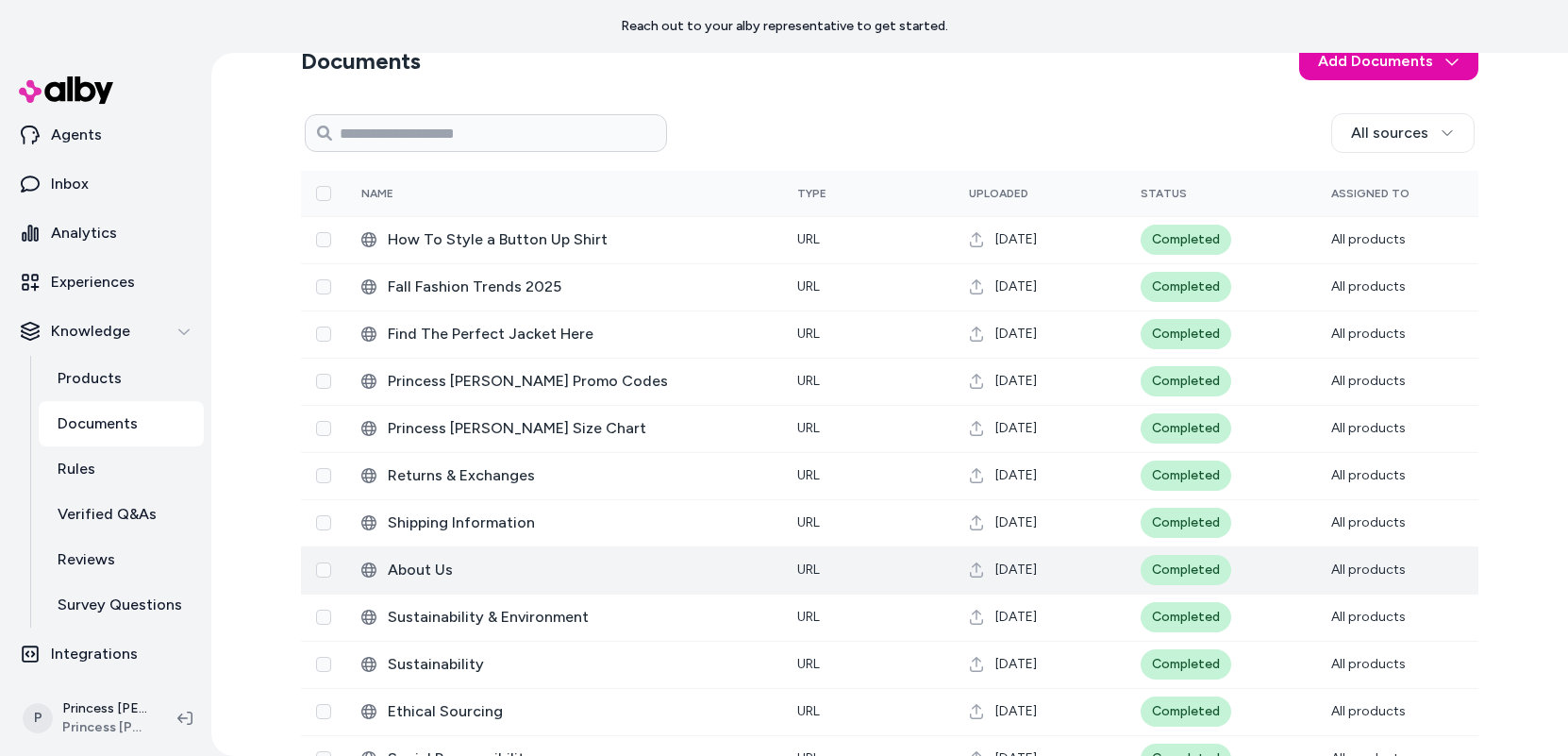
scroll to position [31, 0]
click at [454, 551] on td "About Us" at bounding box center [564, 572] width 436 height 47
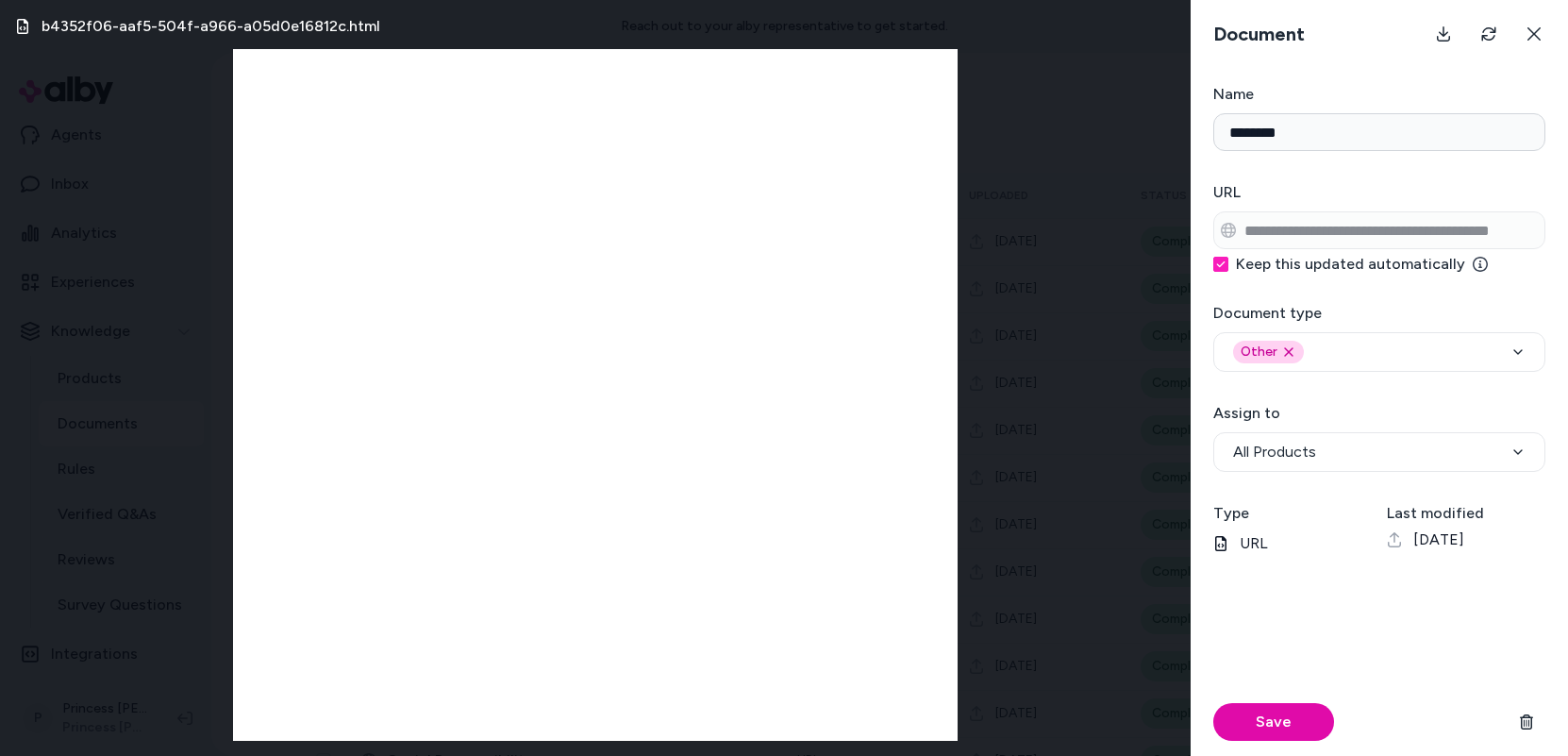
click at [148, 498] on div "b4352f06-aaf5-504f-a966-a05d0e16812c.html" at bounding box center [595, 378] width 1191 height 756
click at [1172, 36] on button at bounding box center [1534, 34] width 38 height 38
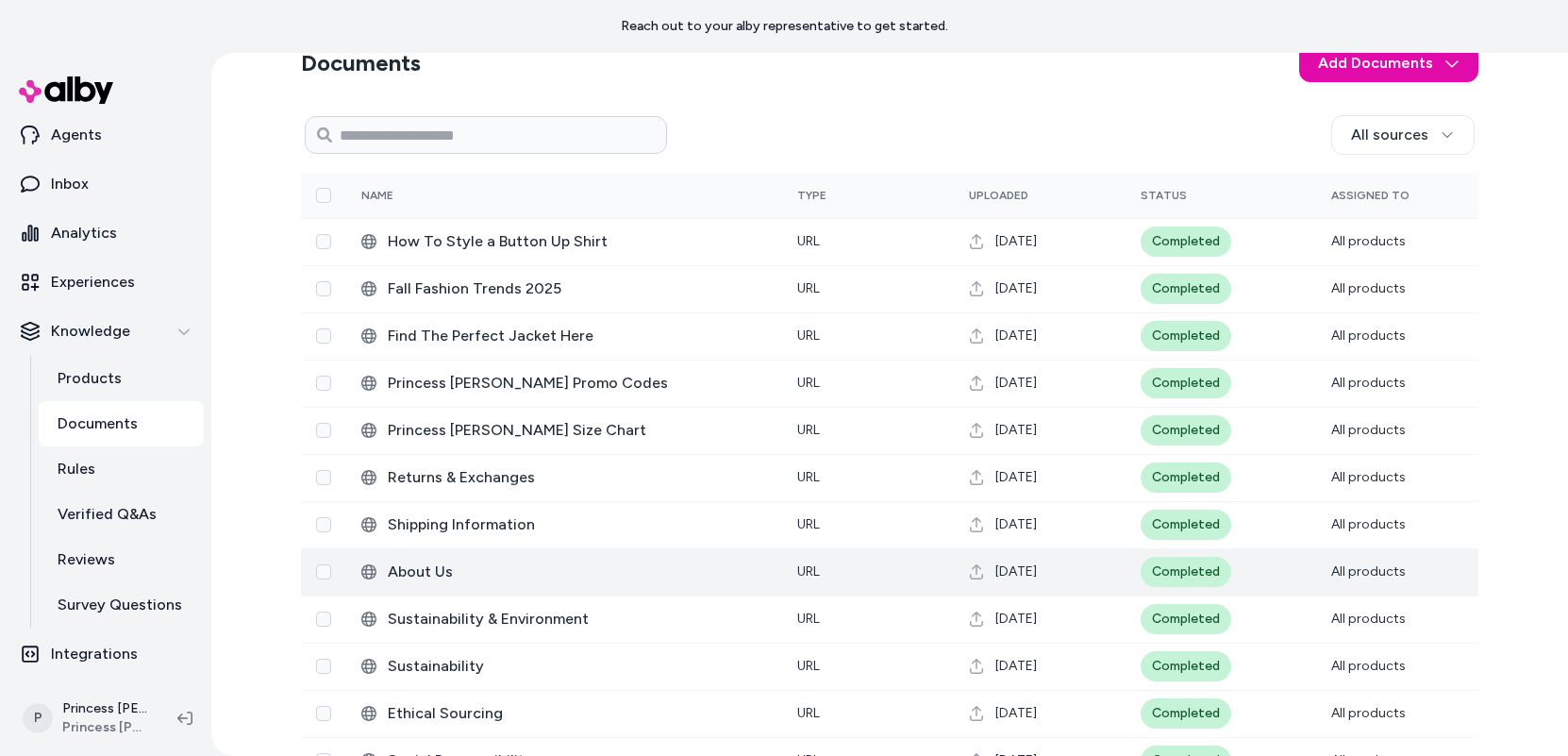
scroll to position [74, 0]
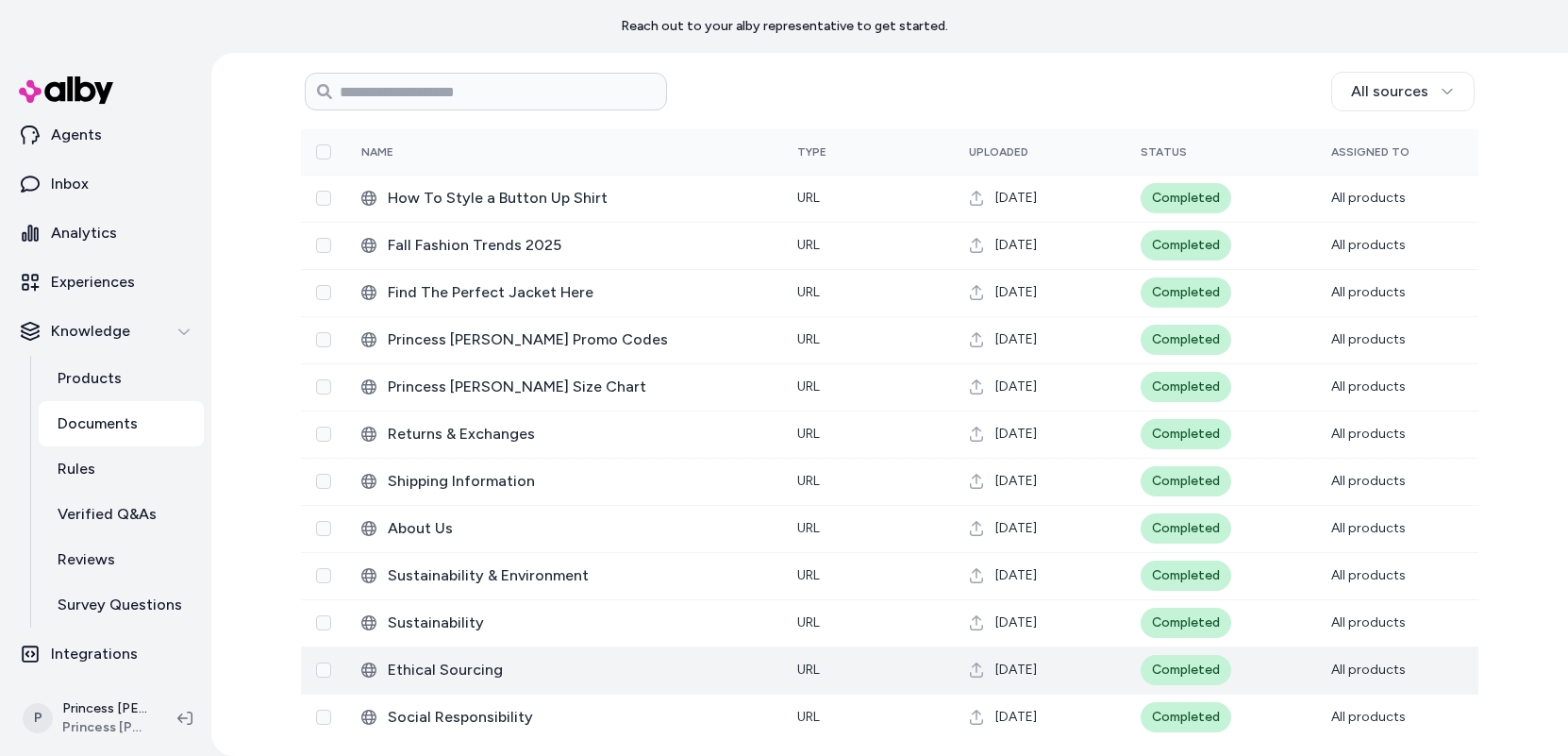
click at [917, 664] on td "URL" at bounding box center [868, 671] width 172 height 47
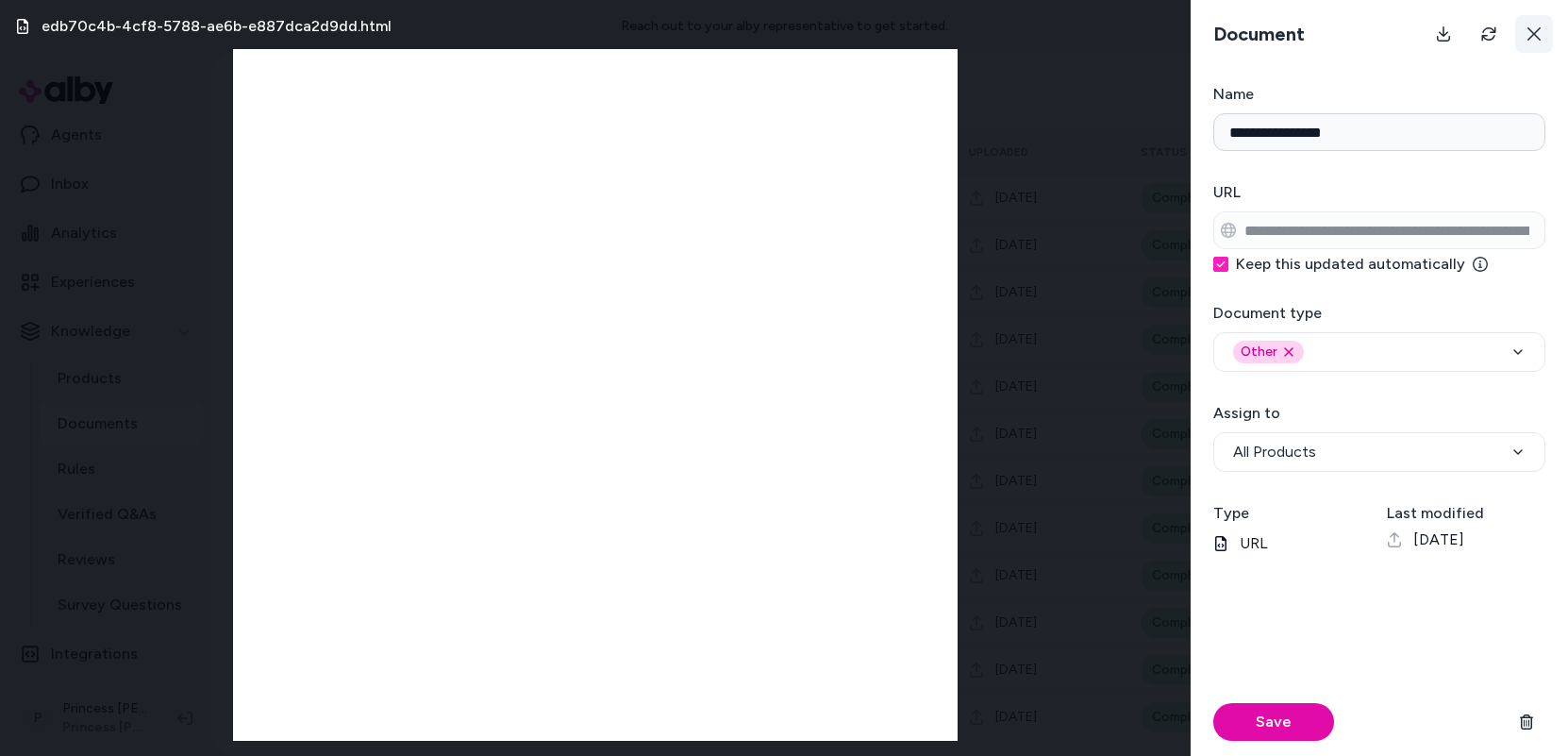
click at [1172, 43] on button at bounding box center [1534, 34] width 38 height 38
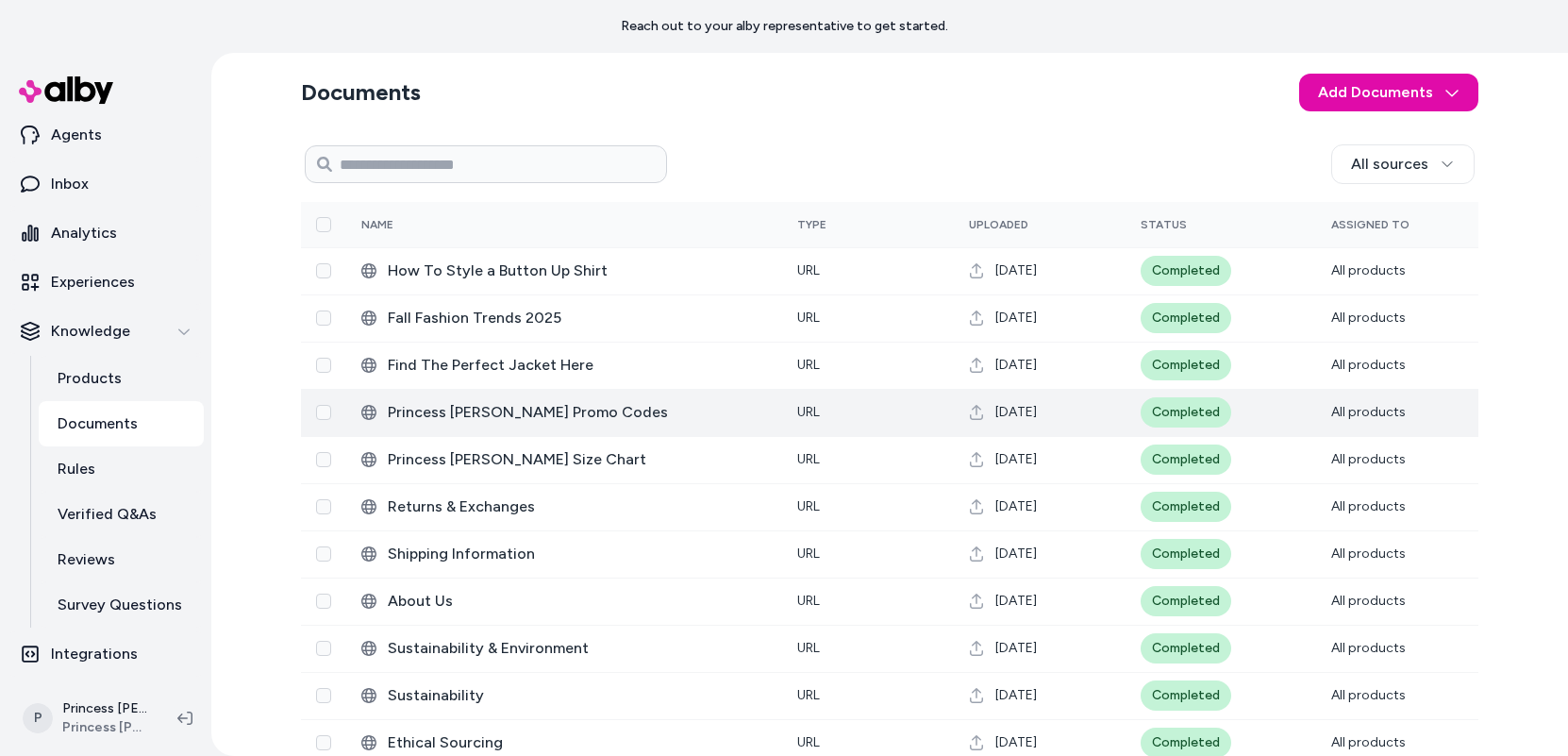
scroll to position [3, 0]
click at [610, 400] on span "Princess [PERSON_NAME] Promo Codes" at bounding box center [576, 411] width 379 height 23
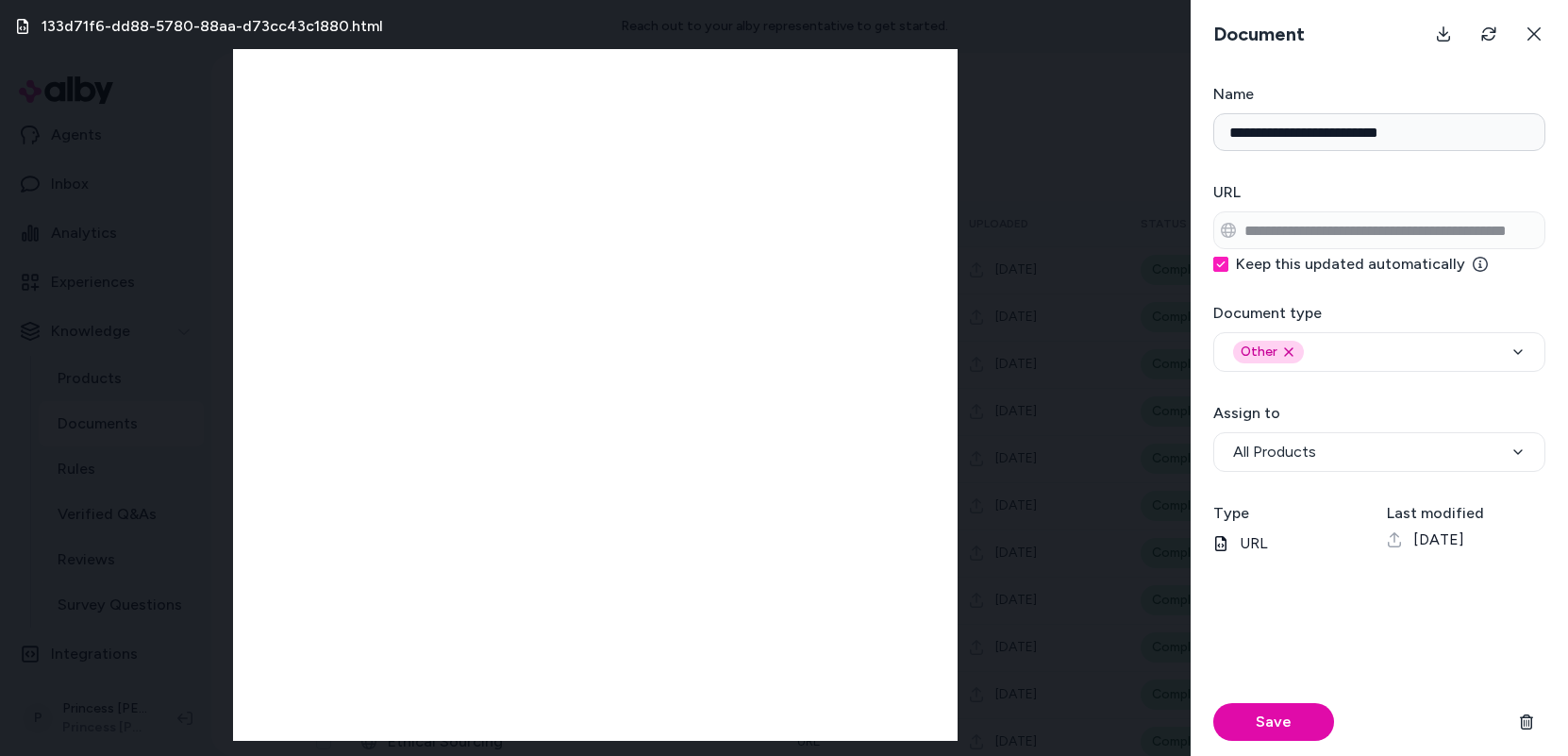
click at [209, 243] on div "133d71f6-dd88-5780-88aa-d73cc43c1880.html" at bounding box center [595, 378] width 1191 height 756
click at [1172, 49] on button at bounding box center [1534, 34] width 38 height 38
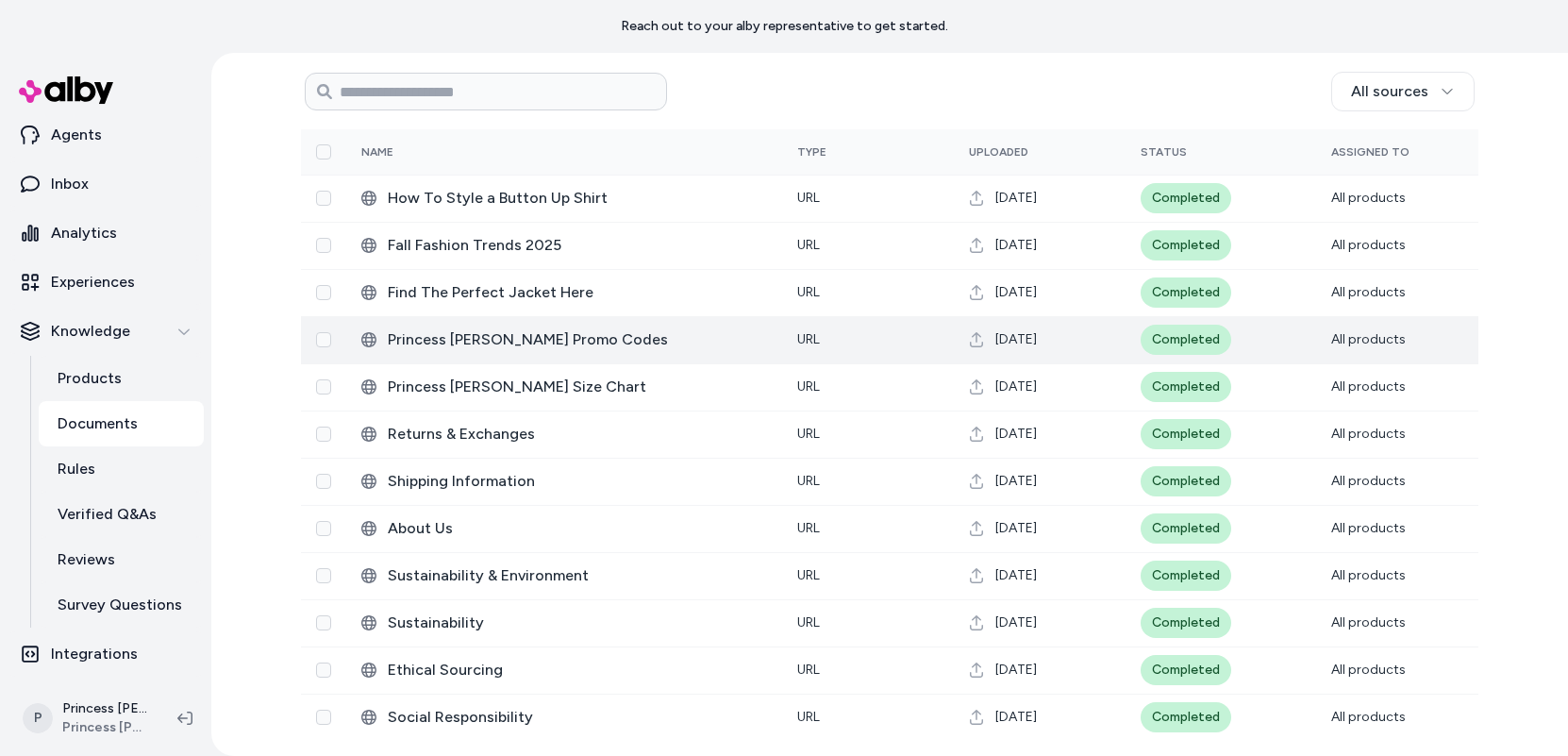
scroll to position [0, 0]
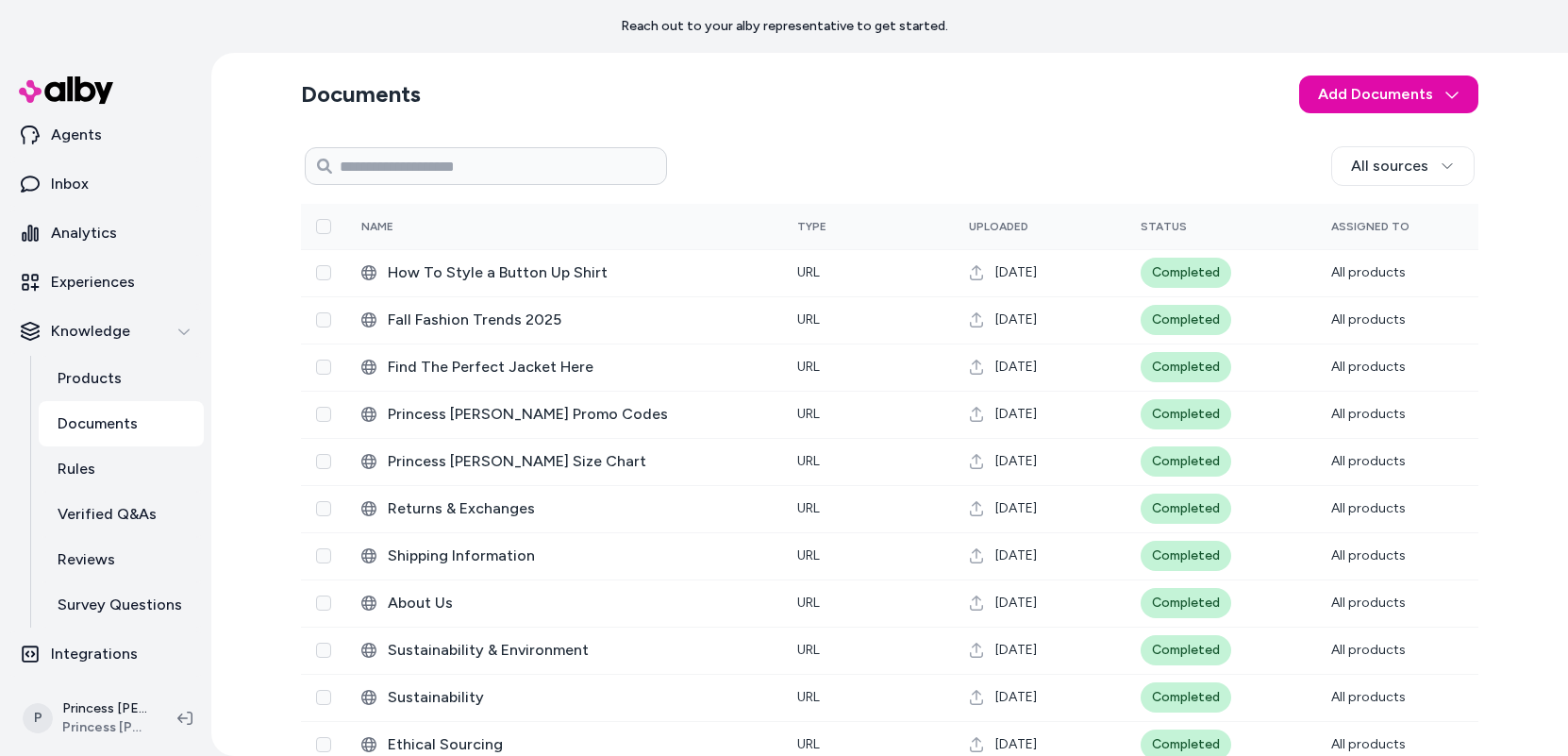
click at [444, 61] on div "Documents Add Documents All sources 0 Selected Edit Name Type Uploaded Status A…" at bounding box center [890, 442] width 1208 height 778
click at [91, 644] on p "Integrations" at bounding box center [94, 654] width 86 height 23
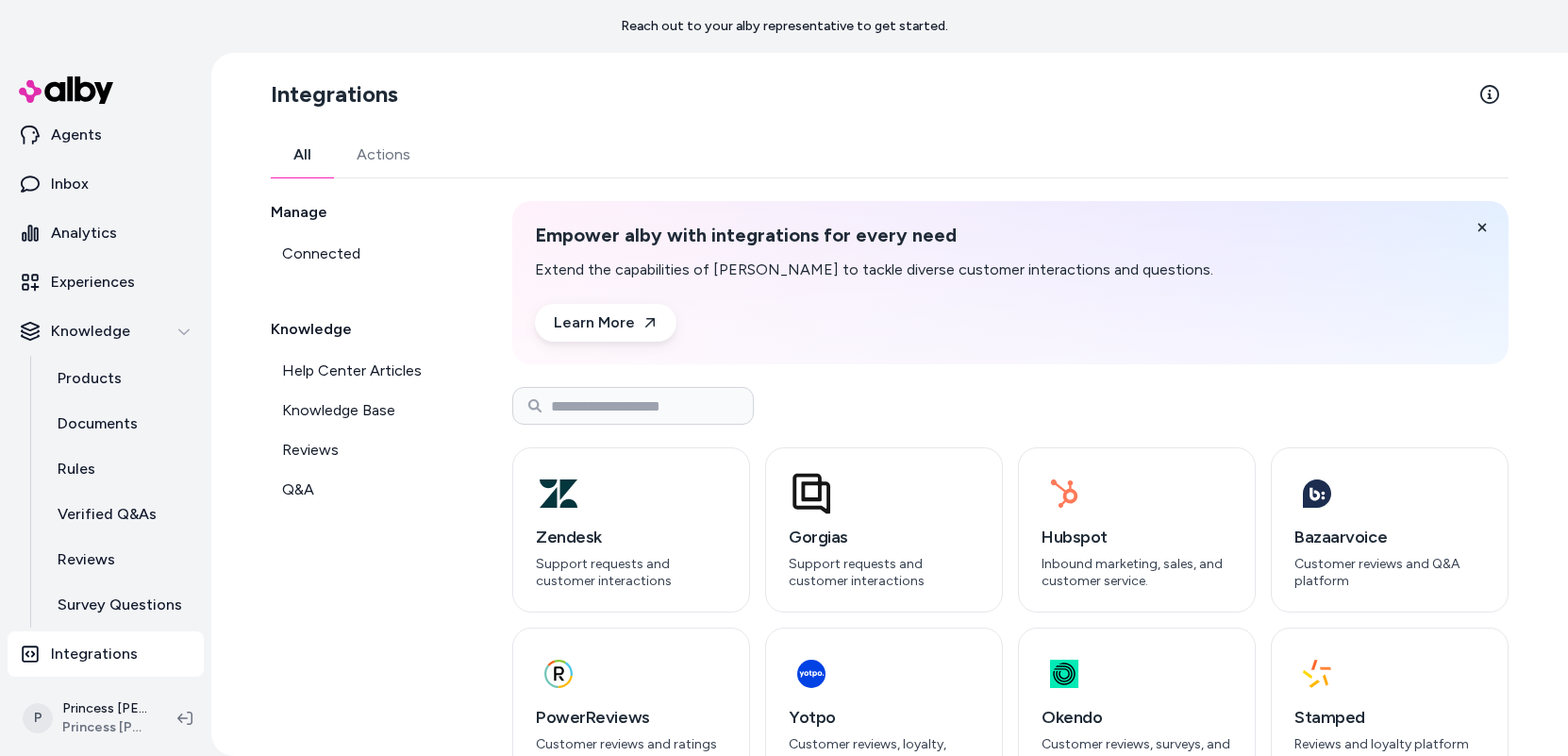
click at [389, 149] on link "Actions" at bounding box center [384, 155] width 99 height 46
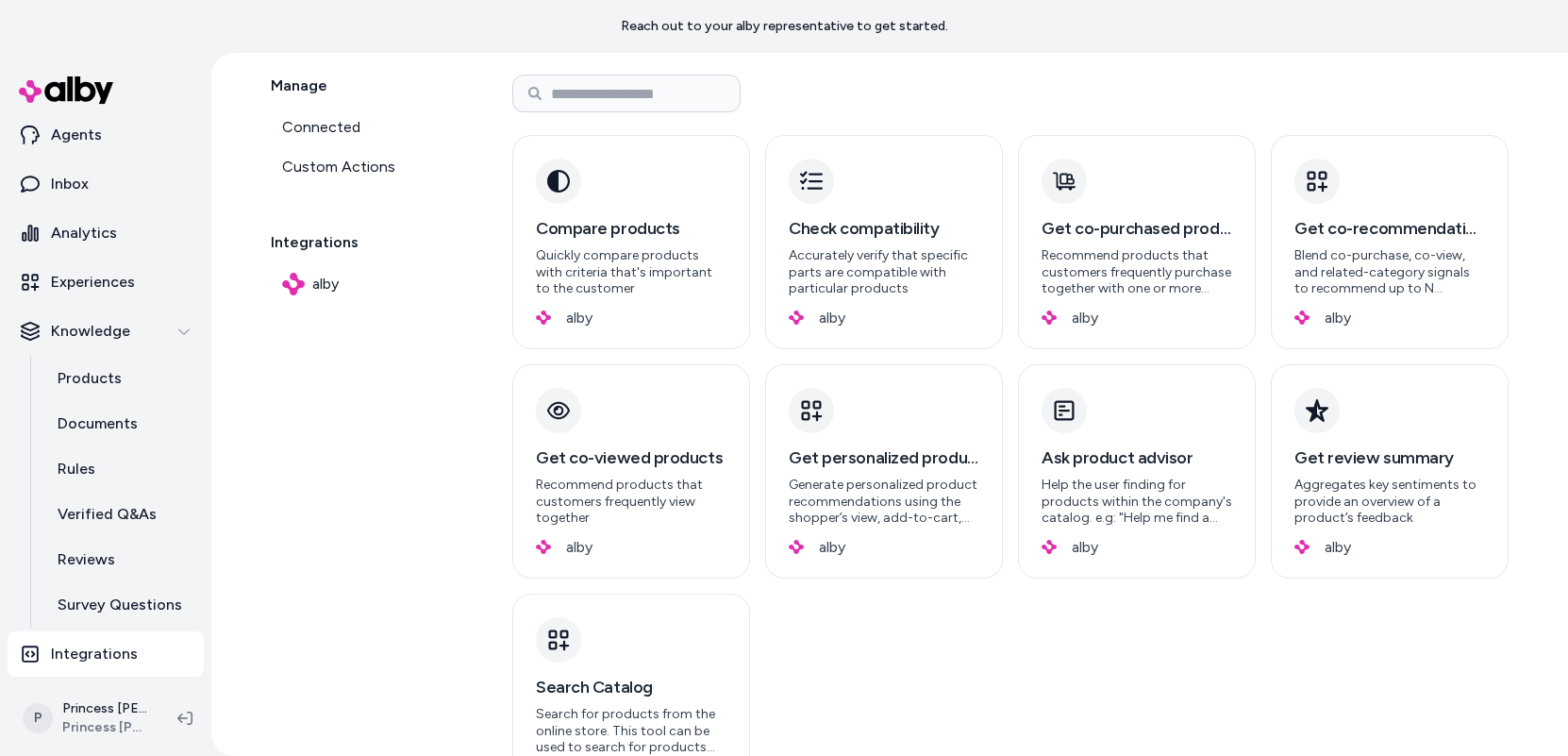
scroll to position [128, 0]
click at [1172, 450] on h3 "Get review summary" at bounding box center [1389, 456] width 191 height 27
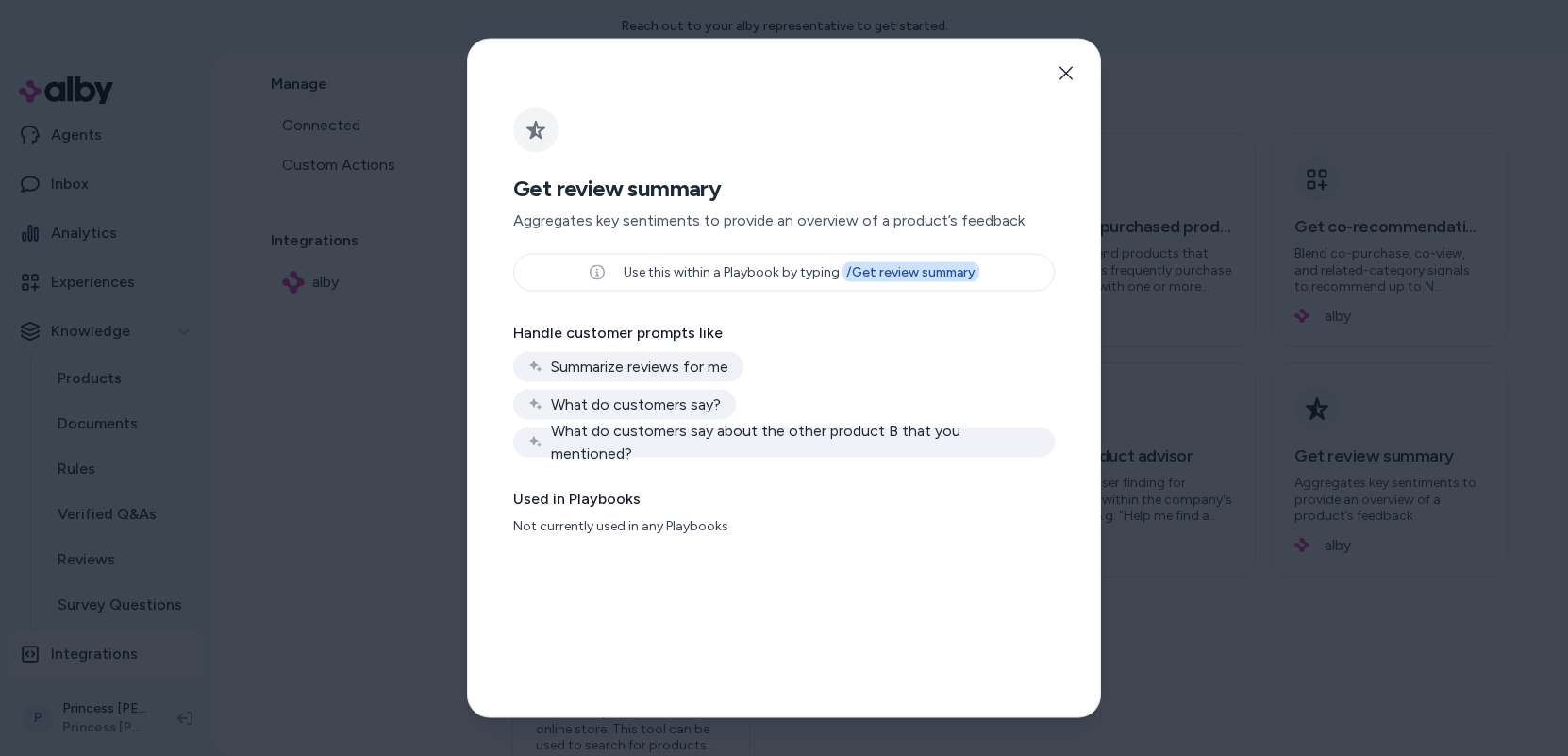
click at [373, 431] on div at bounding box center [784, 378] width 1568 height 756
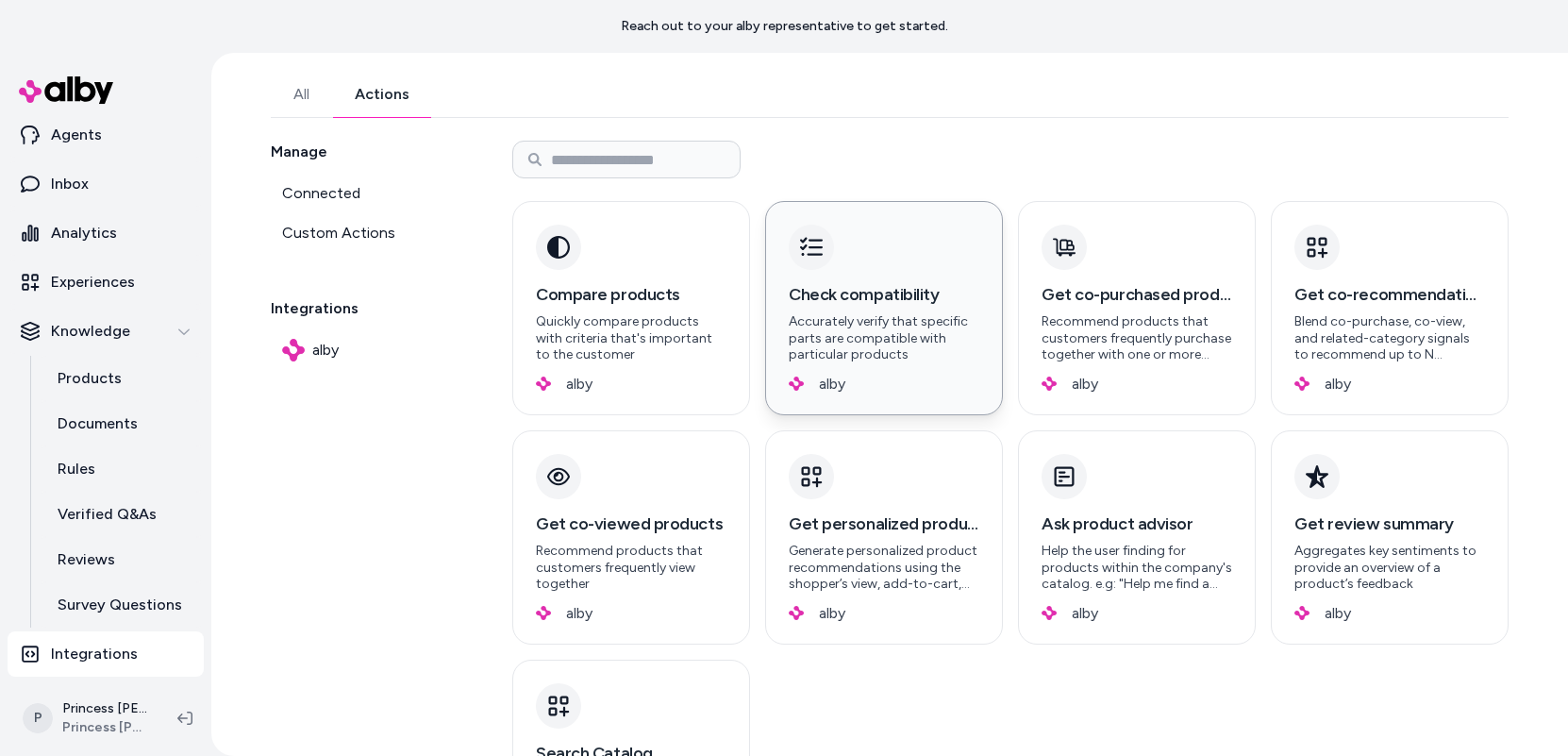
scroll to position [0, 0]
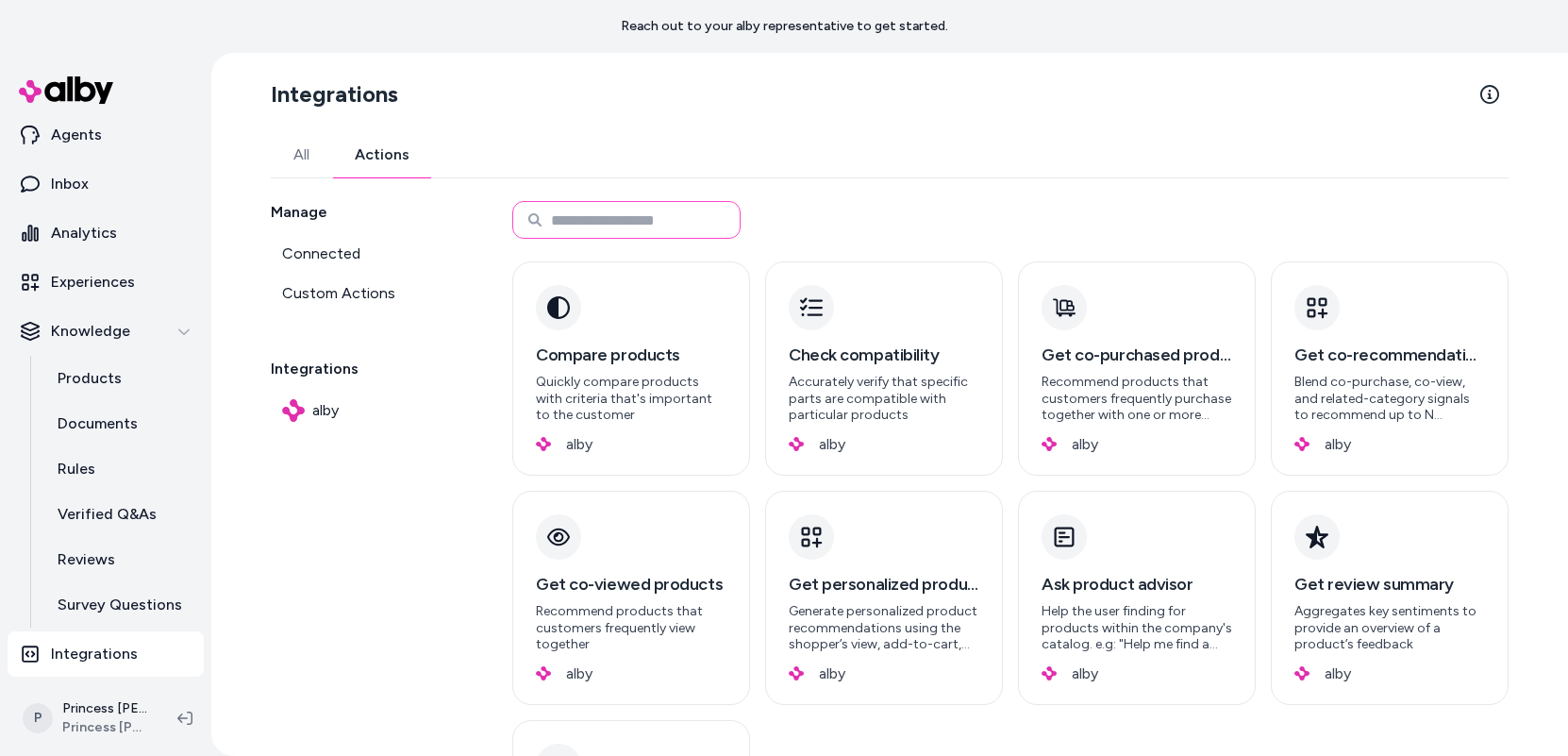
click at [576, 227] on input at bounding box center [626, 220] width 228 height 38
click at [796, 185] on div "All Actions Manage Connected Custom Actions Integrations alby Compare products …" at bounding box center [889, 533] width 1237 height 802
click at [151, 394] on link "Products" at bounding box center [122, 379] width 165 height 46
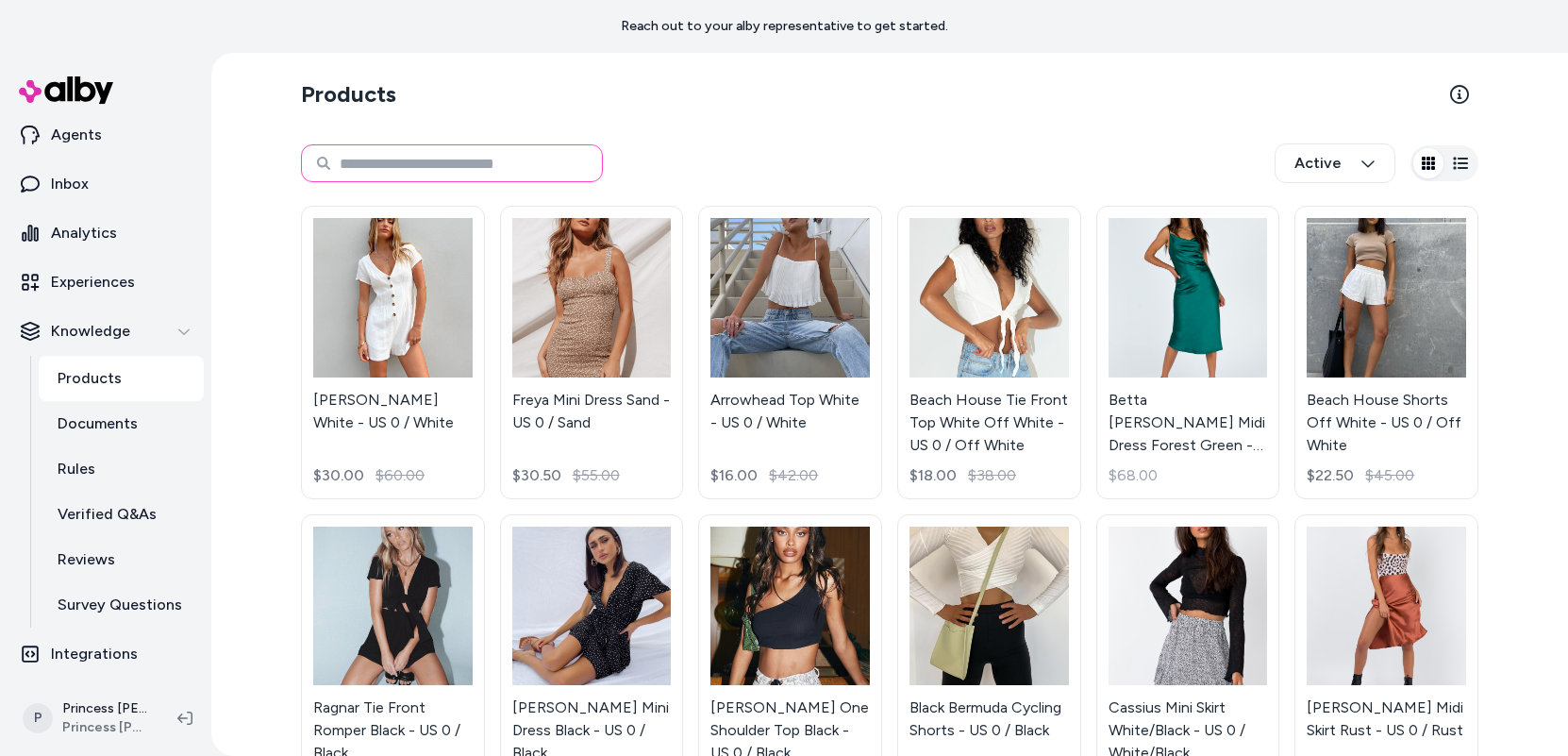
click at [458, 145] on input at bounding box center [452, 163] width 302 height 38
type input "*********"
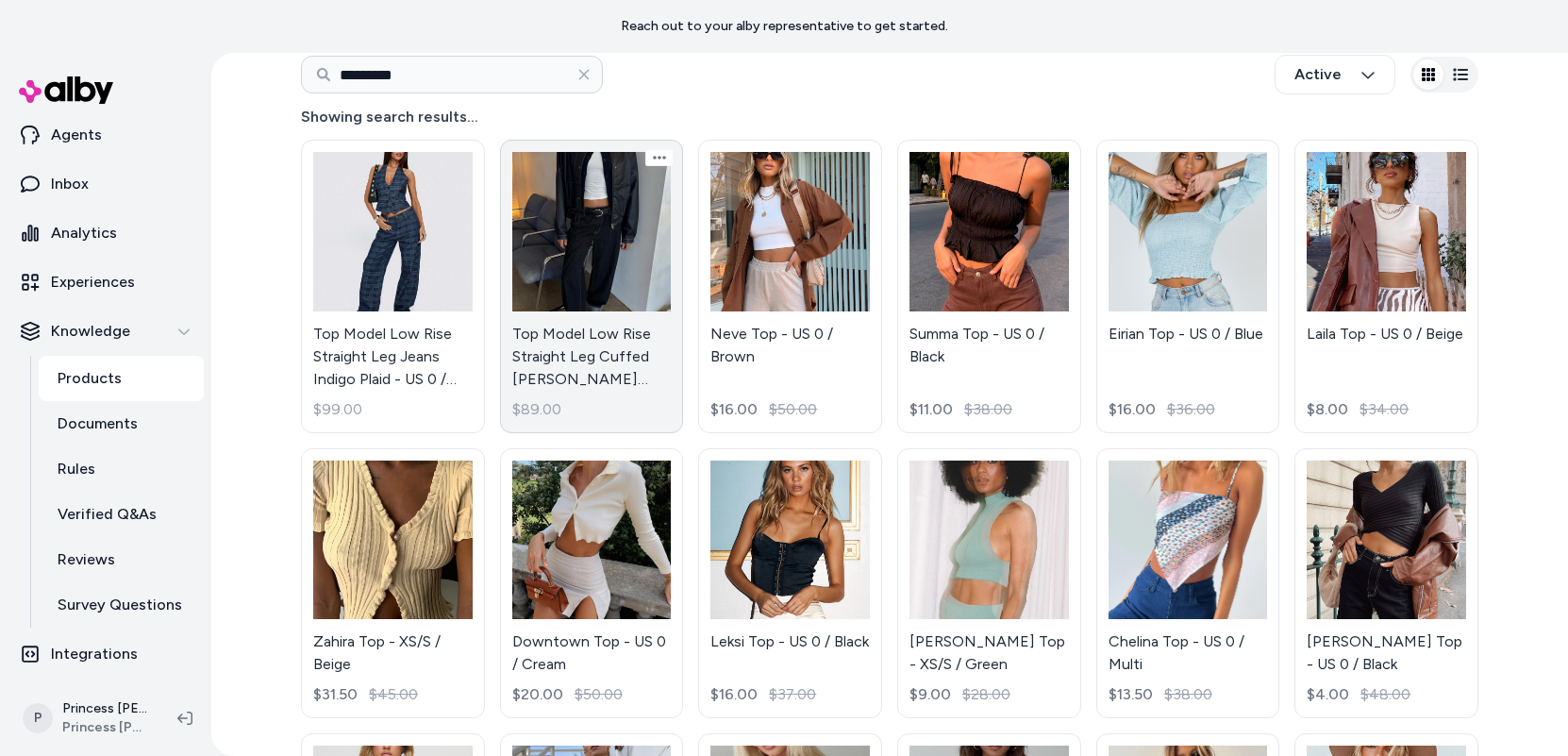
scroll to position [103, 0]
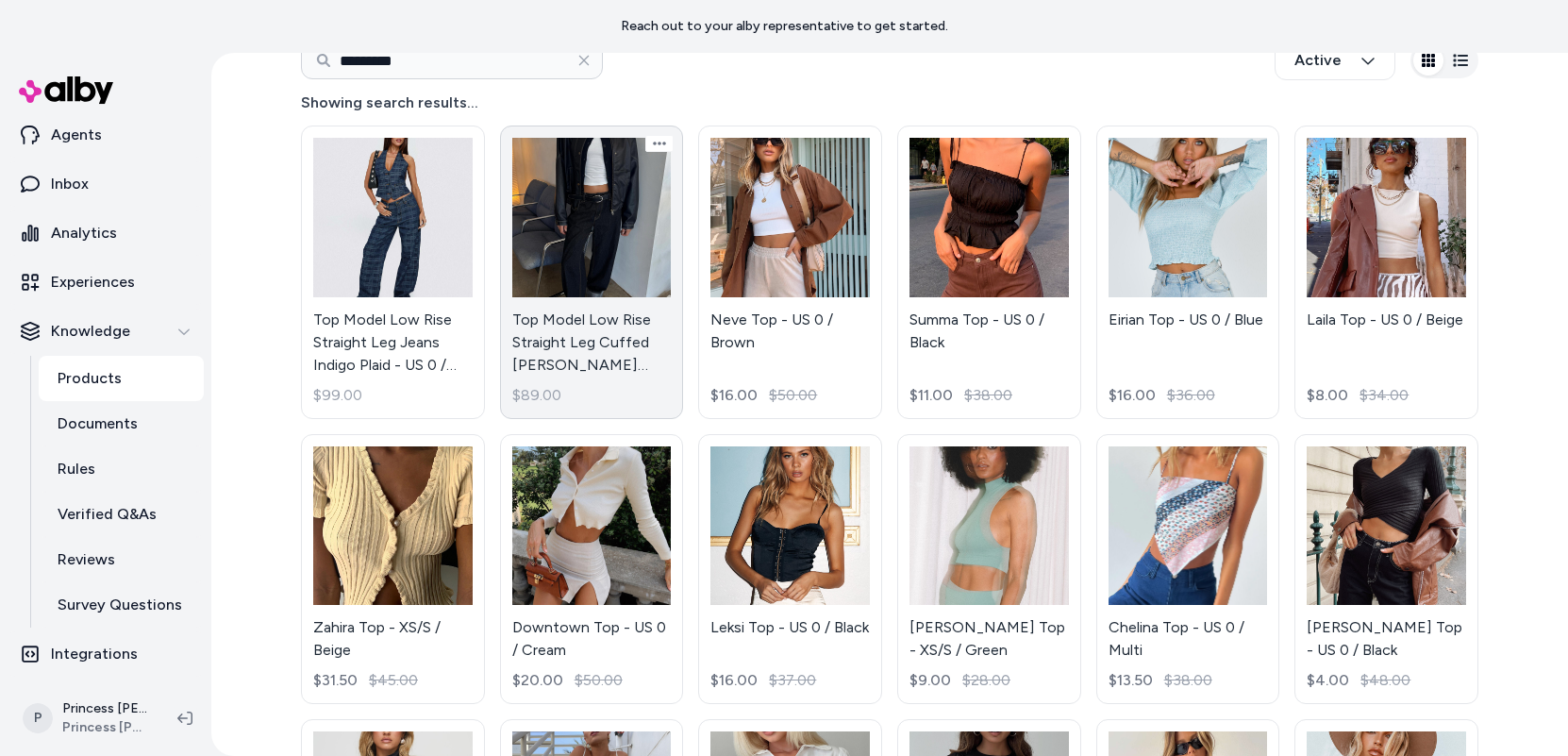
click at [618, 216] on link "Top Model Low Rise Straight Leg Cuffed [PERSON_NAME] Denim - US 0 / Dark Denim …" at bounding box center [593, 272] width 184 height 293
click at [588, 339] on link "Top Model Low Rise Straight Leg Cuffed [PERSON_NAME] Denim - US 0 / Dark Denim …" at bounding box center [593, 272] width 184 height 293
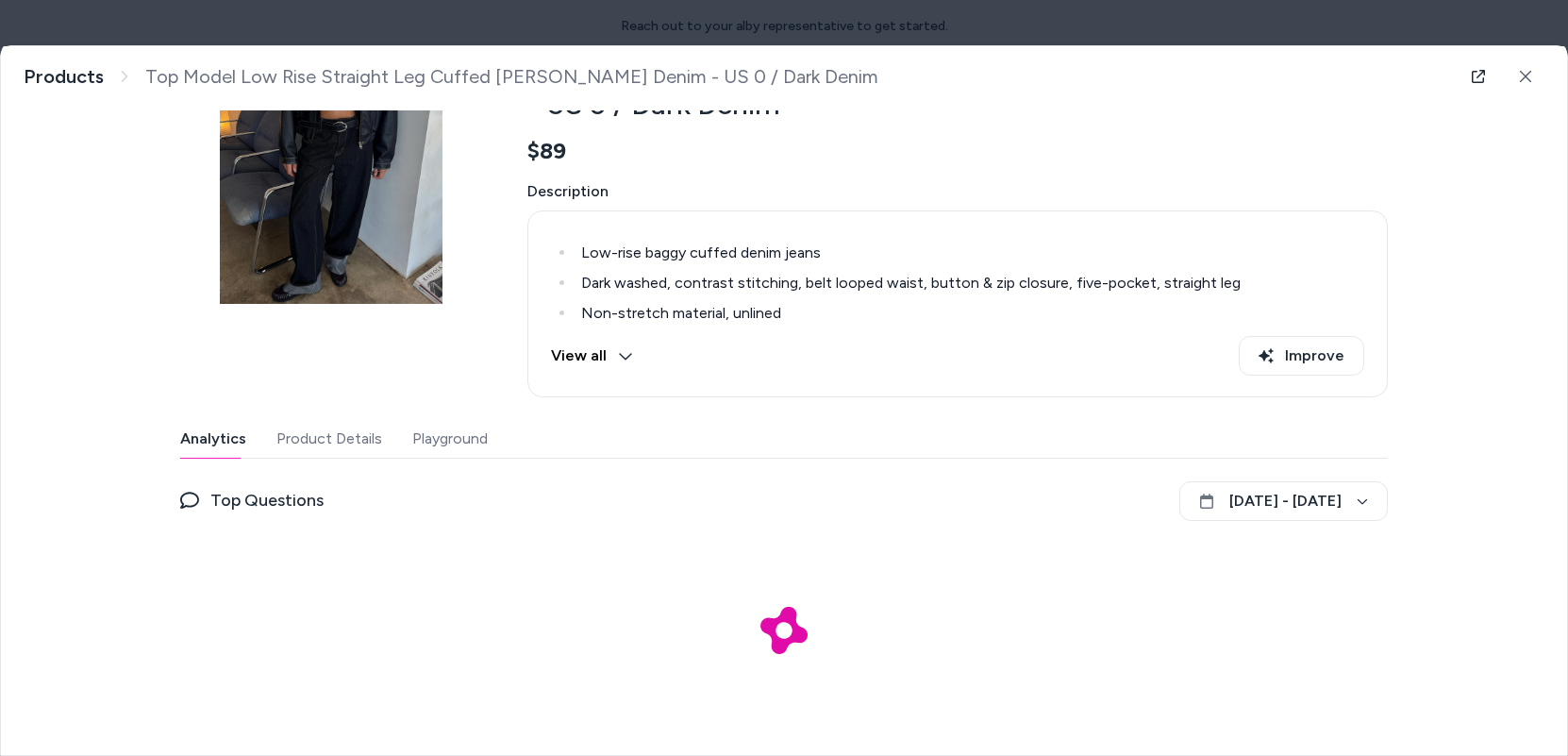
scroll to position [130, 0]
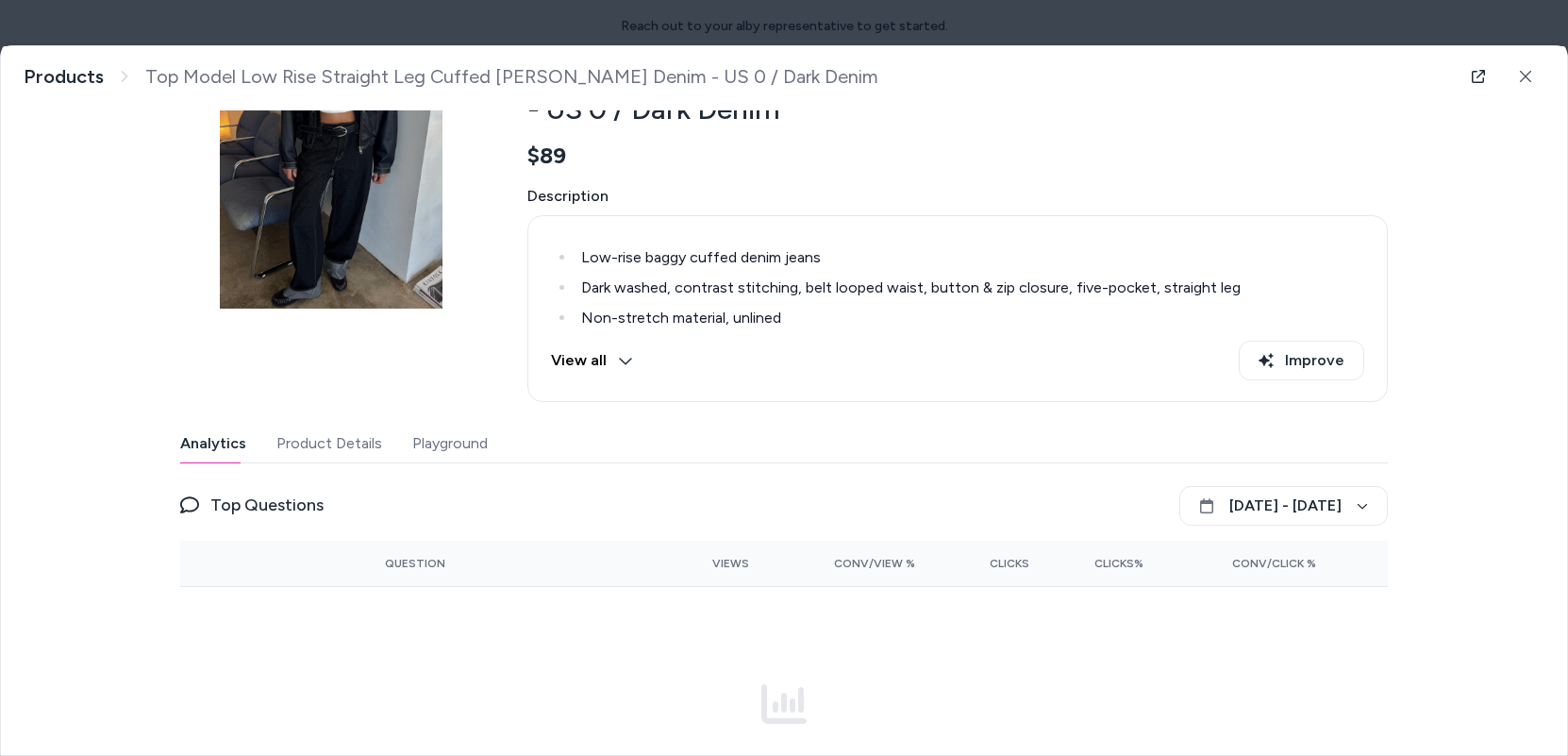
click at [419, 434] on button "Playground" at bounding box center [449, 444] width 75 height 38
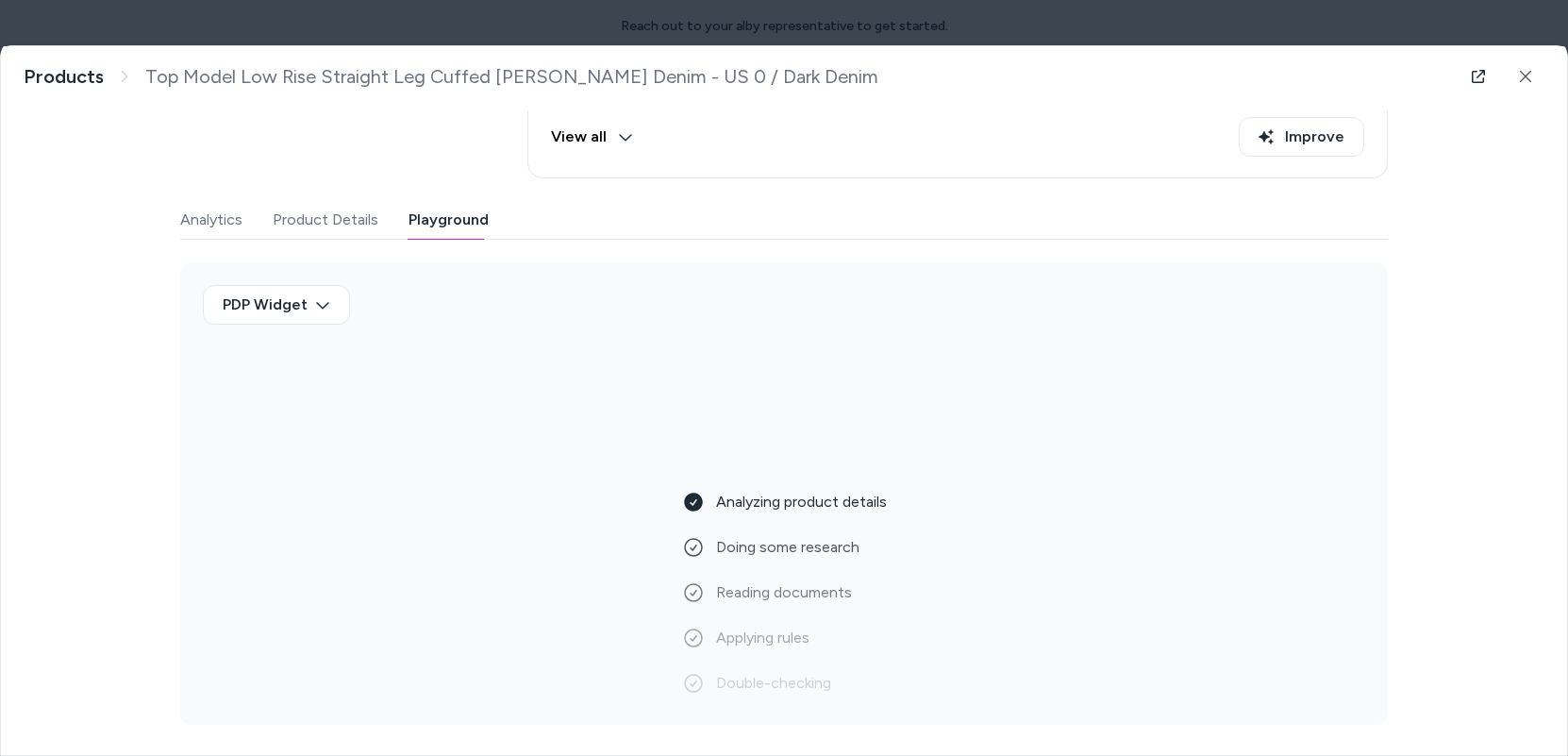
scroll to position [353, 0]
click at [278, 313] on body "Reach out to your alby representative to get started. Home Agents Inbox Analyti…" at bounding box center [784, 378] width 1568 height 756
click at [552, 271] on div at bounding box center [784, 378] width 1568 height 756
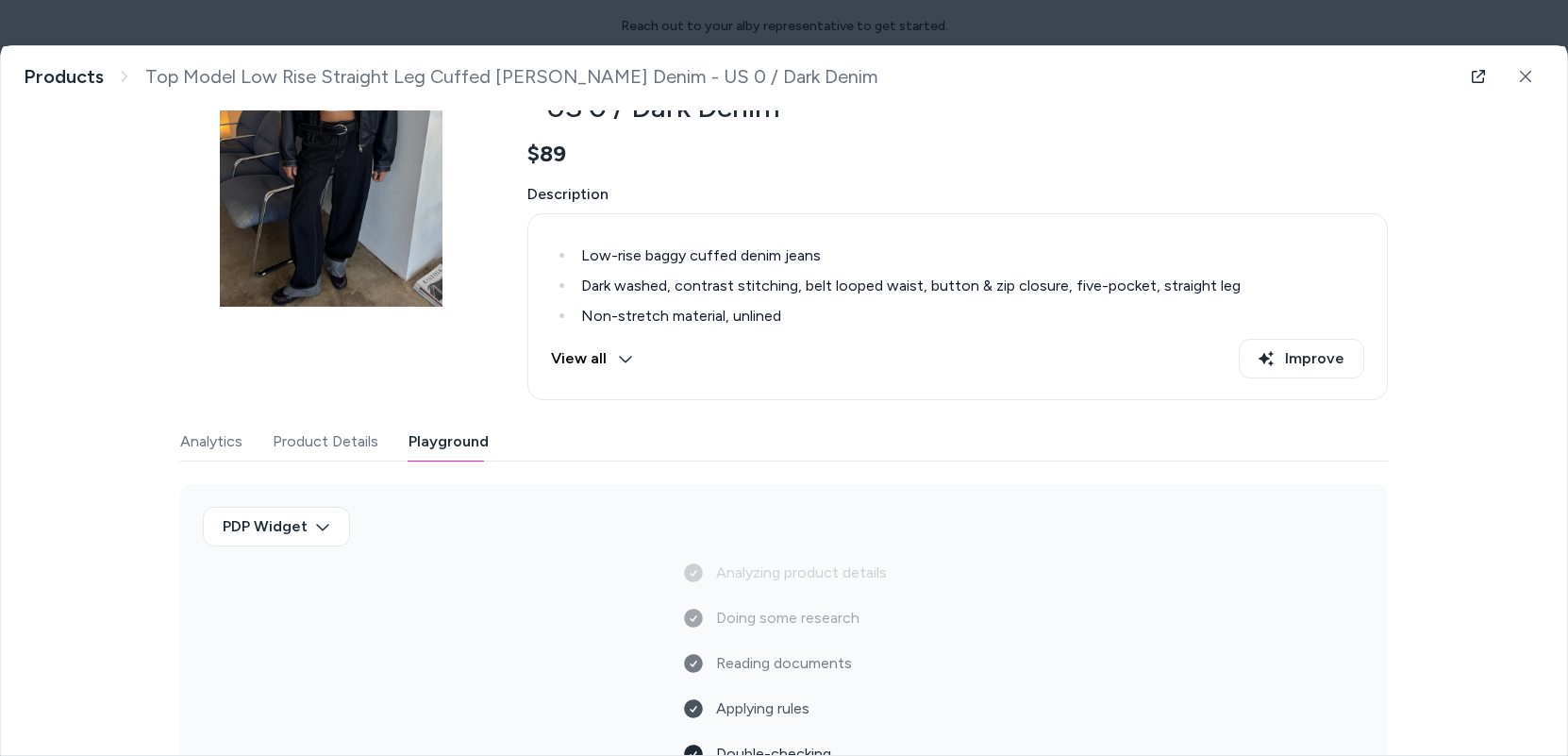
scroll to position [0, 0]
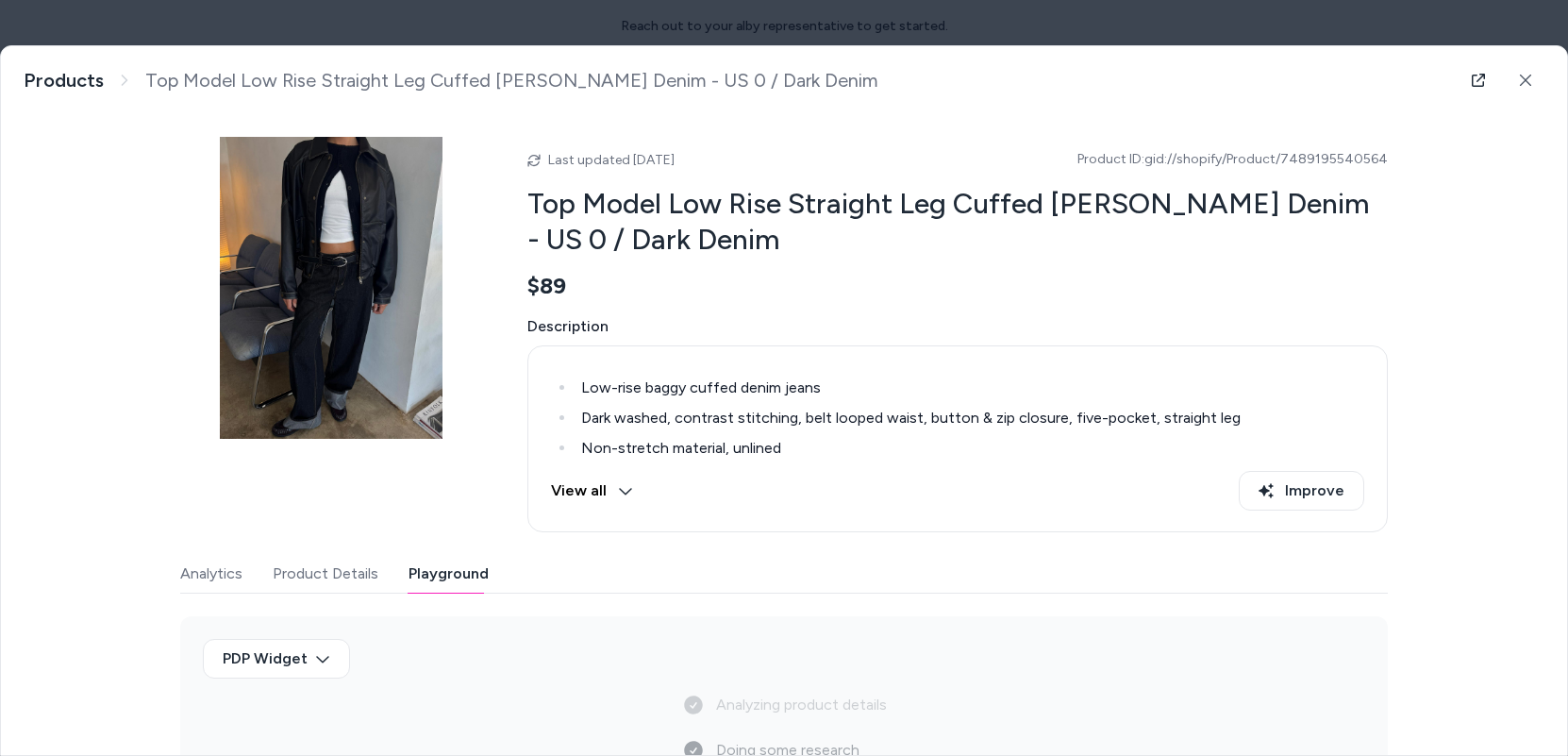
click at [601, 496] on button "View all" at bounding box center [592, 491] width 82 height 40
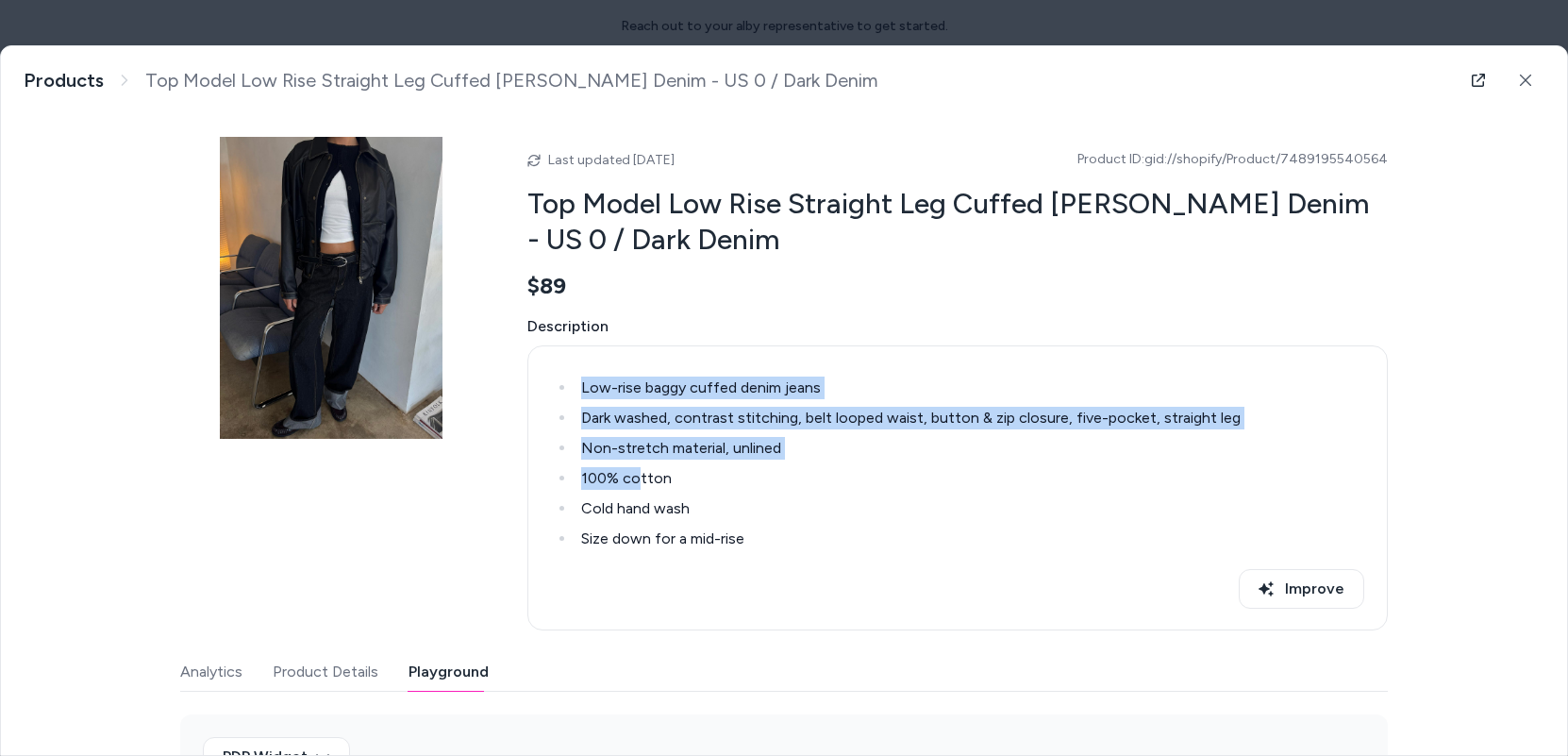
drag, startPoint x: 639, startPoint y: 474, endPoint x: 732, endPoint y: 345, distance: 159.0
click at [732, 346] on div "Low-rise baggy cuffed denim jeans Dark washed, contrast stitching, belt looped …" at bounding box center [957, 488] width 860 height 285
click at [691, 387] on li "Low-rise baggy cuffed denim jeans" at bounding box center [970, 387] width 789 height 23
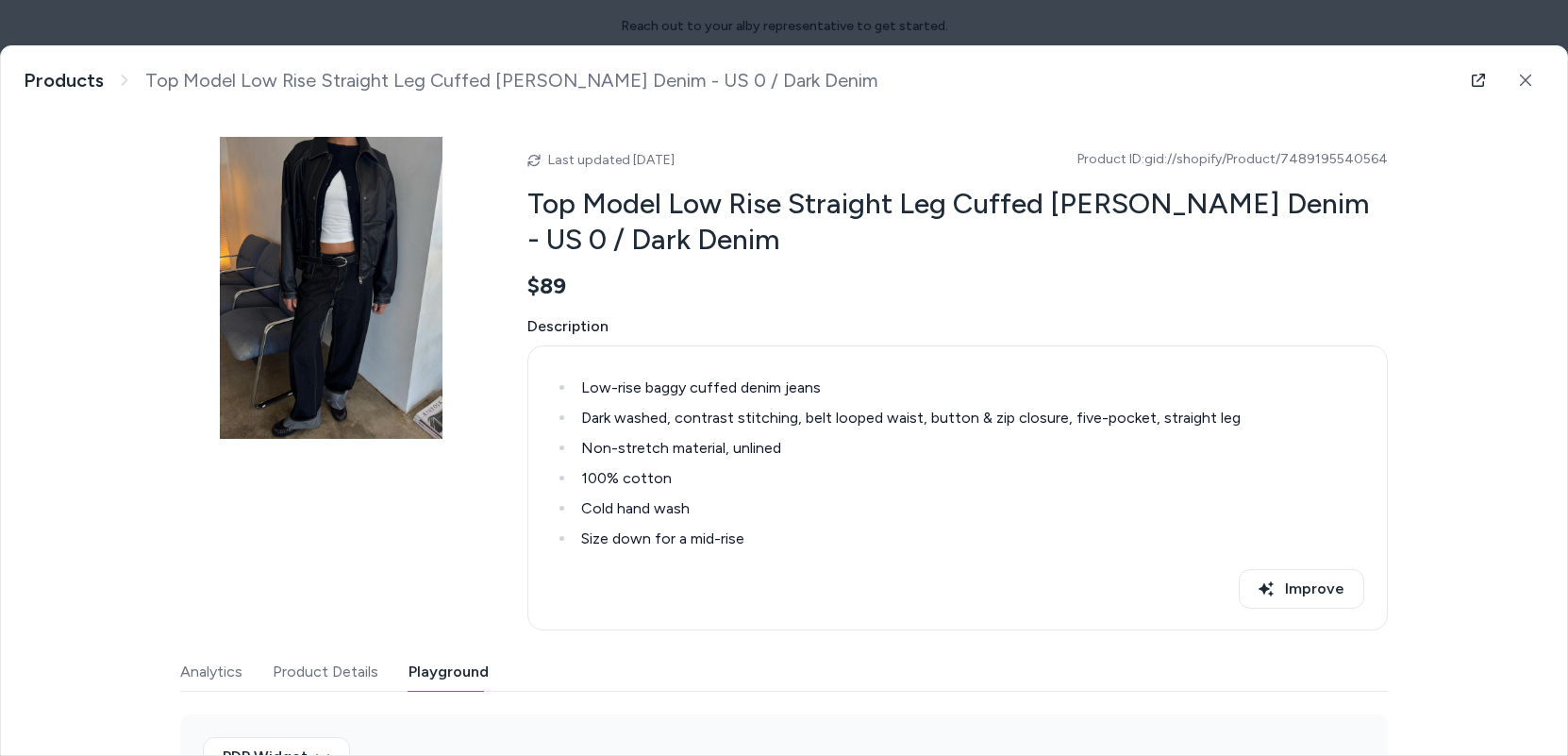
click at [691, 387] on li "Low-rise baggy cuffed denim jeans" at bounding box center [970, 387] width 789 height 23
click at [690, 342] on div "Description Low-rise baggy cuffed denim jeans Dark washed, contrast stitching, …" at bounding box center [957, 473] width 860 height 315
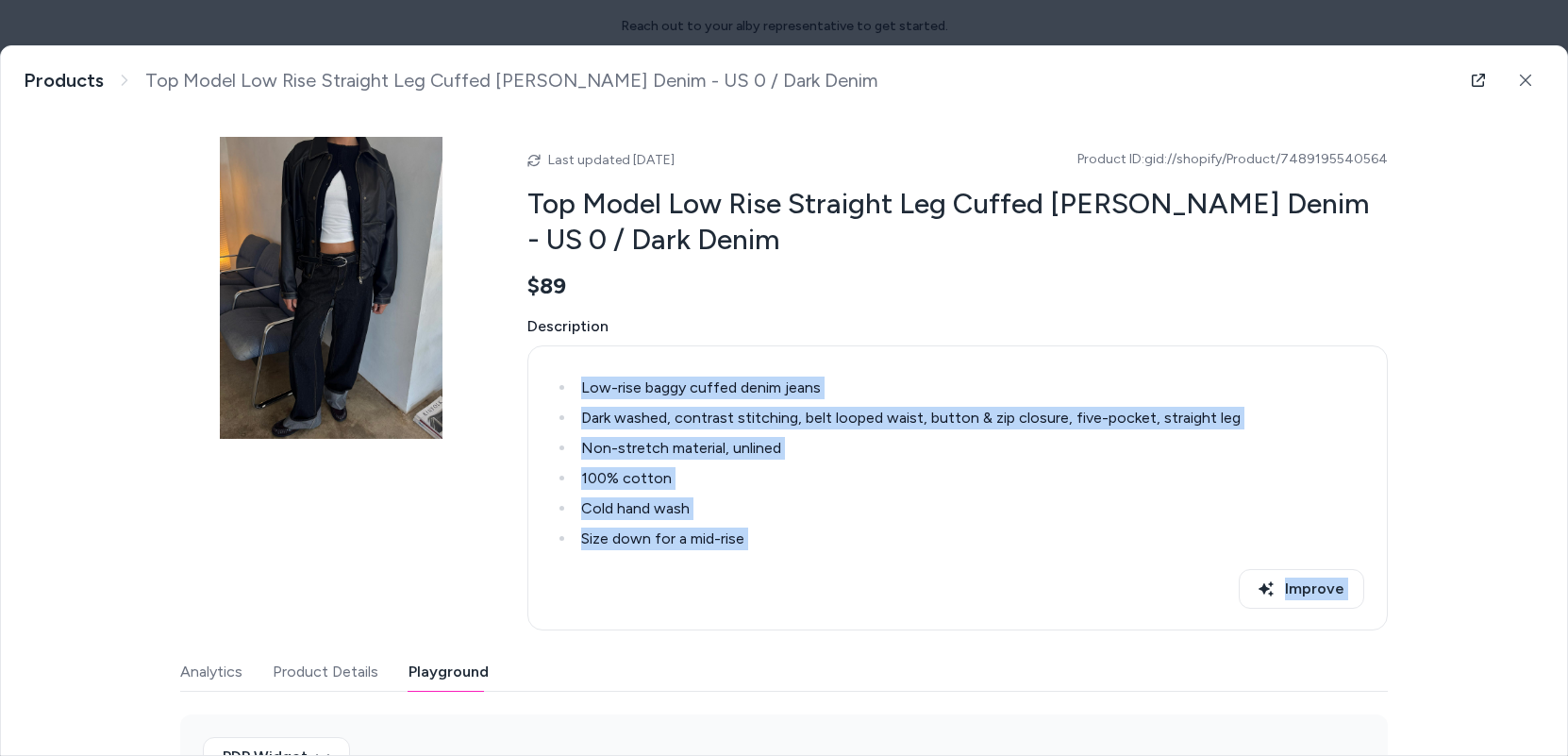
drag, startPoint x: 690, startPoint y: 342, endPoint x: 691, endPoint y: 610, distance: 268.0
click at [691, 610] on div "Description Low-rise baggy cuffed denim jeans Dark washed, contrast stitching, …" at bounding box center [957, 473] width 860 height 315
click at [691, 610] on div "Improve" at bounding box center [957, 592] width 813 height 46
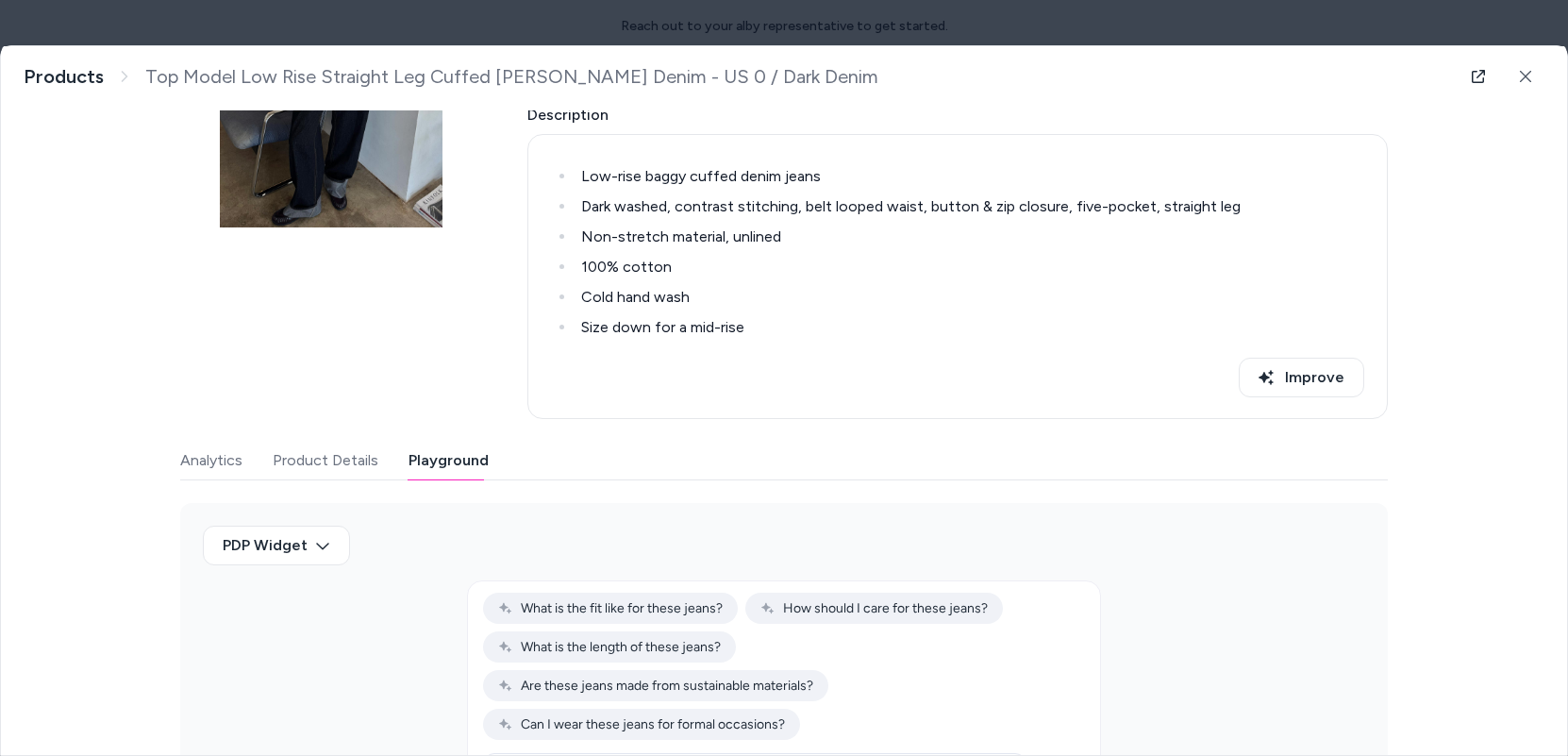
scroll to position [367, 0]
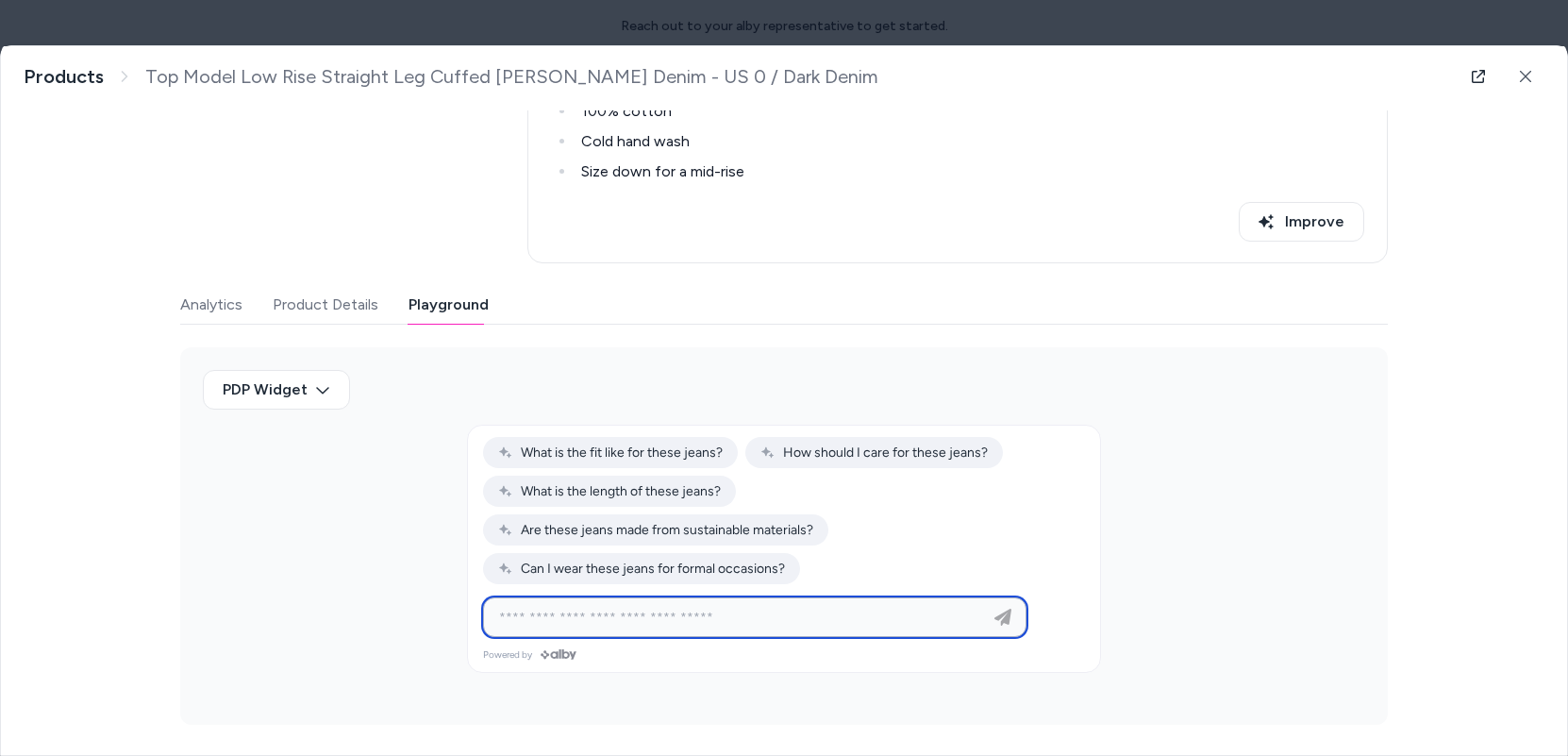
click at [547, 618] on input at bounding box center [736, 617] width 497 height 23
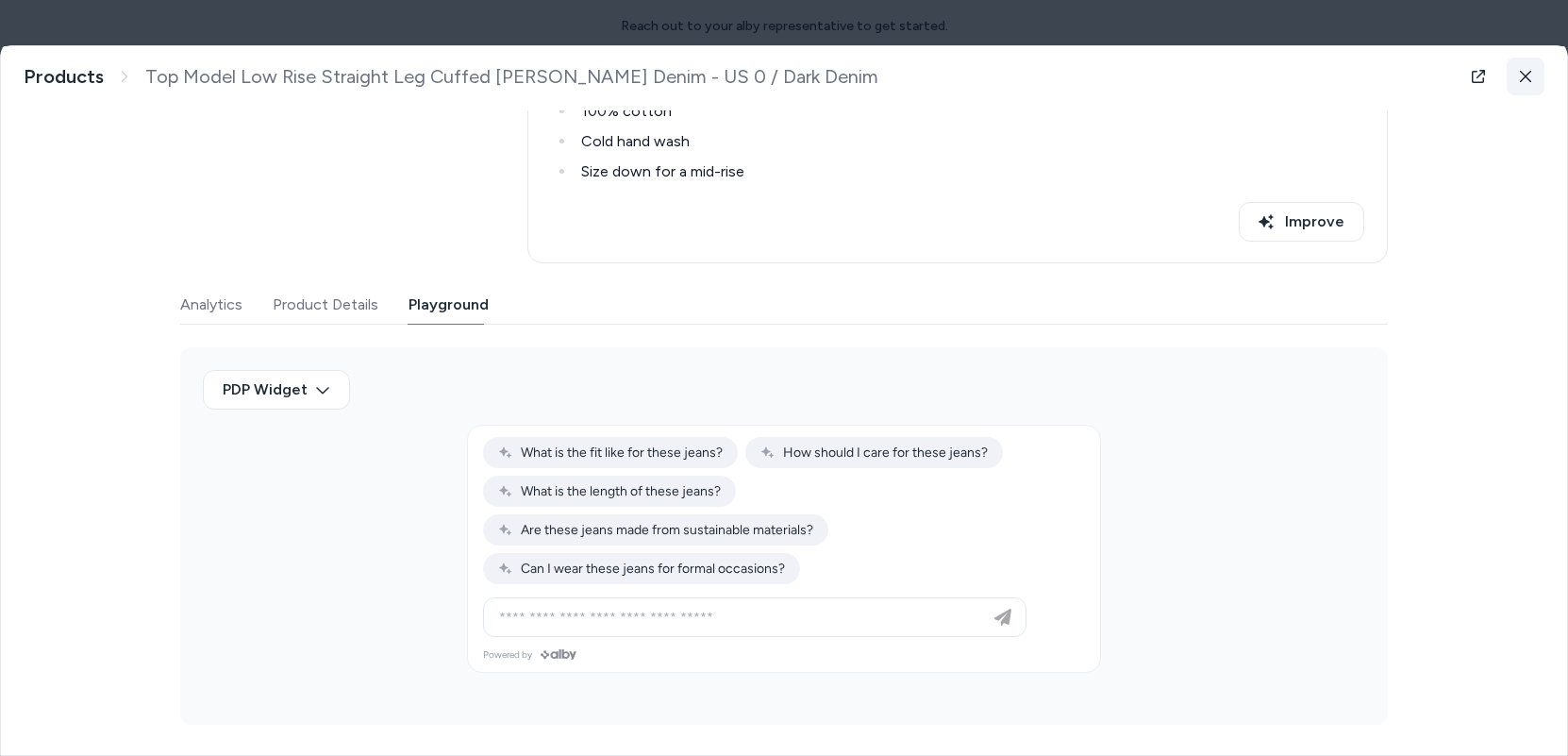
click at [1172, 76] on icon at bounding box center [1525, 77] width 13 height 13
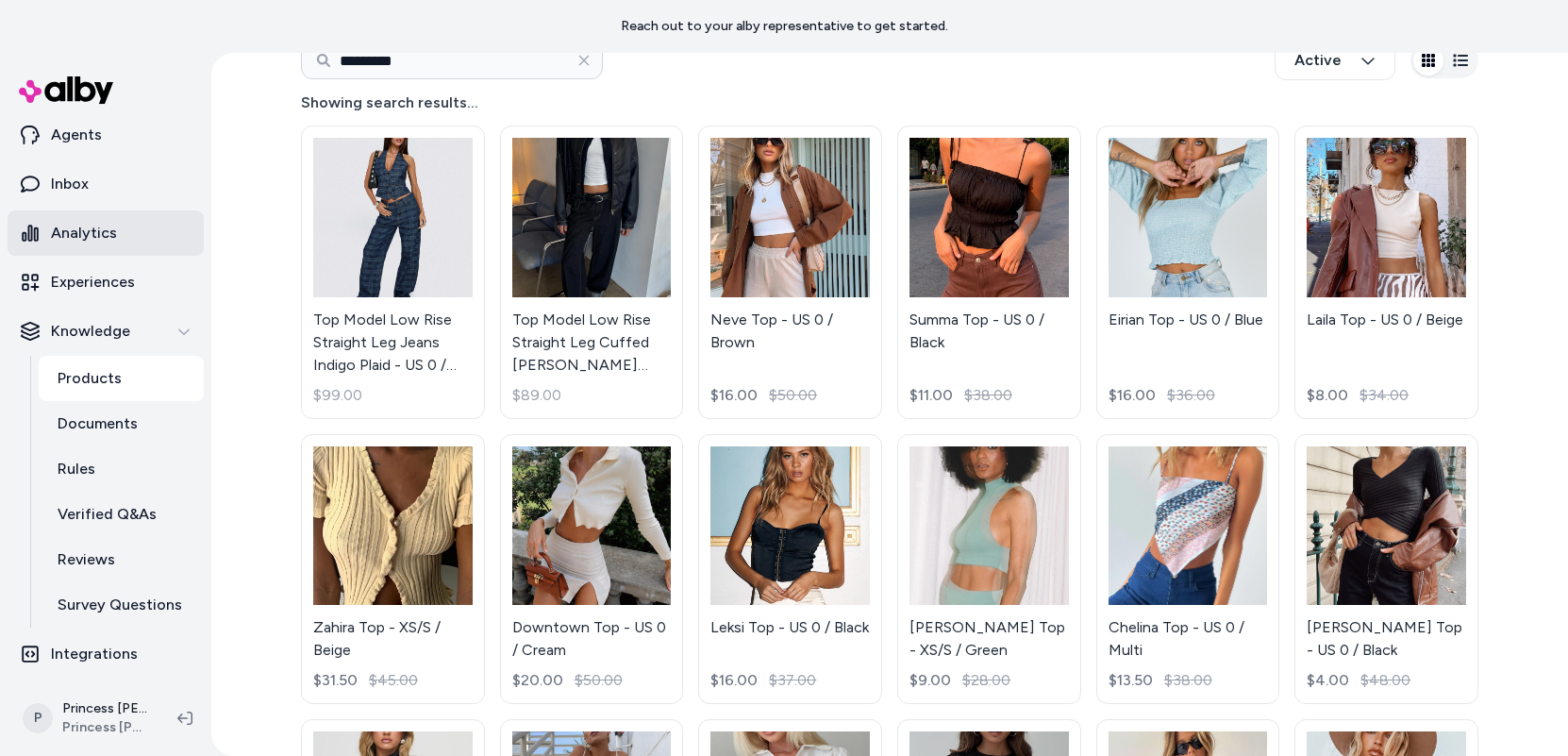
click at [101, 246] on link "Analytics" at bounding box center [105, 234] width 197 height 46
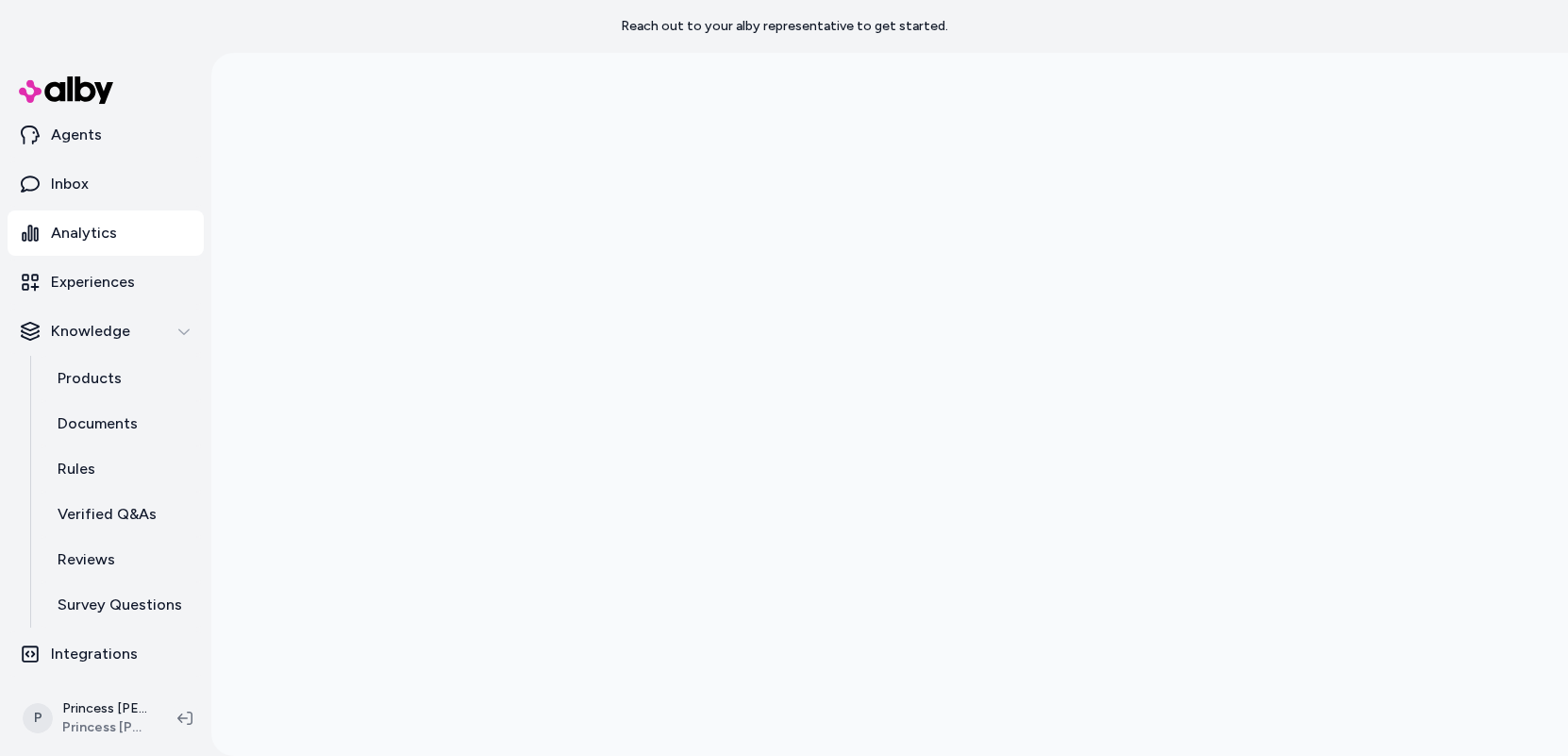
click at [255, 331] on div at bounding box center [890, 378] width 1357 height 756
